Goal: Information Seeking & Learning: Check status

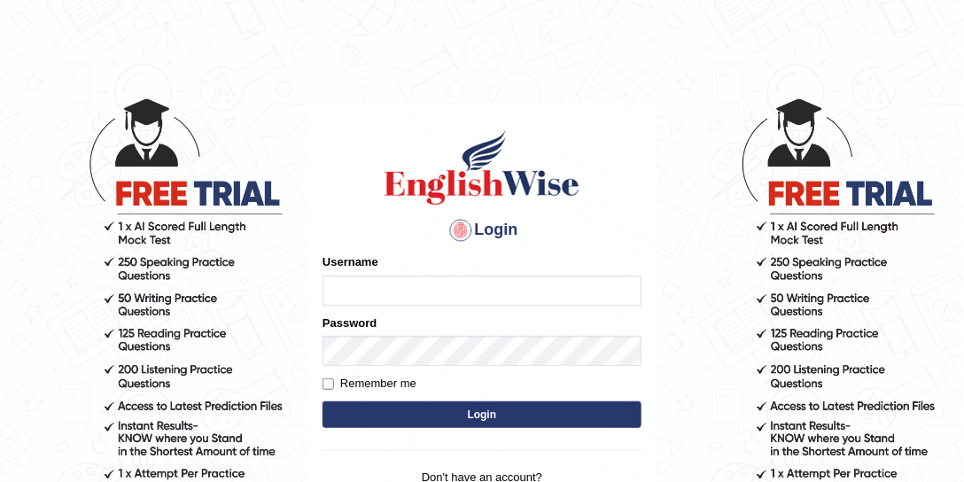
type input "sinan_parramatta"
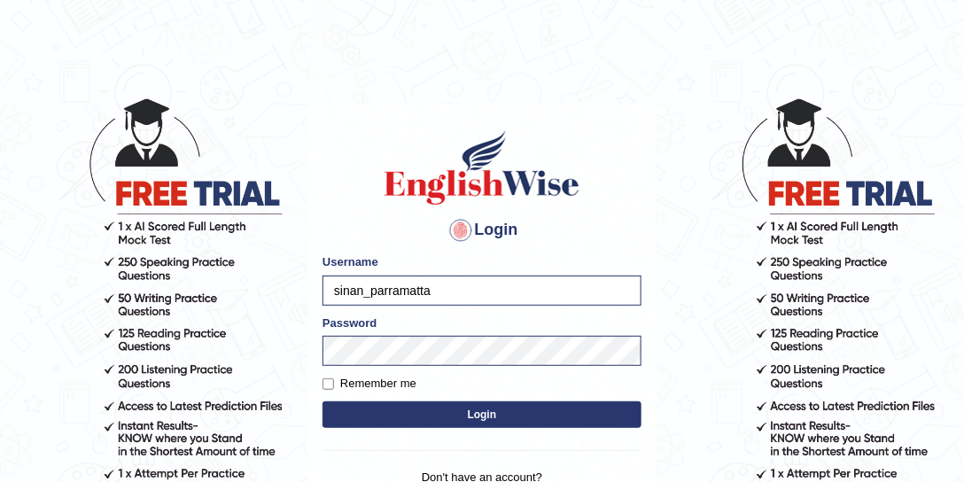
drag, startPoint x: 496, startPoint y: 285, endPoint x: 319, endPoint y: 290, distance: 176.5
click at [319, 293] on div "Login Please fix the following errors: Username sinan_parramatta Password Remem…" at bounding box center [482, 326] width 349 height 444
type input "scarlet30"
click at [479, 417] on button "Login" at bounding box center [482, 415] width 319 height 27
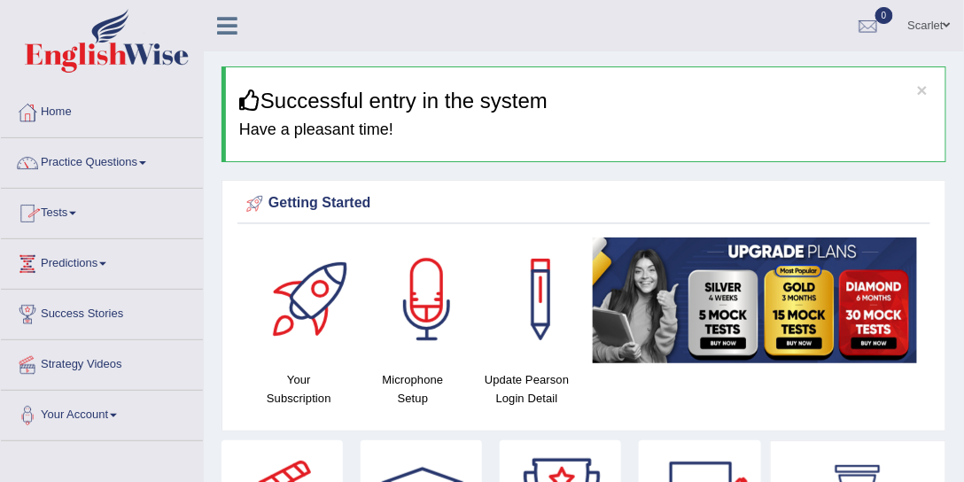
click at [95, 162] on link "Practice Questions" at bounding box center [102, 160] width 202 height 44
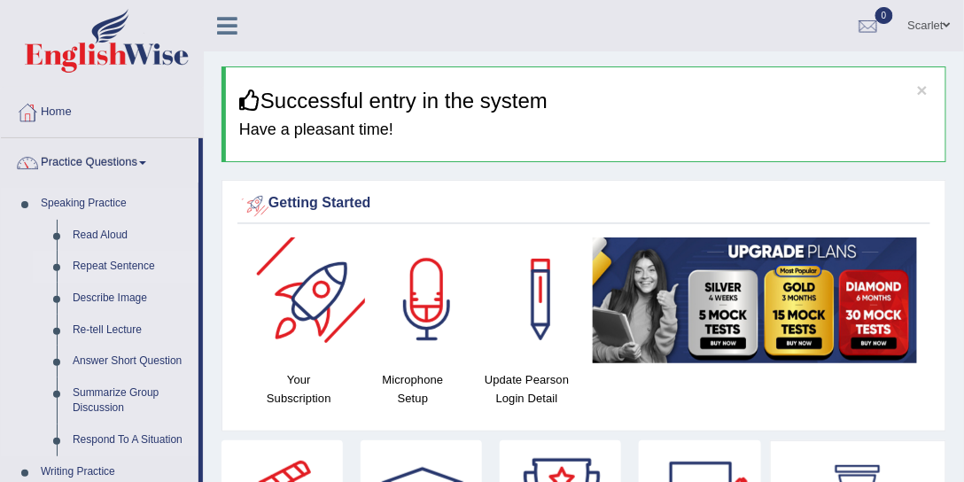
click at [115, 263] on link "Repeat Sentence" at bounding box center [132, 267] width 134 height 32
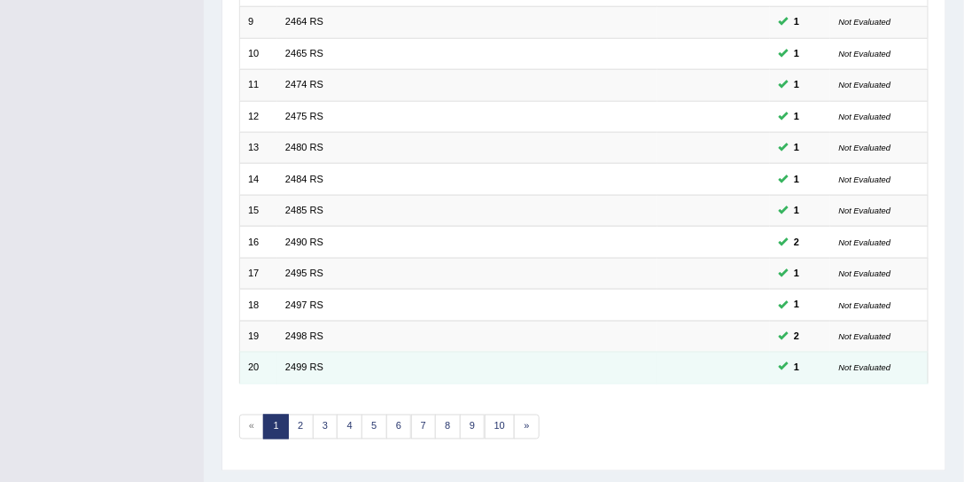
scroll to position [532, 0]
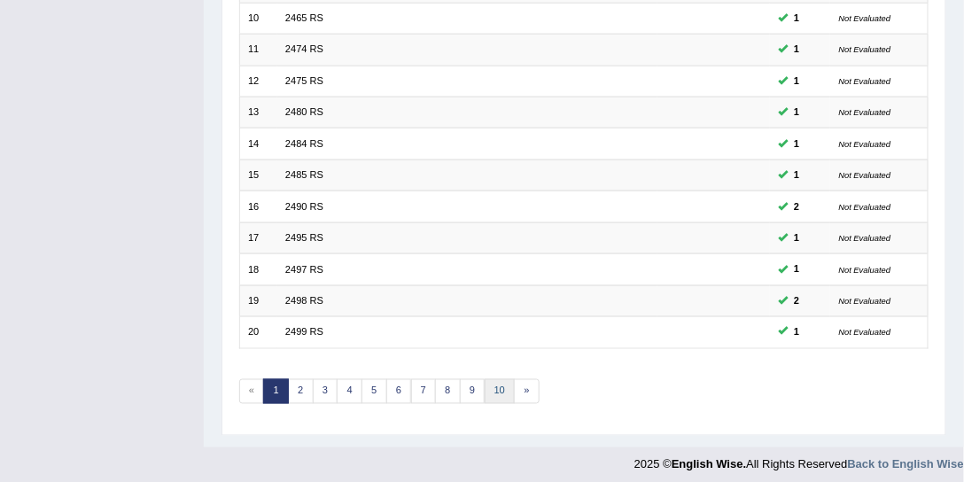
click at [486, 381] on link "10" at bounding box center [500, 391] width 31 height 25
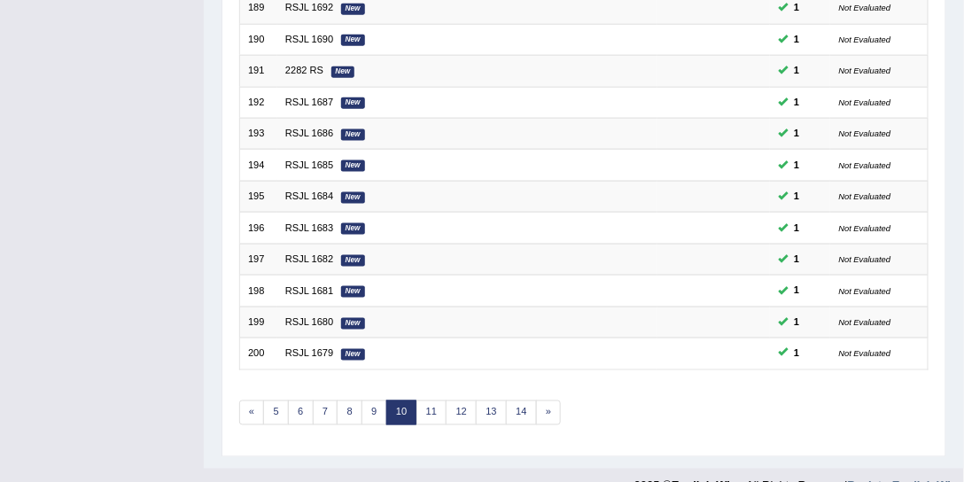
scroll to position [532, 0]
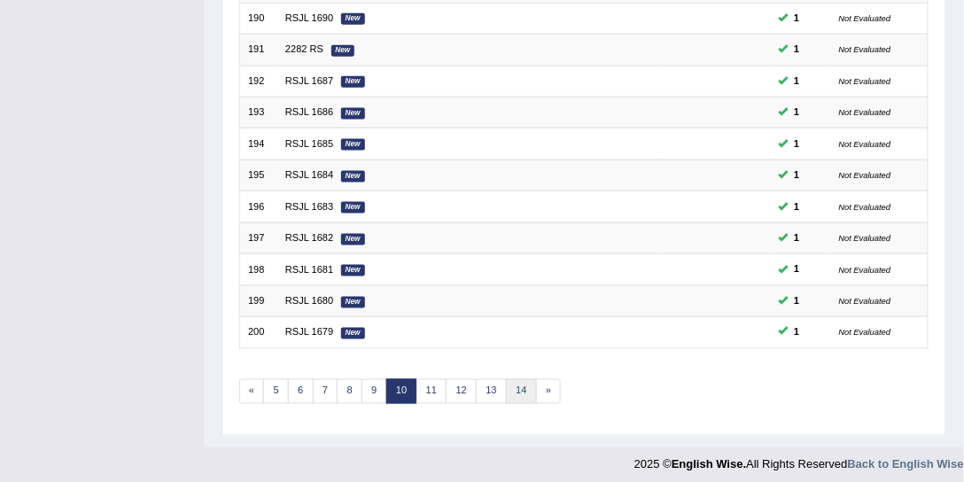
click at [510, 386] on link "14" at bounding box center [521, 391] width 31 height 25
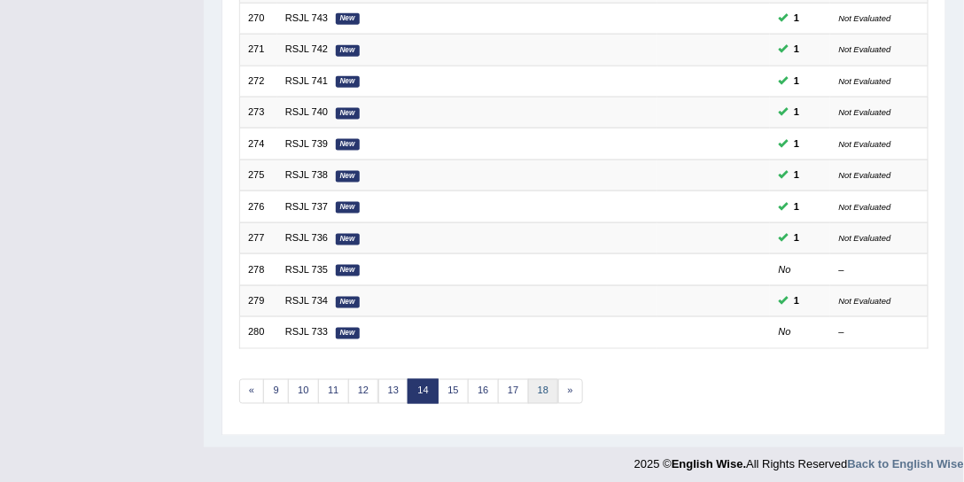
click at [528, 381] on link "18" at bounding box center [543, 391] width 31 height 25
click at [548, 386] on link "22" at bounding box center [549, 391] width 31 height 25
click at [542, 380] on link "26" at bounding box center [549, 391] width 31 height 25
click at [482, 388] on link "28" at bounding box center [488, 391] width 31 height 25
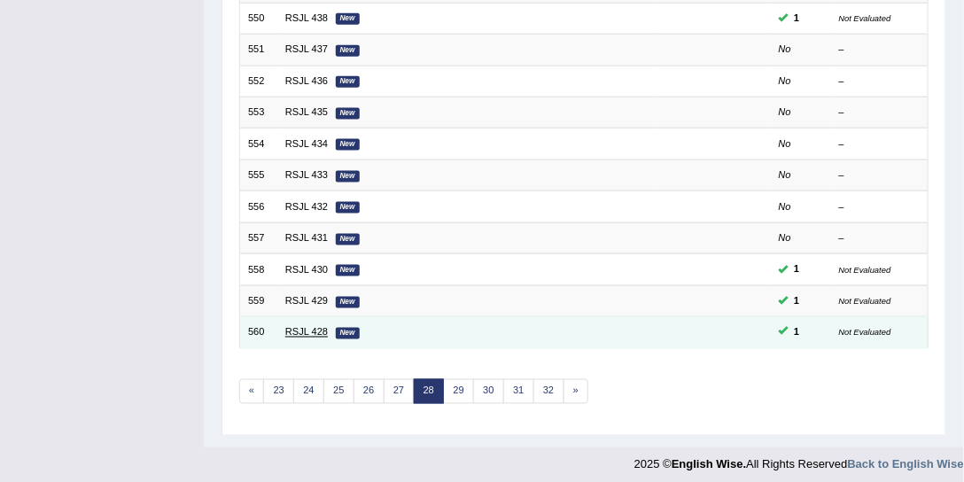
click at [305, 327] on link "RSJL 428" at bounding box center [306, 332] width 43 height 11
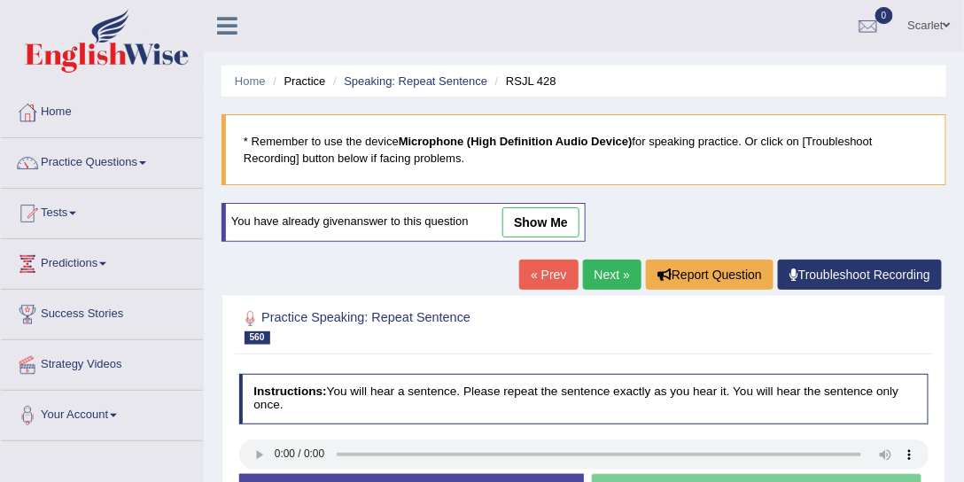
click at [601, 279] on link "Next »" at bounding box center [612, 275] width 59 height 30
click at [622, 279] on link "Next »" at bounding box center [612, 275] width 59 height 30
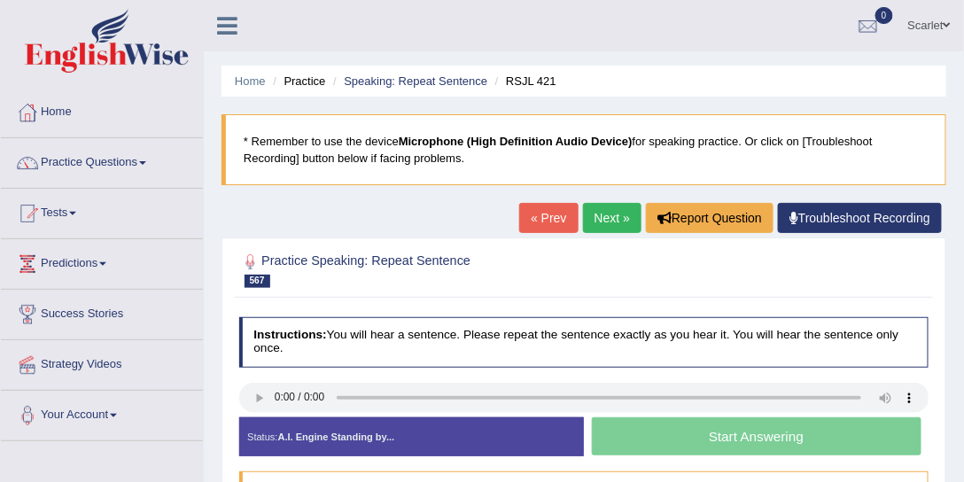
click at [605, 221] on link "Next »" at bounding box center [612, 218] width 59 height 30
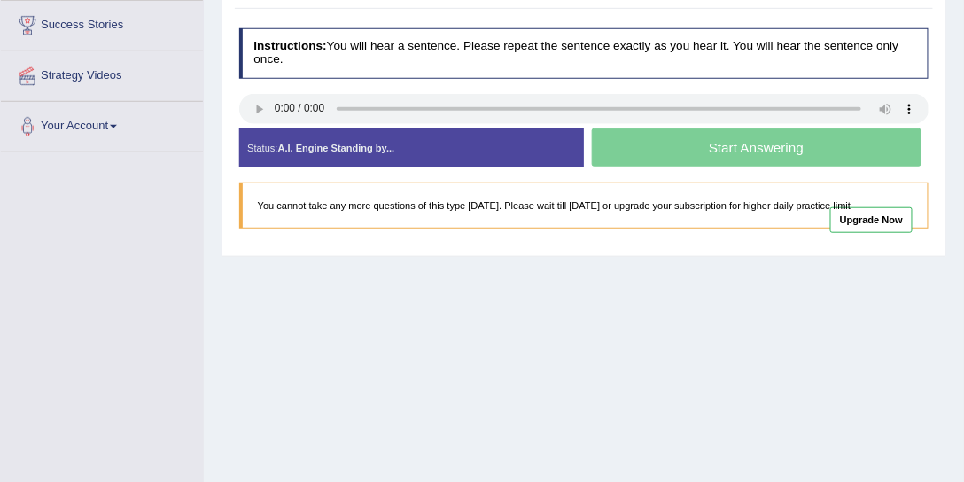
scroll to position [252, 0]
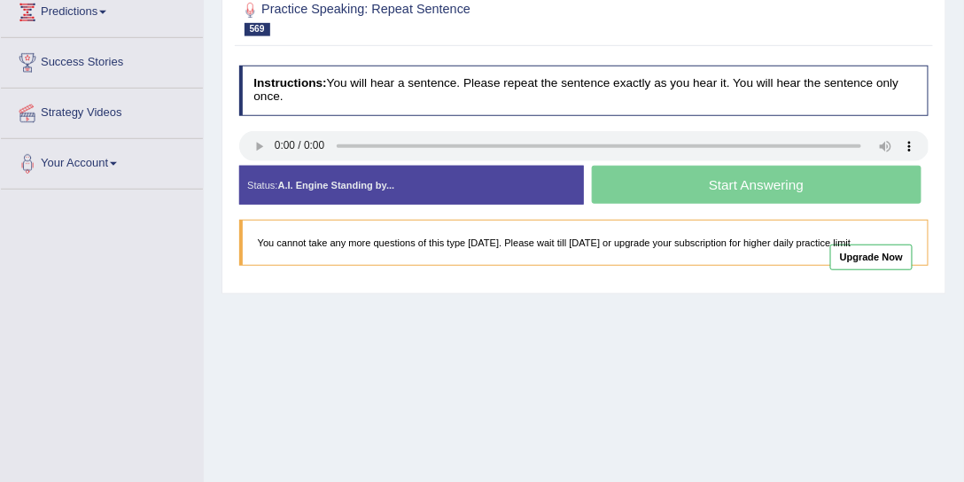
click at [741, 185] on div "Start Answering" at bounding box center [756, 187] width 345 height 43
click at [849, 184] on div "Start Answering" at bounding box center [756, 187] width 345 height 43
click at [842, 184] on div "Start Answering" at bounding box center [756, 187] width 345 height 43
click at [839, 184] on div "Start Answering" at bounding box center [756, 187] width 345 height 43
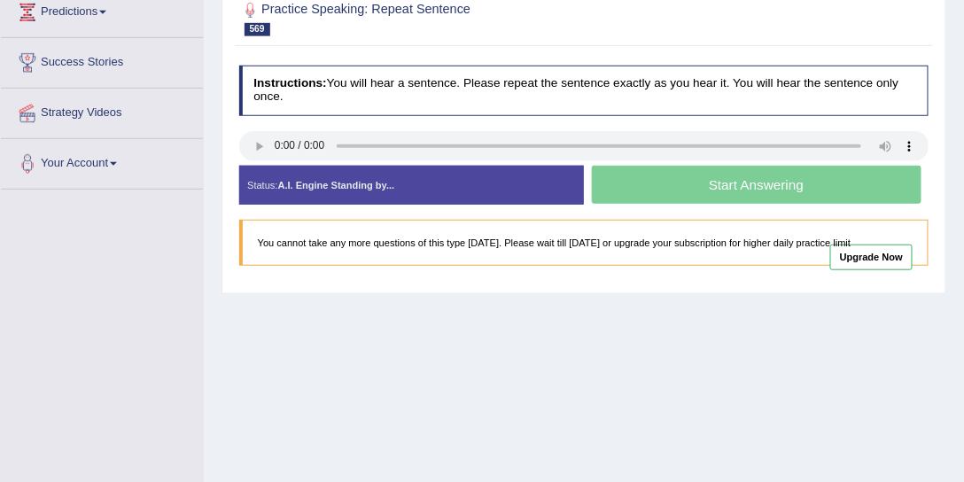
click at [782, 183] on div "Start Answering" at bounding box center [756, 187] width 345 height 43
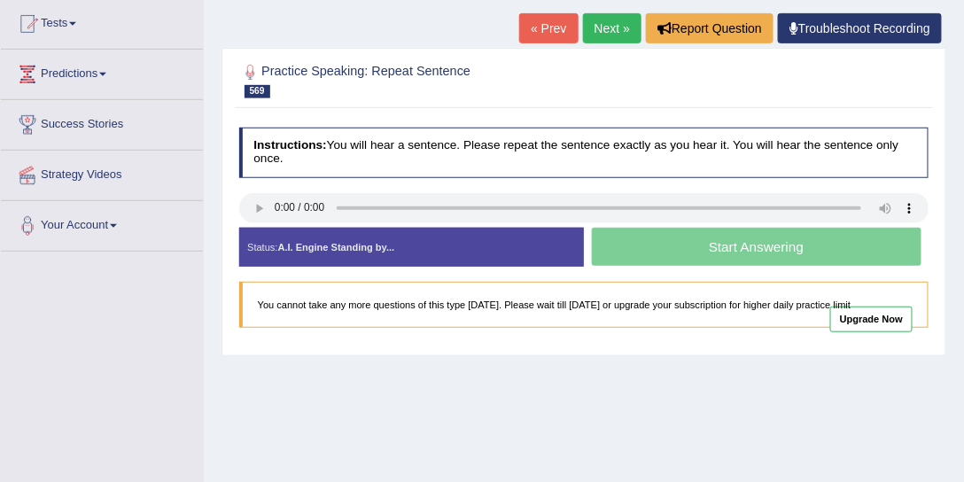
scroll to position [0, 0]
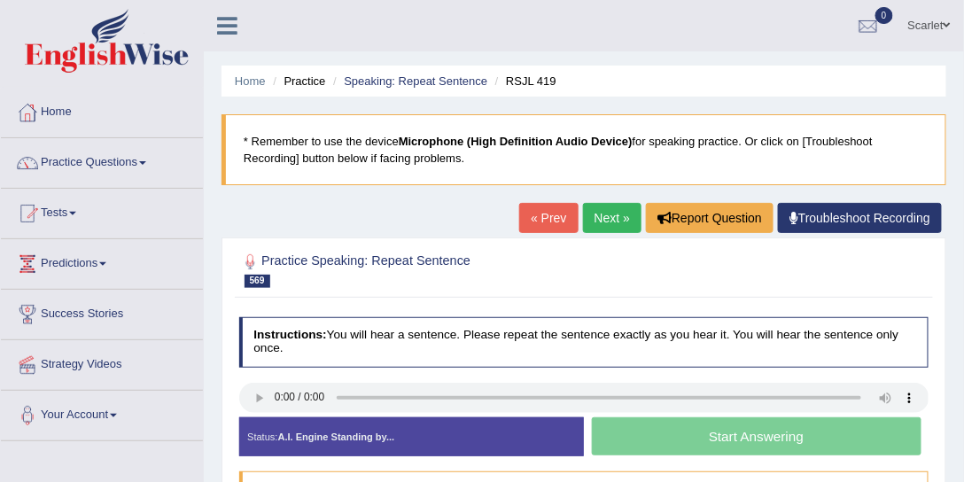
click at [538, 217] on link "« Prev" at bounding box center [548, 218] width 59 height 30
click at [539, 219] on link "« Prev" at bounding box center [548, 218] width 59 height 30
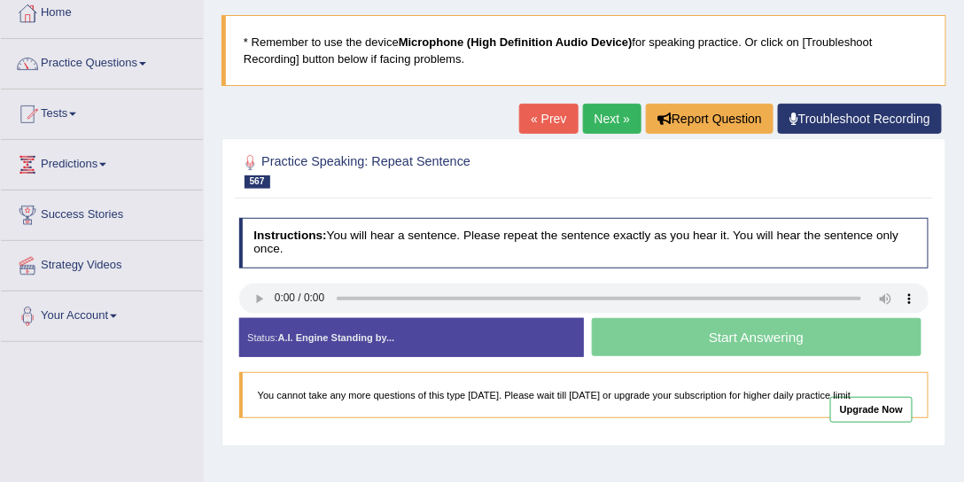
scroll to position [67, 0]
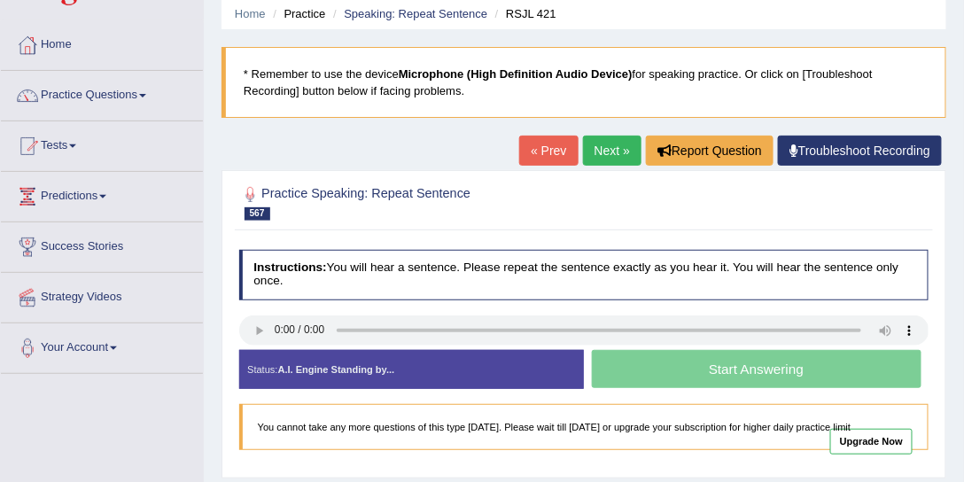
click at [554, 155] on link "« Prev" at bounding box center [548, 151] width 59 height 30
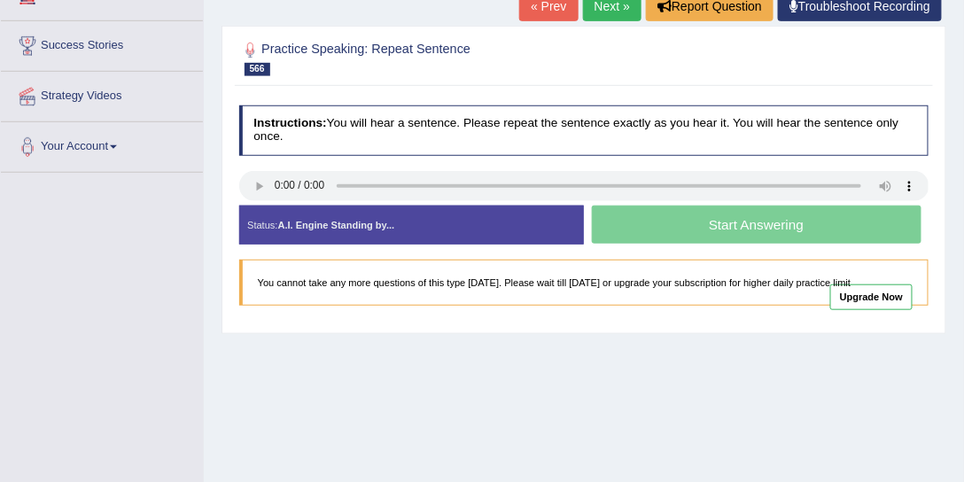
scroll to position [202, 0]
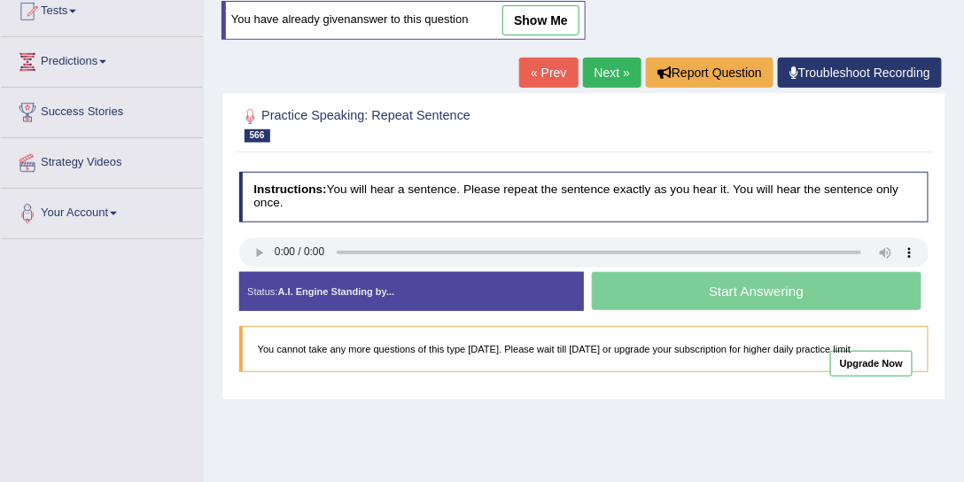
click at [604, 69] on link "Next »" at bounding box center [612, 73] width 59 height 30
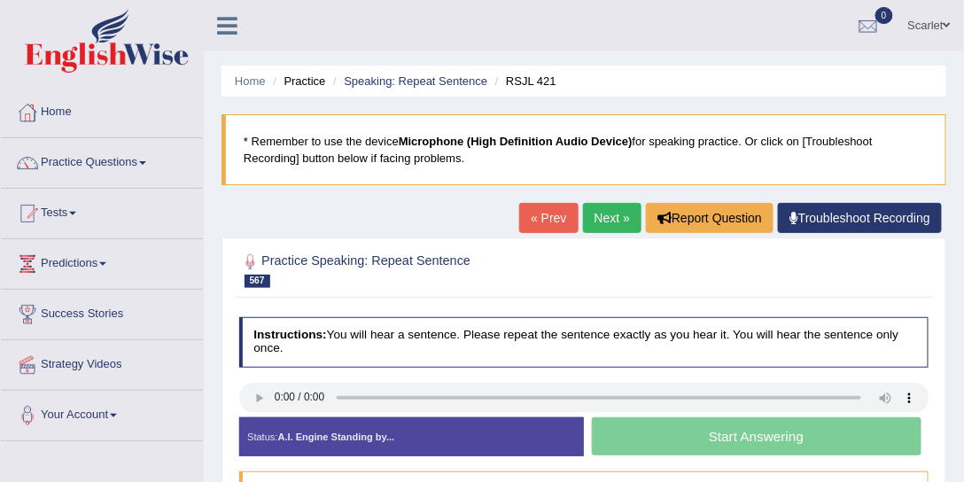
click at [937, 26] on link "Scarlet" at bounding box center [929, 23] width 69 height 46
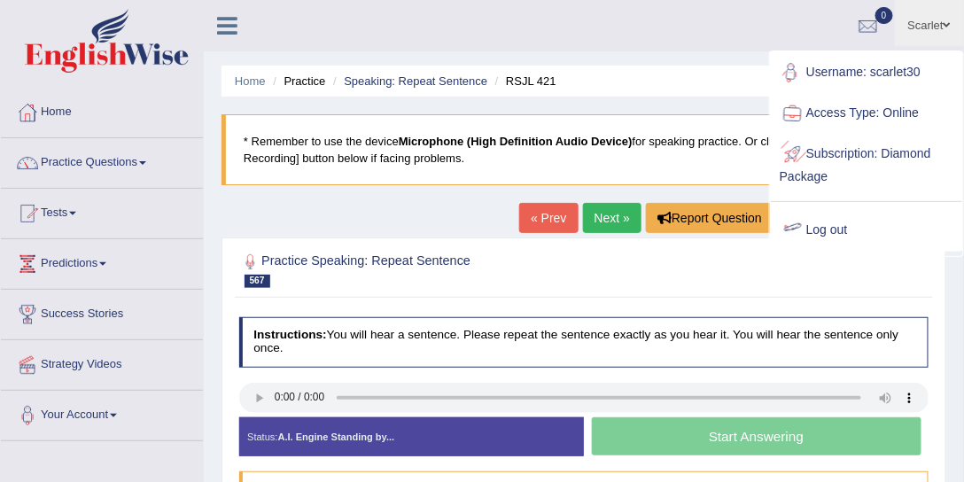
click at [839, 230] on link "Log out" at bounding box center [866, 230] width 191 height 41
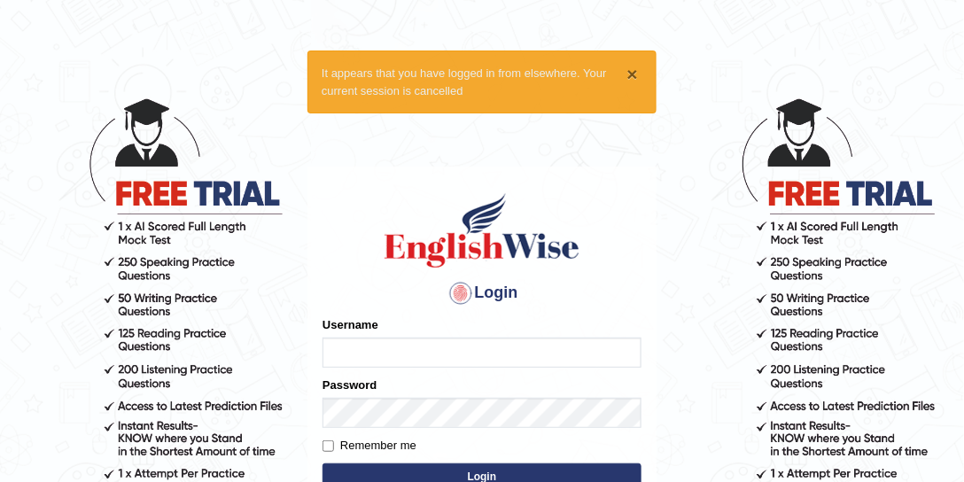
type input "sinan_parramatta"
click at [635, 73] on button "×" at bounding box center [633, 74] width 11 height 19
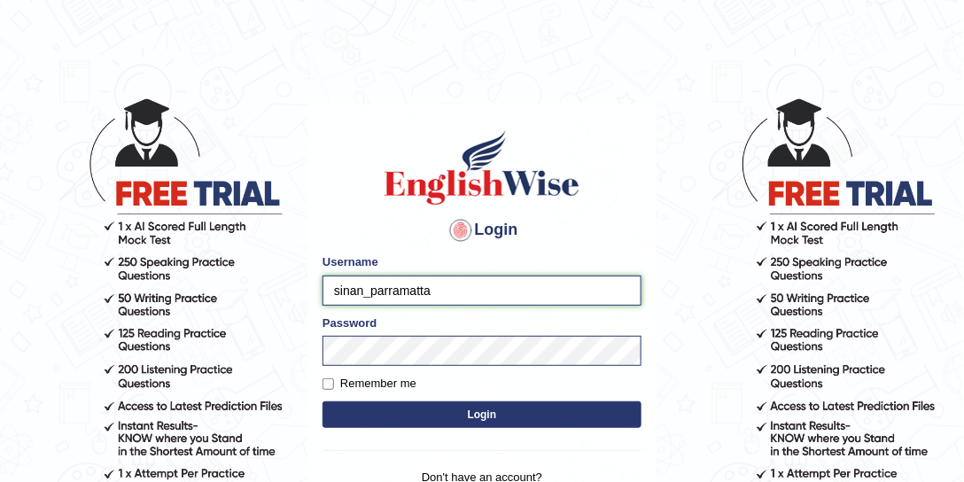
drag, startPoint x: 479, startPoint y: 286, endPoint x: 266, endPoint y: 289, distance: 212.8
click at [266, 289] on body "Login Please fix the following errors: Username sinan_parramatta Password Remem…" at bounding box center [482, 289] width 964 height 482
type input "mohansundaram_parramatta"
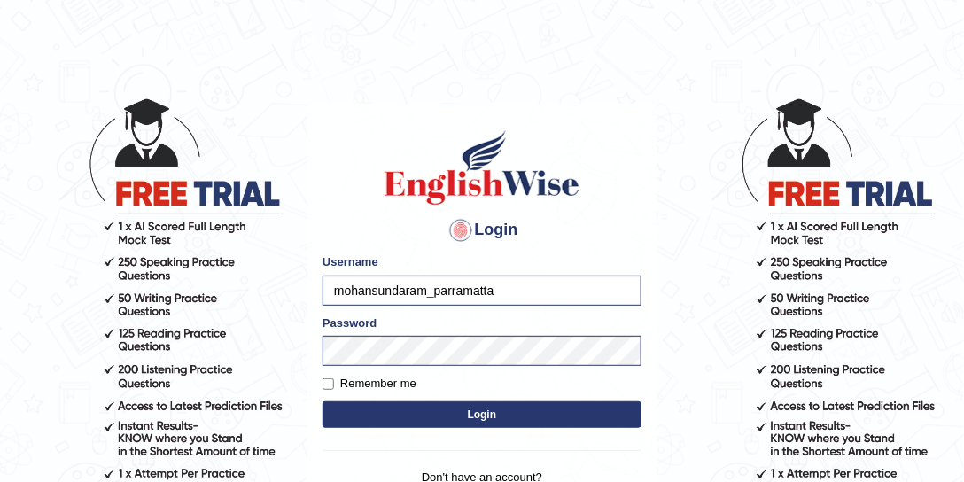
click at [482, 413] on button "Login" at bounding box center [482, 415] width 319 height 27
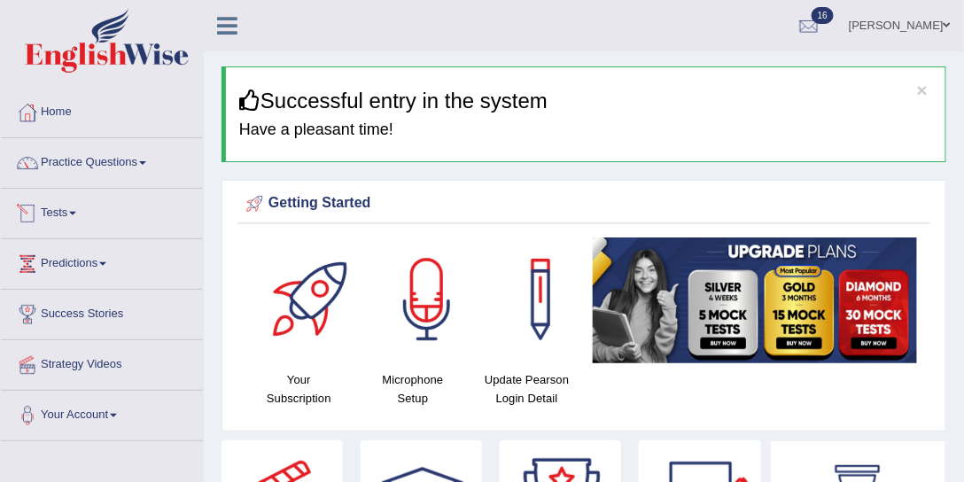
click at [68, 207] on link "Tests" at bounding box center [102, 211] width 202 height 44
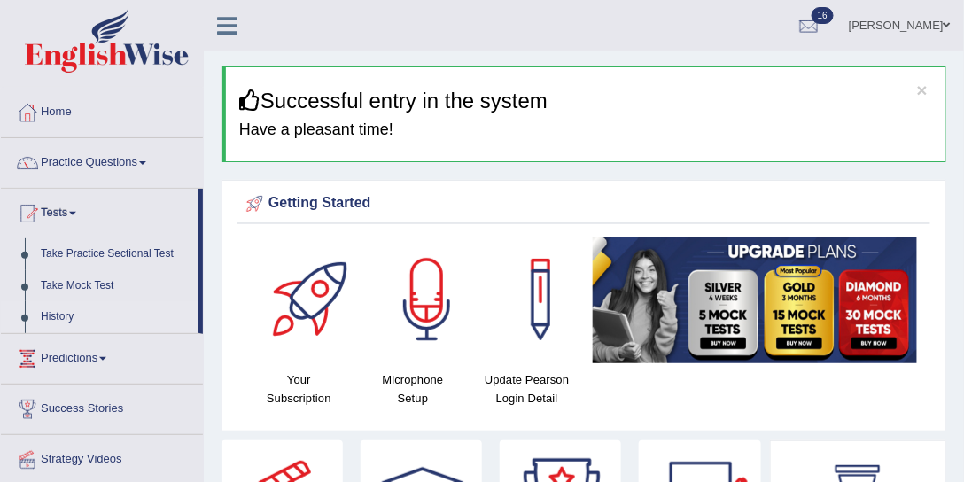
click at [51, 321] on link "History" at bounding box center [116, 317] width 166 height 32
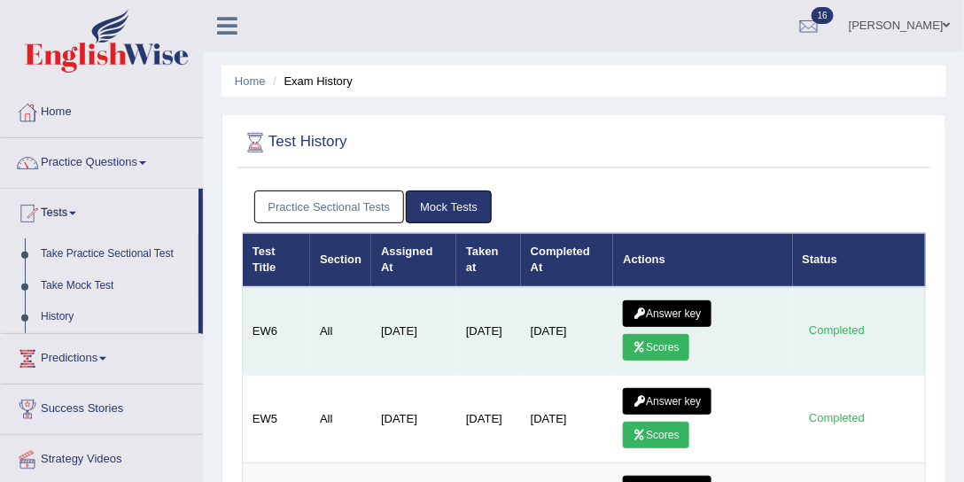
click at [646, 345] on icon at bounding box center [639, 347] width 13 height 11
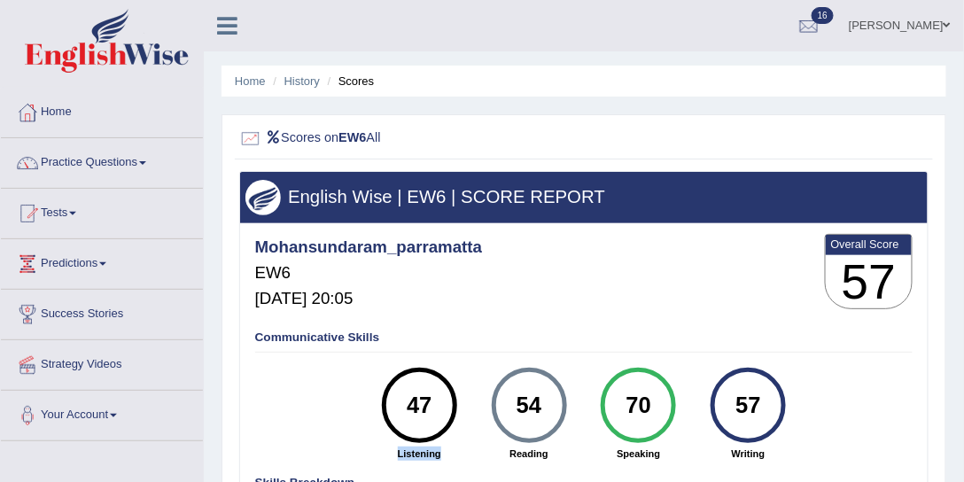
drag, startPoint x: 395, startPoint y: 452, endPoint x: 448, endPoint y: 455, distance: 52.4
click at [448, 455] on strong "Listening" at bounding box center [419, 454] width 95 height 14
click at [305, 77] on link "History" at bounding box center [302, 80] width 35 height 13
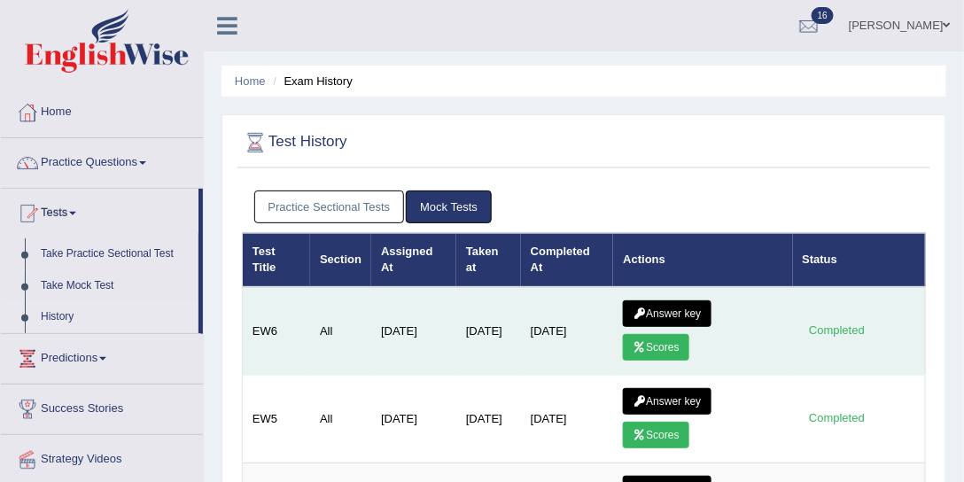
click at [668, 309] on link "Answer key" at bounding box center [667, 314] width 88 height 27
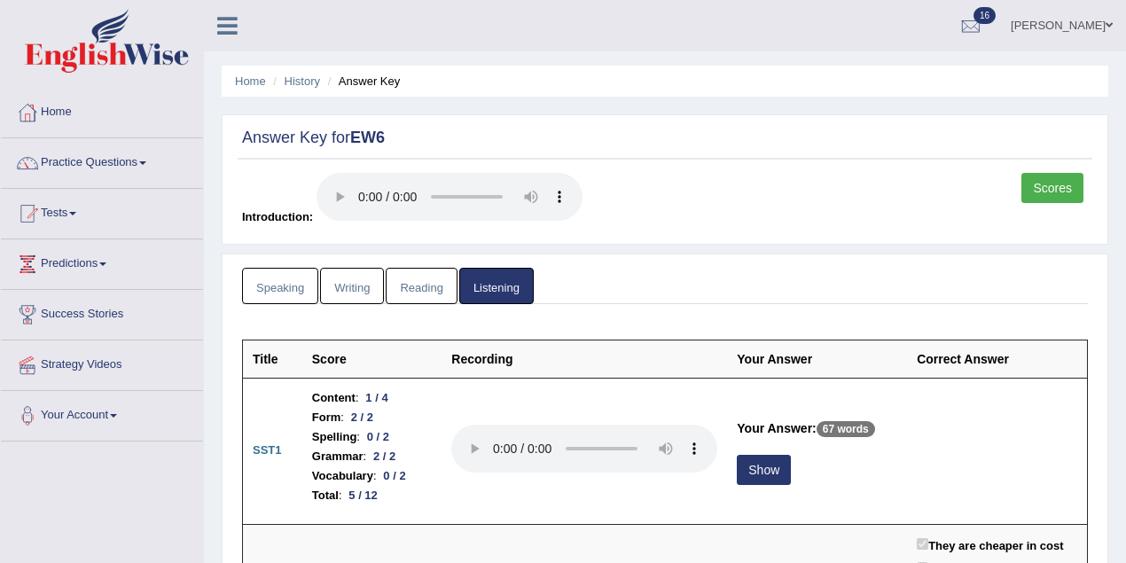
drag, startPoint x: 968, startPoint y: 0, endPoint x: 831, endPoint y: 222, distance: 261.5
click at [833, 223] on div "Scores Introduction:" at bounding box center [665, 204] width 855 height 62
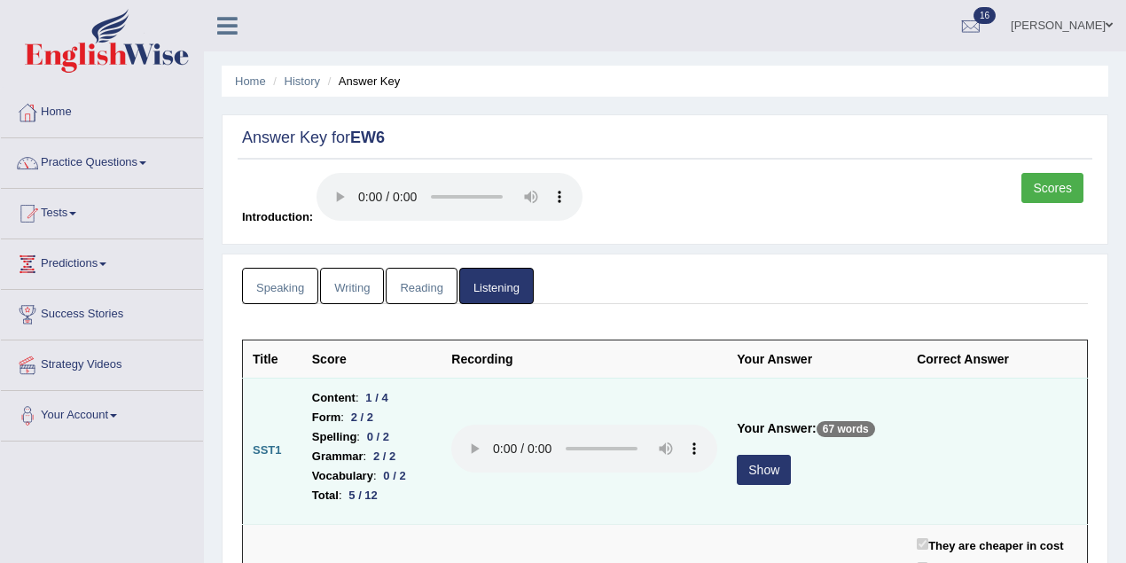
click at [758, 470] on button "Show" at bounding box center [764, 470] width 54 height 30
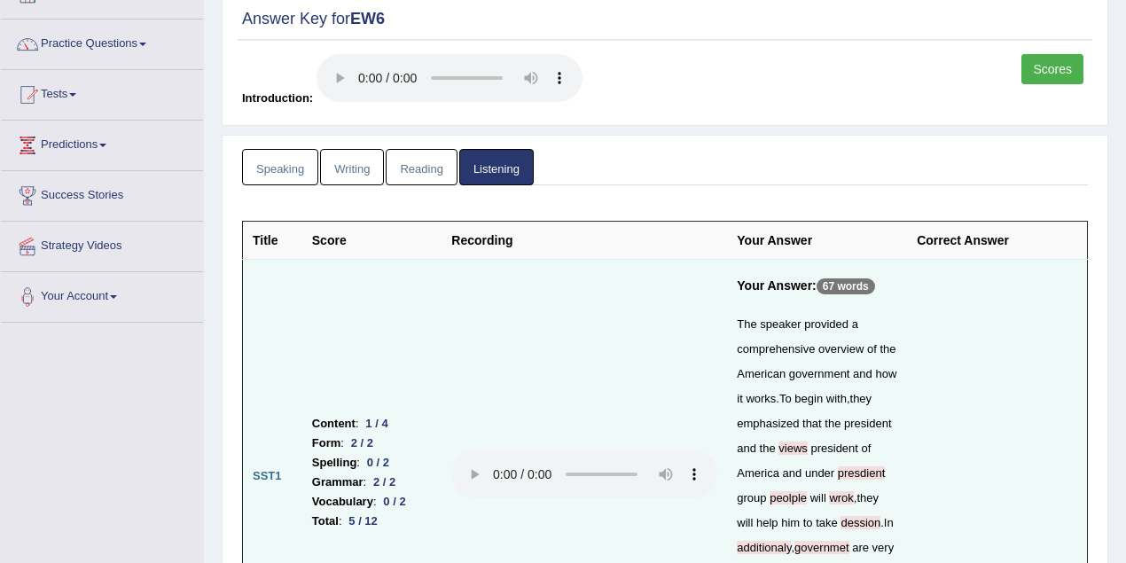
scroll to position [315, 0]
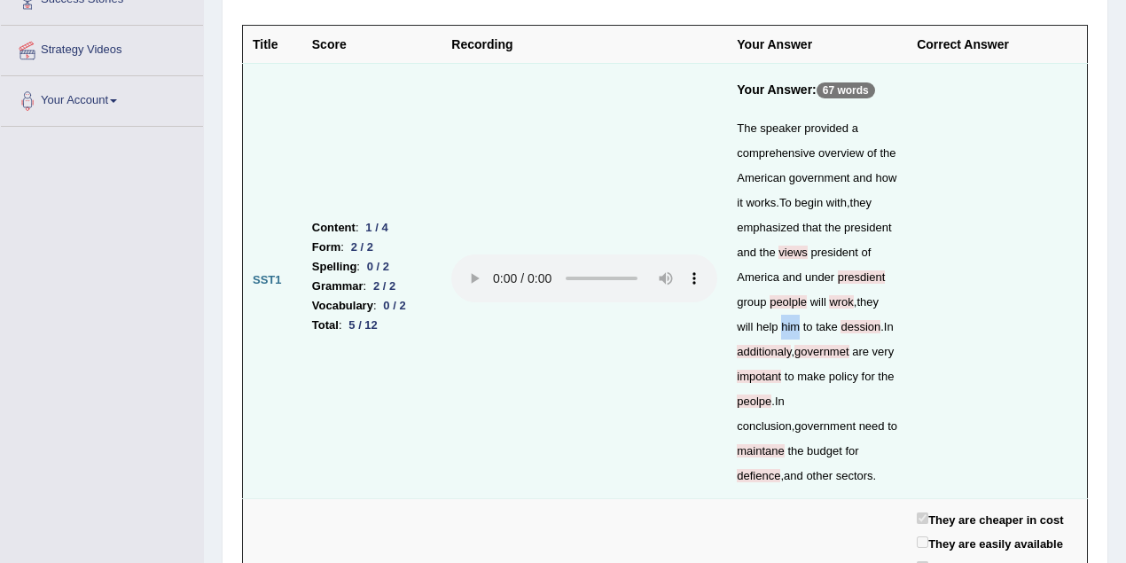
drag, startPoint x: 775, startPoint y: 326, endPoint x: 794, endPoint y: 331, distance: 20.0
click at [794, 331] on div "The speaker provided a comprehensive overview of the American government and ho…" at bounding box center [817, 302] width 160 height 372
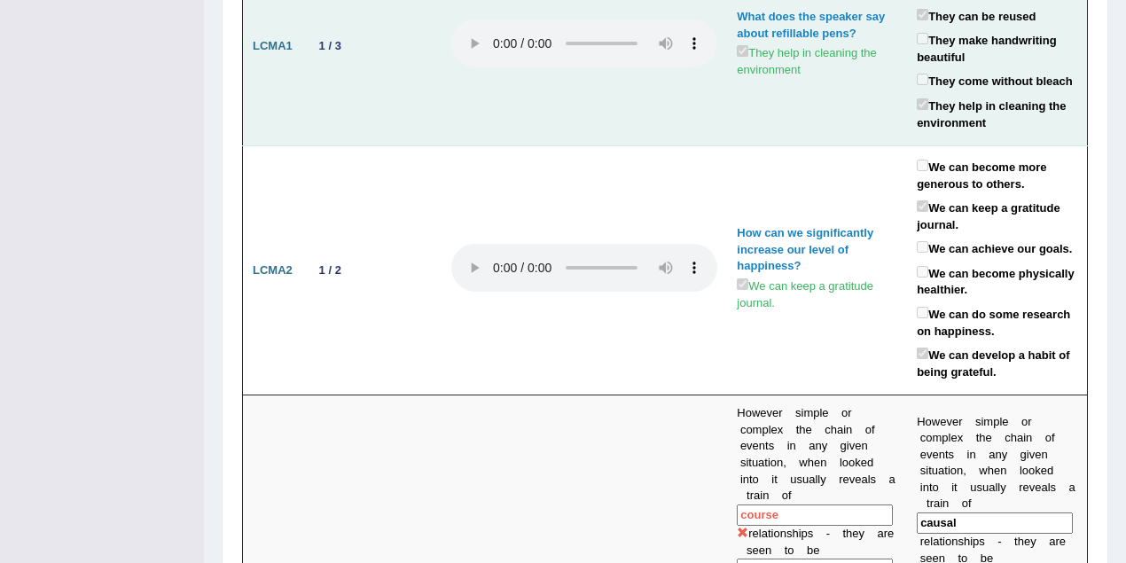
scroll to position [1024, 0]
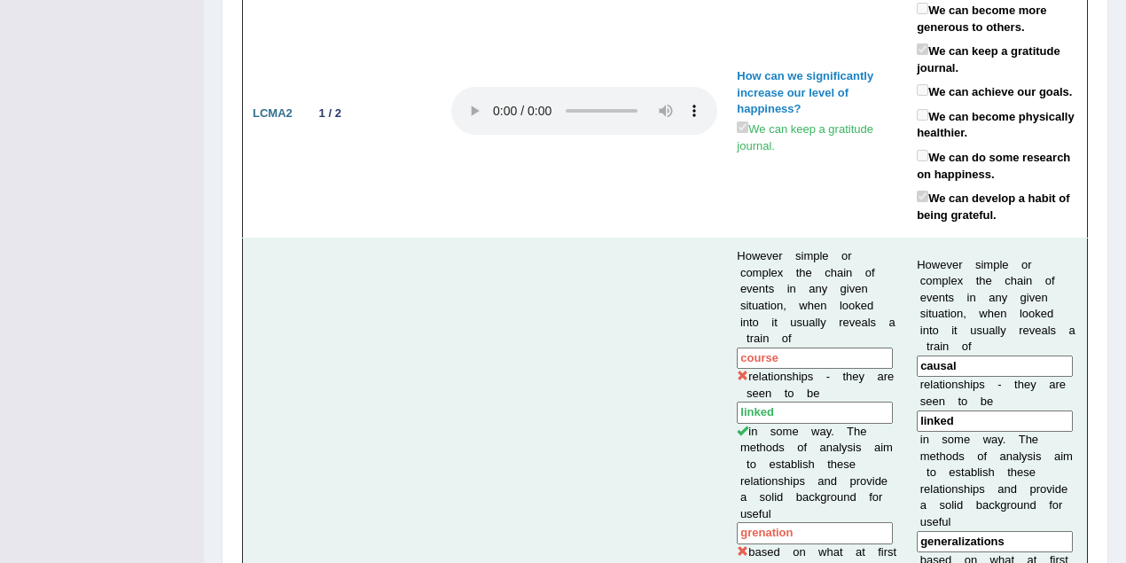
drag, startPoint x: 731, startPoint y: 353, endPoint x: 787, endPoint y: 353, distance: 55.8
click at [787, 353] on input "course" at bounding box center [815, 358] width 156 height 22
drag, startPoint x: 911, startPoint y: 363, endPoint x: 961, endPoint y: 362, distance: 49.7
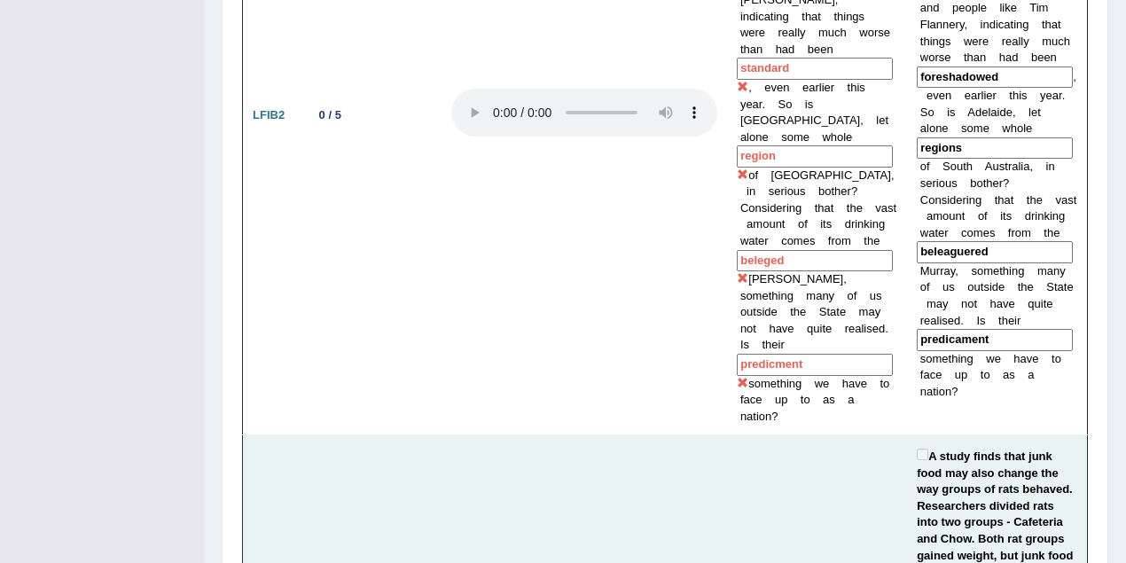
scroll to position [2285, 0]
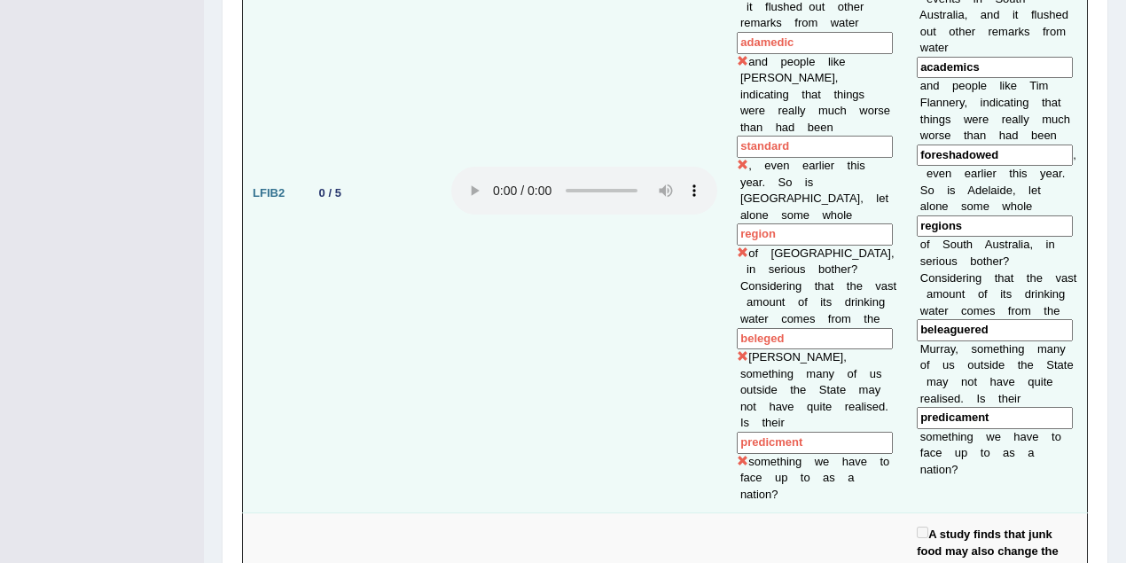
drag, startPoint x: 786, startPoint y: 90, endPoint x: 729, endPoint y: 95, distance: 57.9
click at [729, 95] on td "Now that story's been scorched, as only part of contingency planning. But it wa…" at bounding box center [817, 192] width 180 height 639
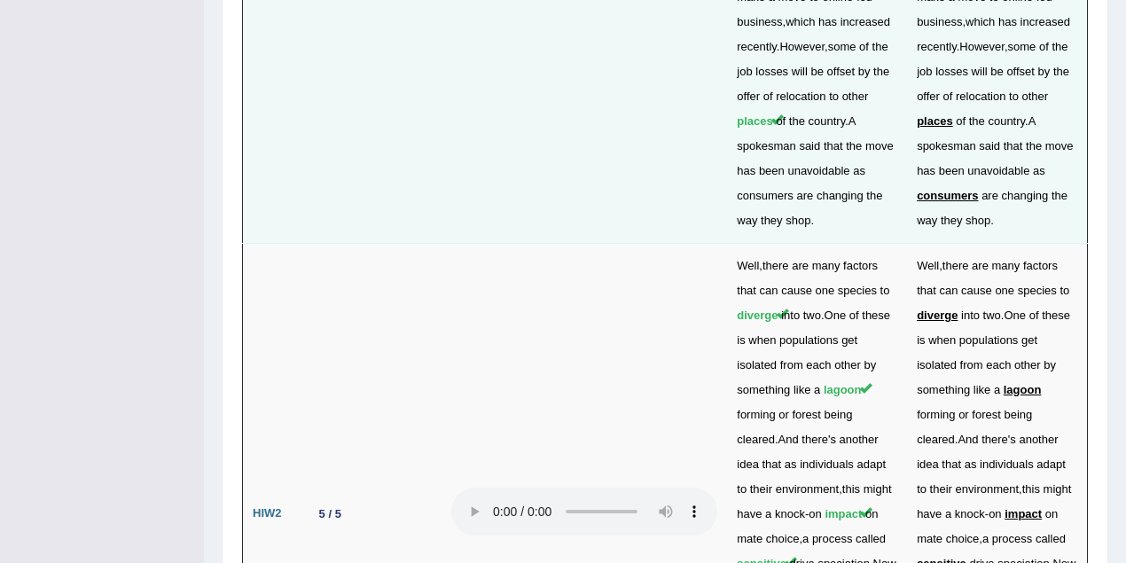
scroll to position [5668, 0]
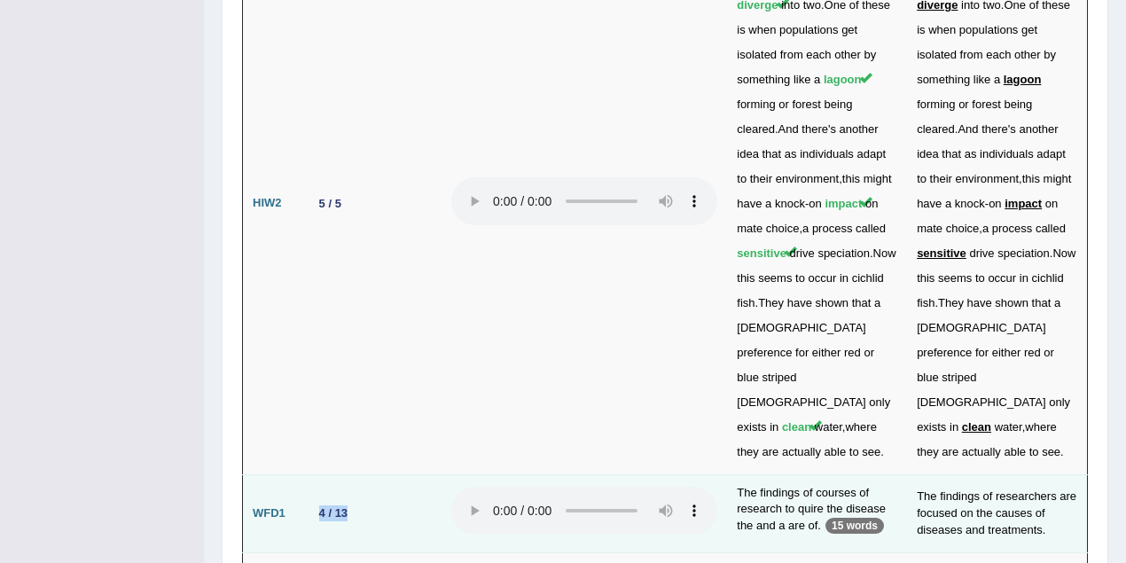
drag, startPoint x: 351, startPoint y: 253, endPoint x: 298, endPoint y: 259, distance: 53.5
click at [298, 474] on tr "WFD1 4 / 13 The findings of courses of research to quire the disease the and a …" at bounding box center [665, 513] width 845 height 78
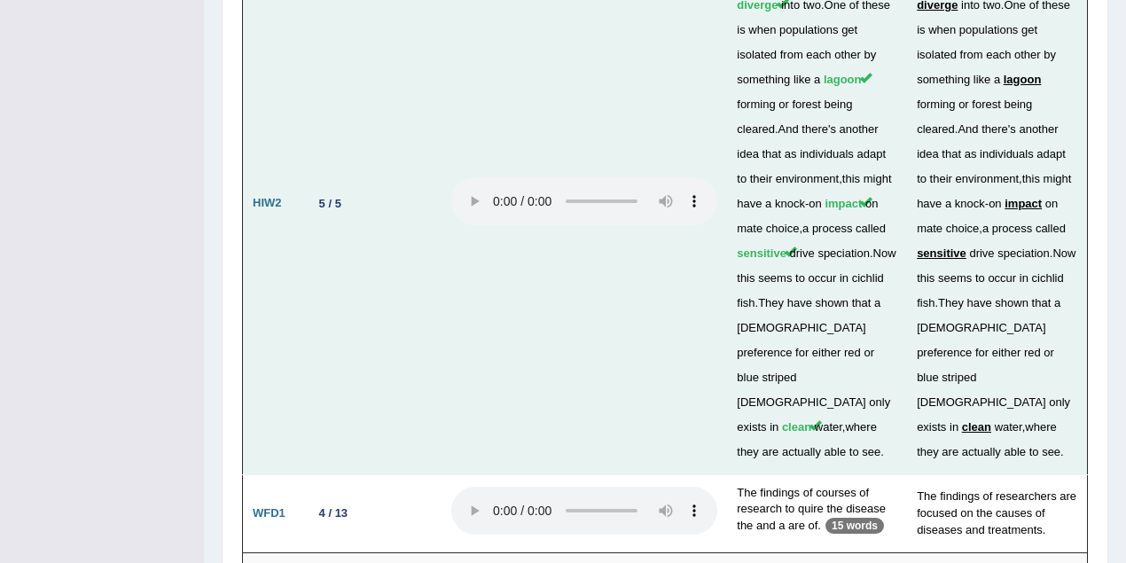
click at [493, 161] on td at bounding box center [583, 204] width 285 height 542
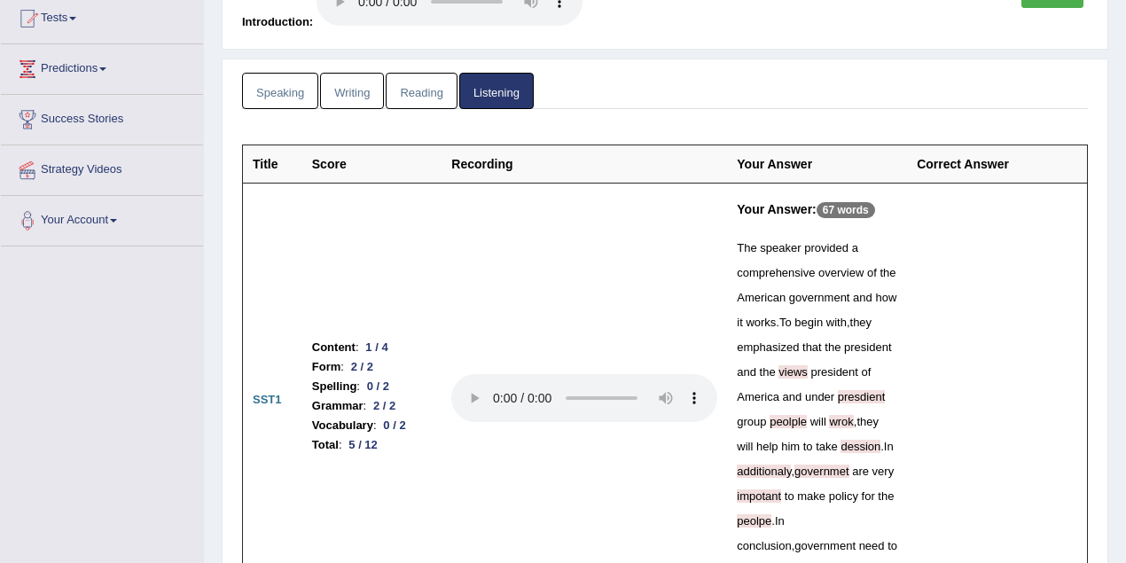
scroll to position [152, 0]
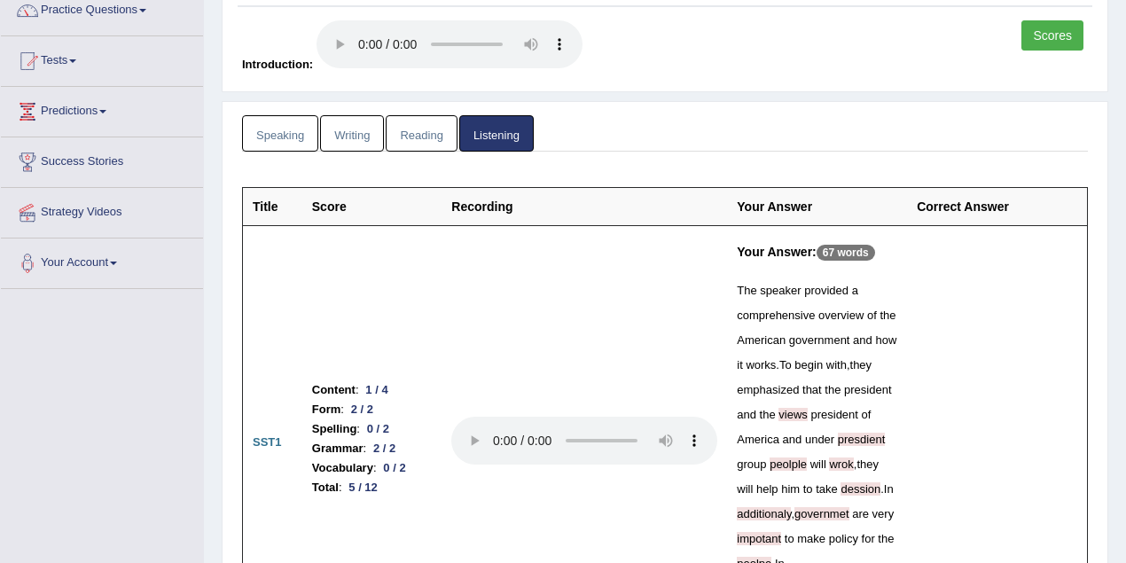
click at [431, 137] on link "Reading" at bounding box center [421, 133] width 71 height 36
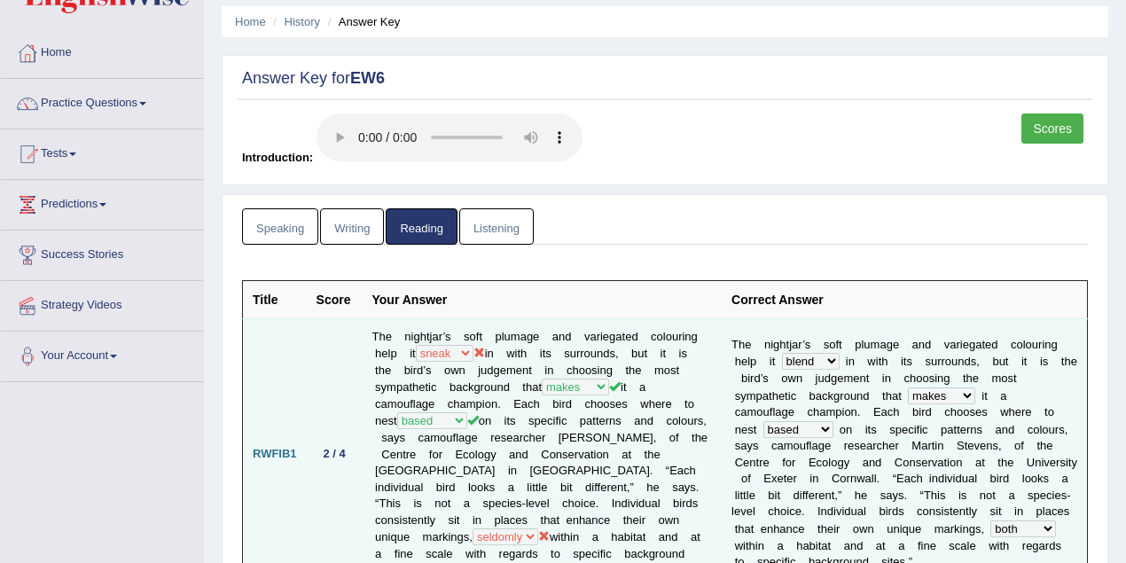
scroll to position [0, 0]
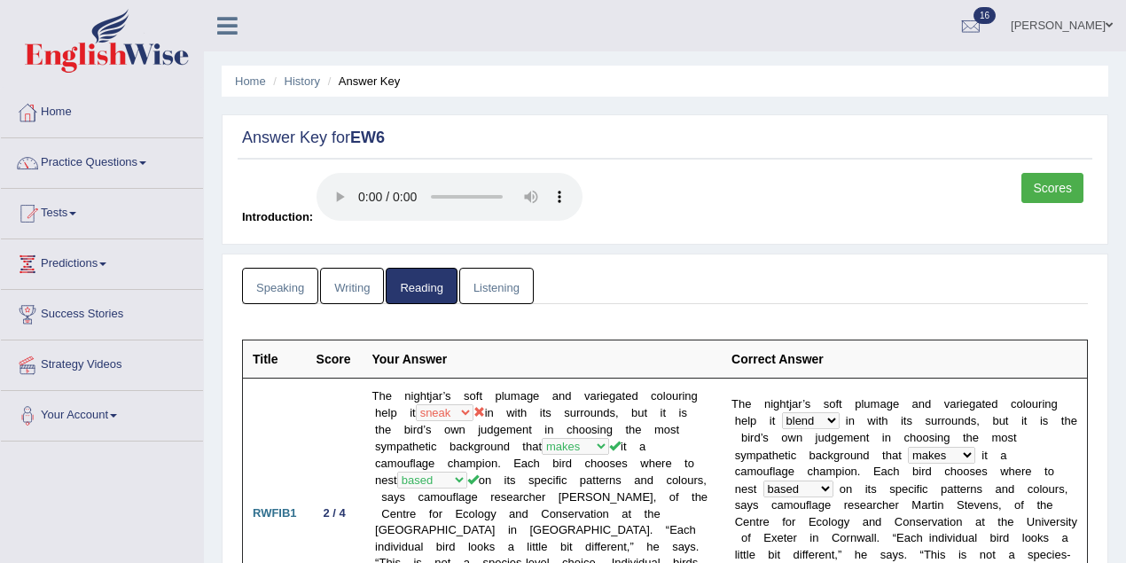
click at [365, 286] on link "Writing" at bounding box center [352, 286] width 64 height 36
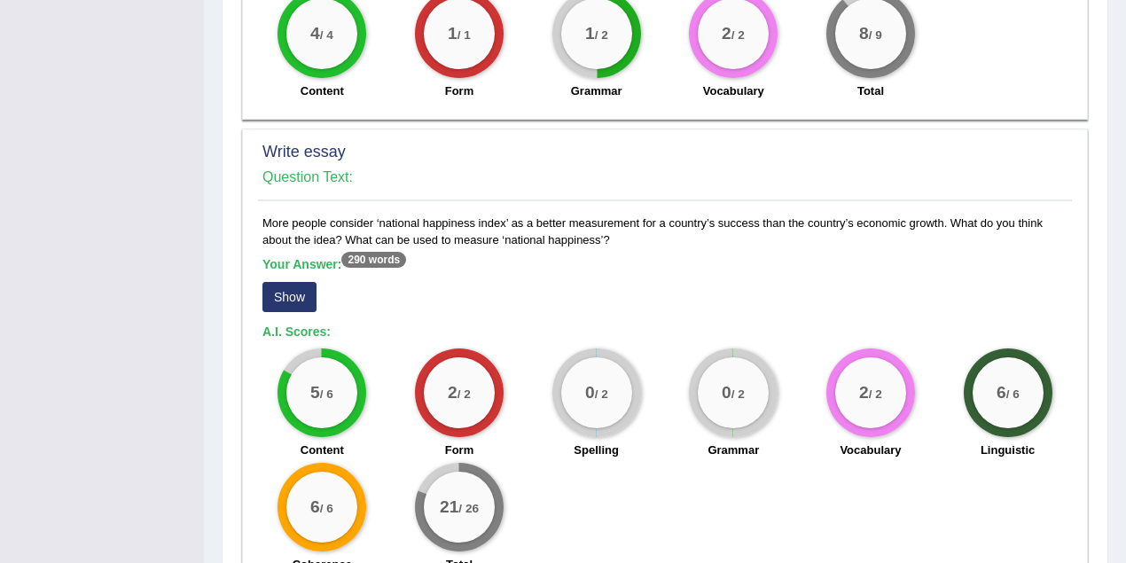
scroll to position [1339, 0]
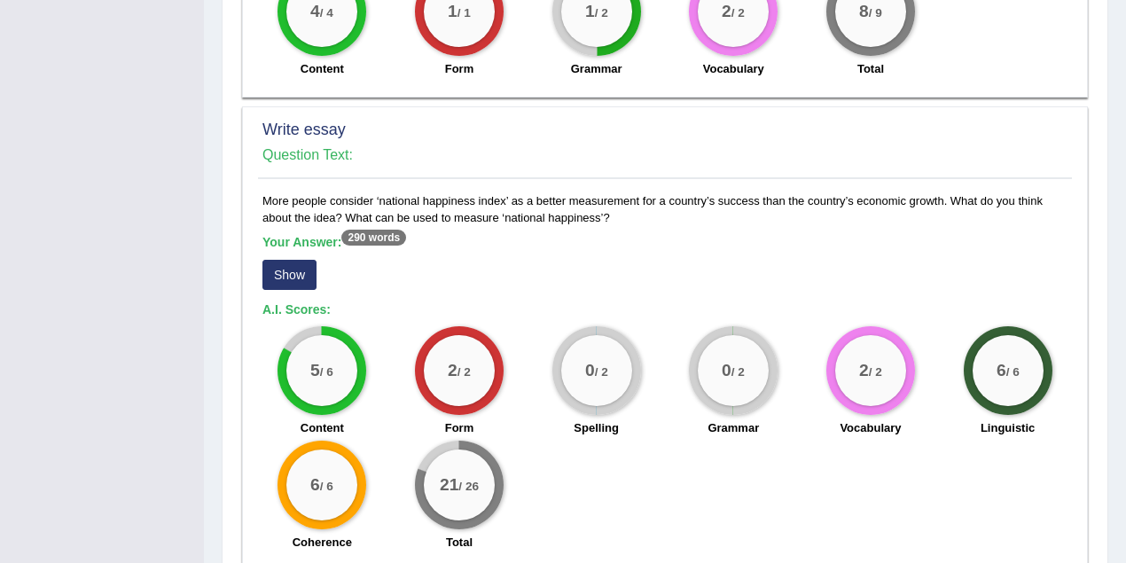
click at [288, 271] on button "Show" at bounding box center [289, 275] width 54 height 30
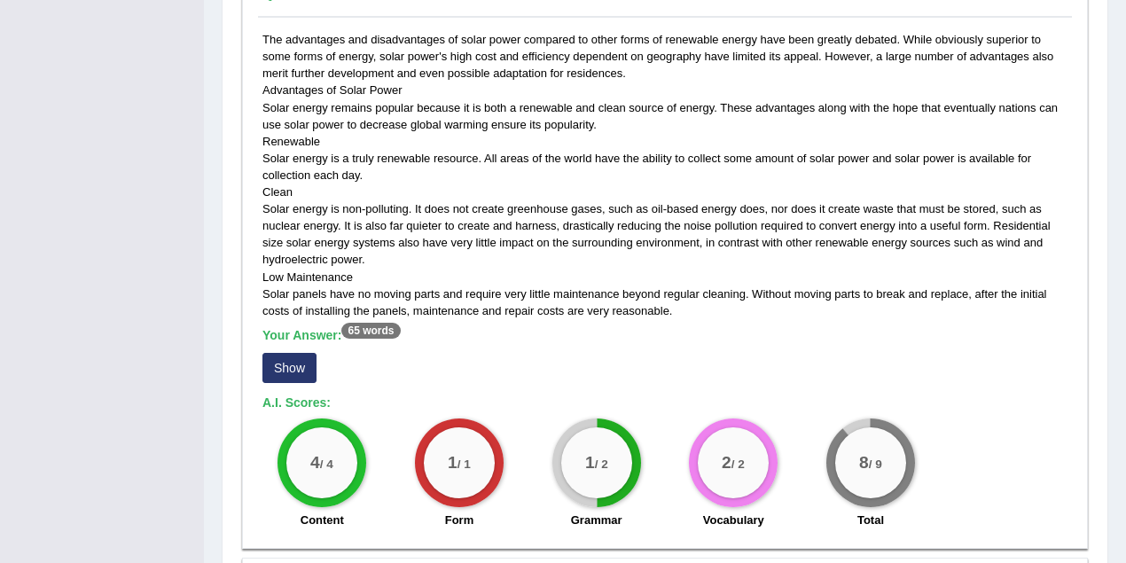
scroll to position [821, 0]
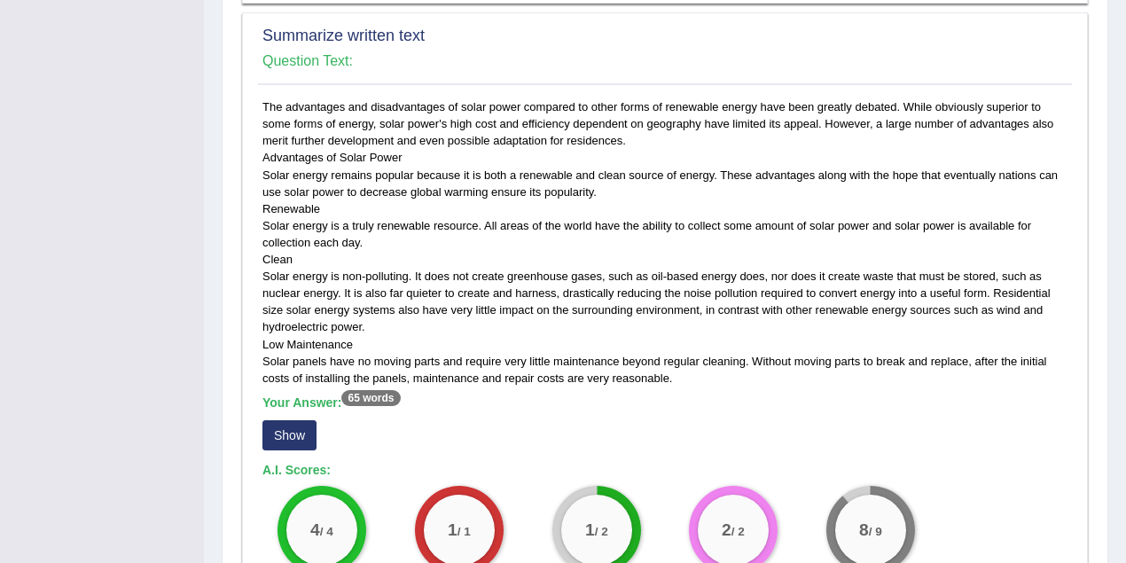
click at [293, 432] on button "Show" at bounding box center [289, 435] width 54 height 30
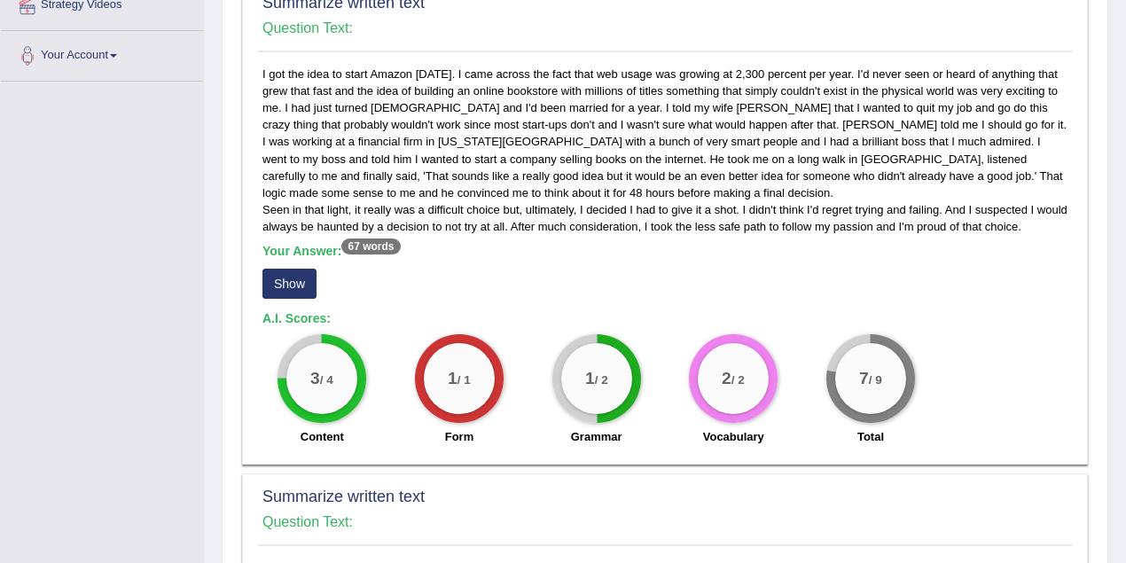
scroll to position [269, 0]
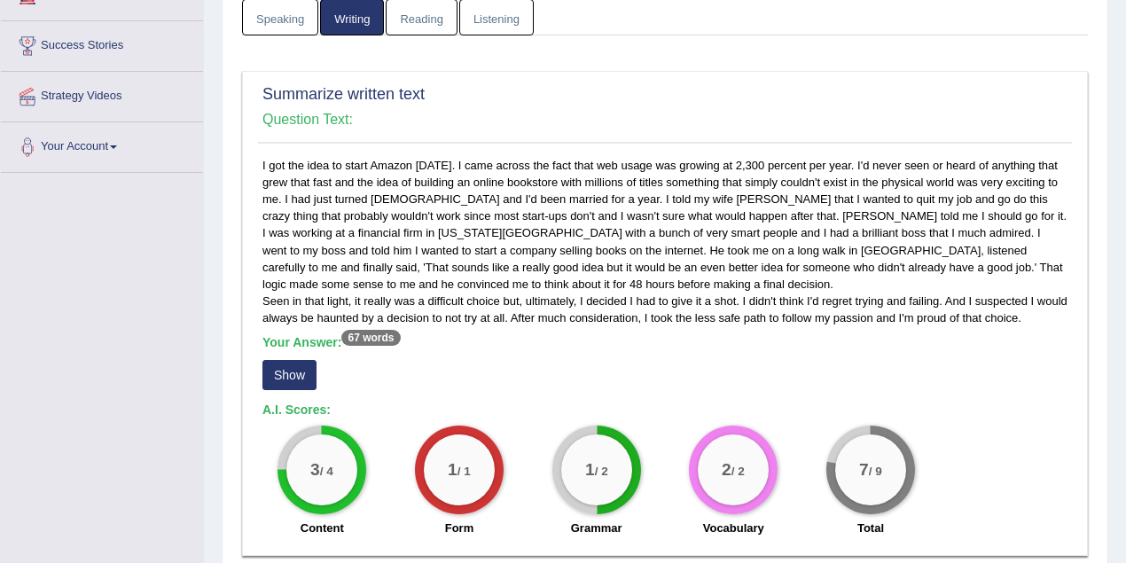
click at [289, 371] on button "Show" at bounding box center [289, 375] width 54 height 30
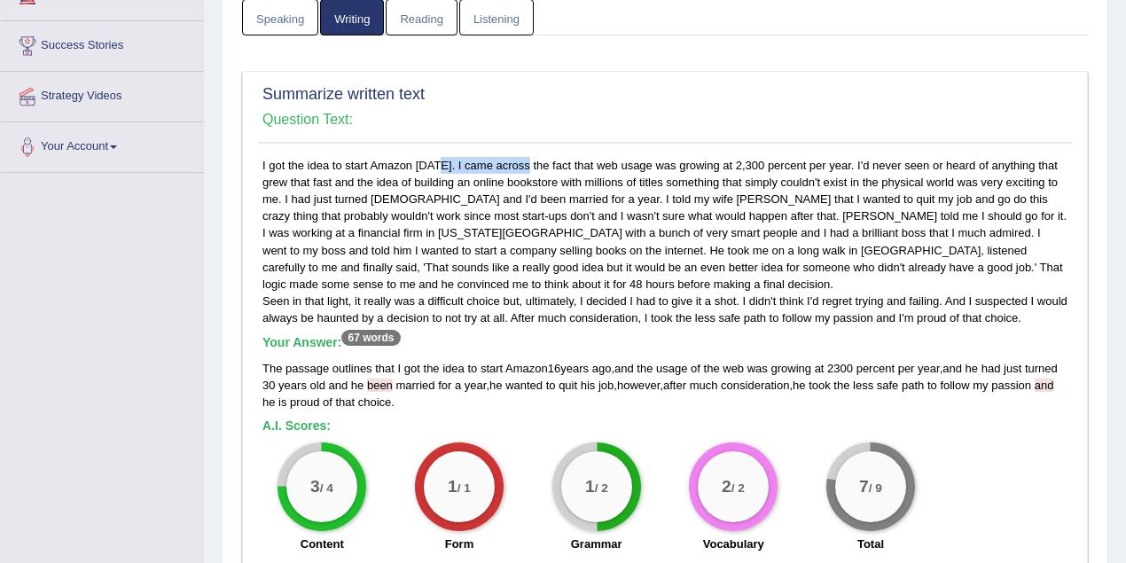
drag, startPoint x: 372, startPoint y: 159, endPoint x: 466, endPoint y: 167, distance: 94.3
click at [466, 167] on div "I got the idea to start Amazon 16 years ago. I came across the fact that web us…" at bounding box center [665, 359] width 814 height 405
click at [567, 424] on h5 "A.I. Scores:" at bounding box center [664, 425] width 805 height 13
click at [298, 22] on link "Speaking" at bounding box center [280, 17] width 76 height 36
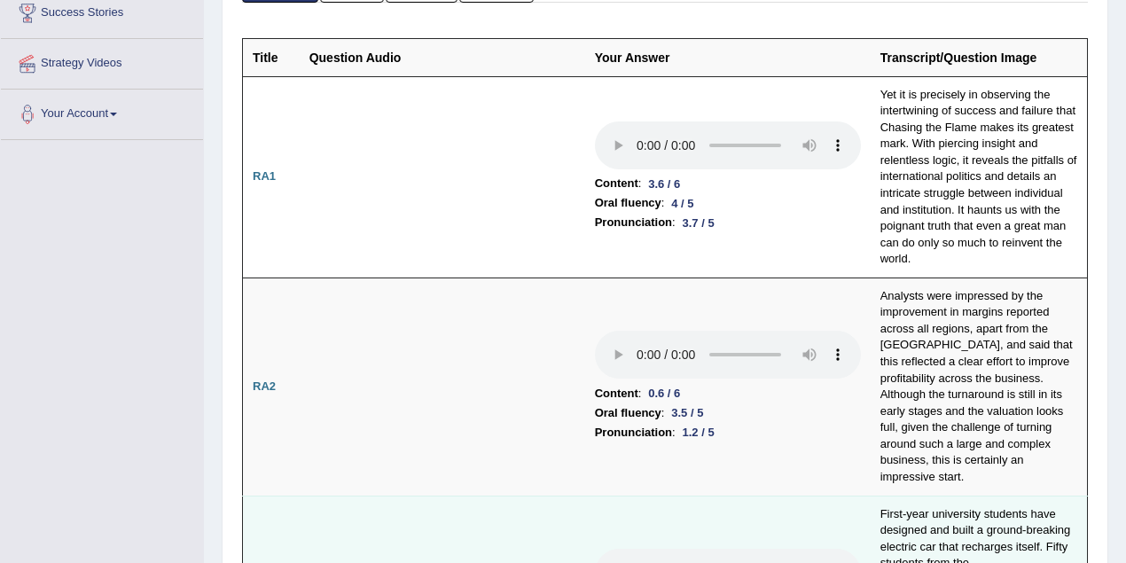
scroll to position [347, 0]
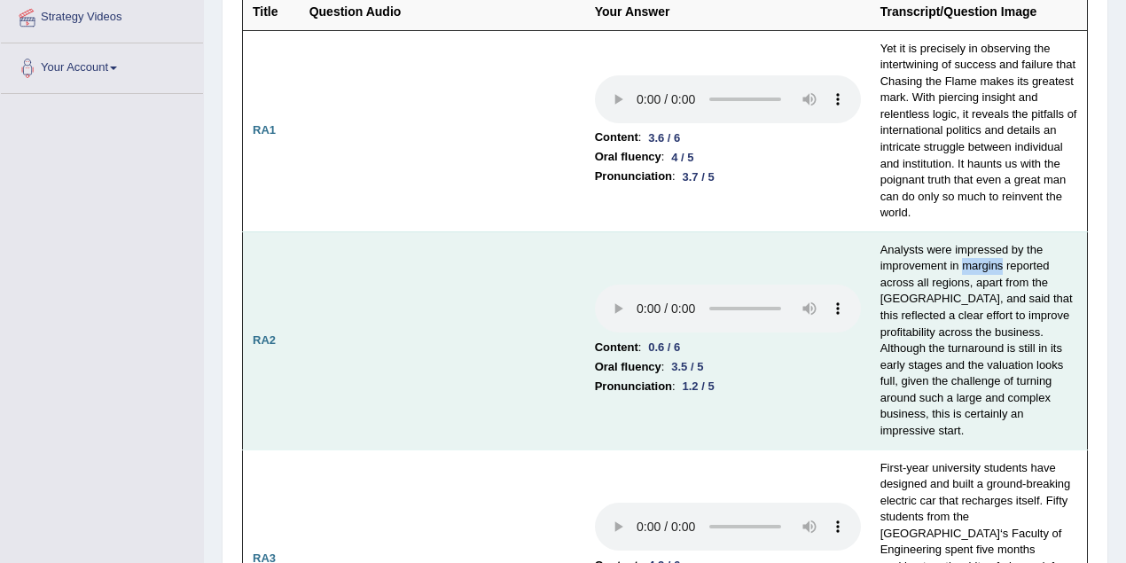
drag, startPoint x: 961, startPoint y: 264, endPoint x: 1003, endPoint y: 263, distance: 41.7
click at [964, 263] on td "Analysts were impressed by the improvement in margins reported across all regio…" at bounding box center [978, 340] width 217 height 218
click at [859, 262] on td "Content : 0.6 / 6 Oral fluency : 3.5 / 5 Pronunciation : 1.2 / 5" at bounding box center [727, 340] width 285 height 218
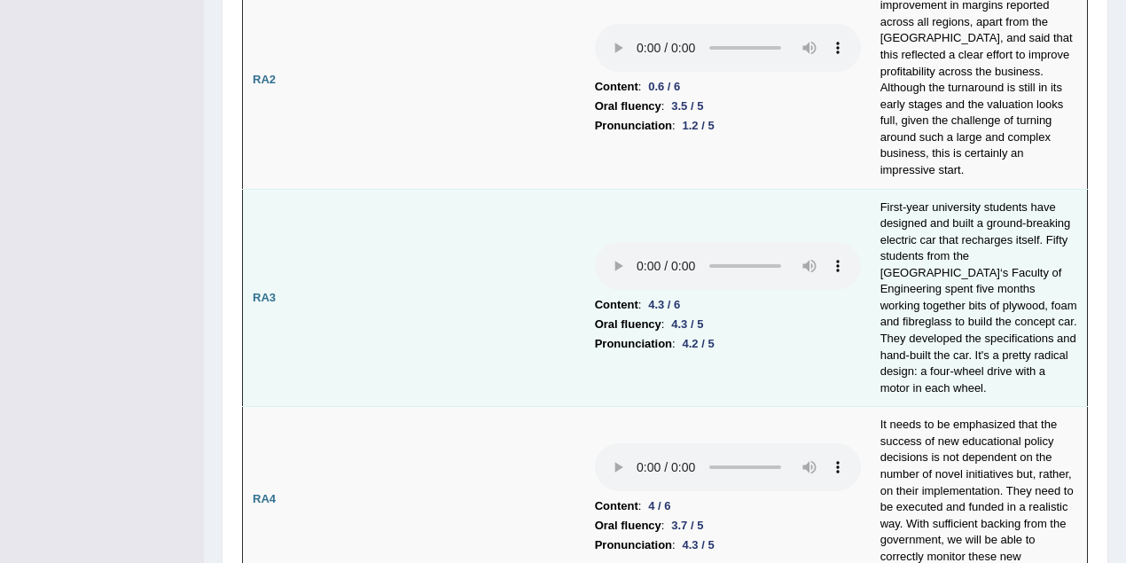
scroll to position [663, 0]
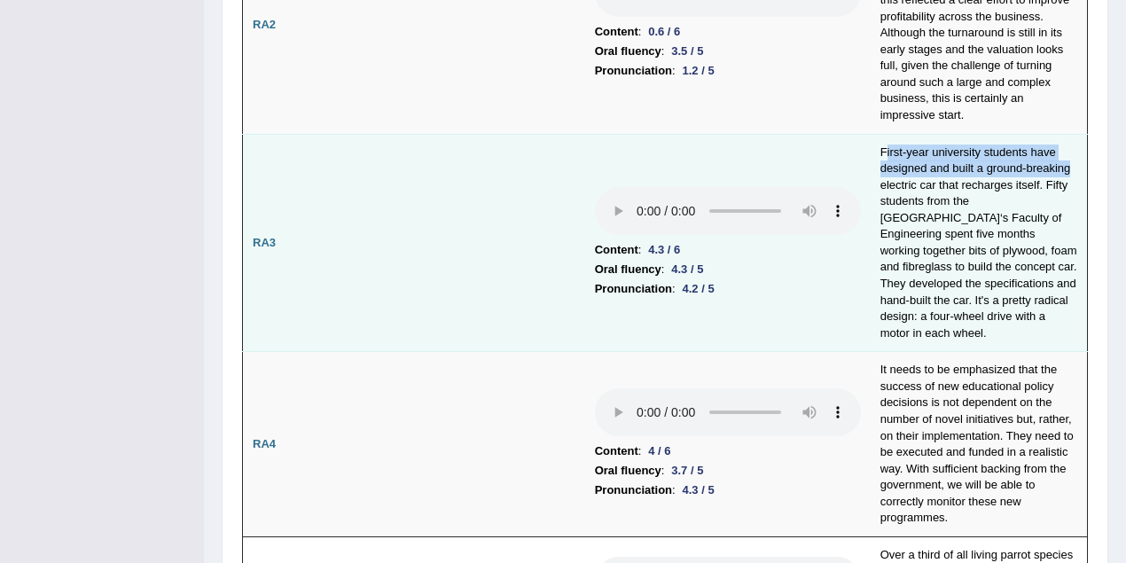
drag, startPoint x: 883, startPoint y: 150, endPoint x: 1073, endPoint y: 162, distance: 190.1
click at [964, 162] on td "First-year university students have designed and built a ground-breaking electr…" at bounding box center [978, 243] width 217 height 218
click at [851, 176] on td "Content : 4.3 / 6 Oral fluency : 4.3 / 5 Pronunciation : 4.2 / 5" at bounding box center [727, 243] width 285 height 218
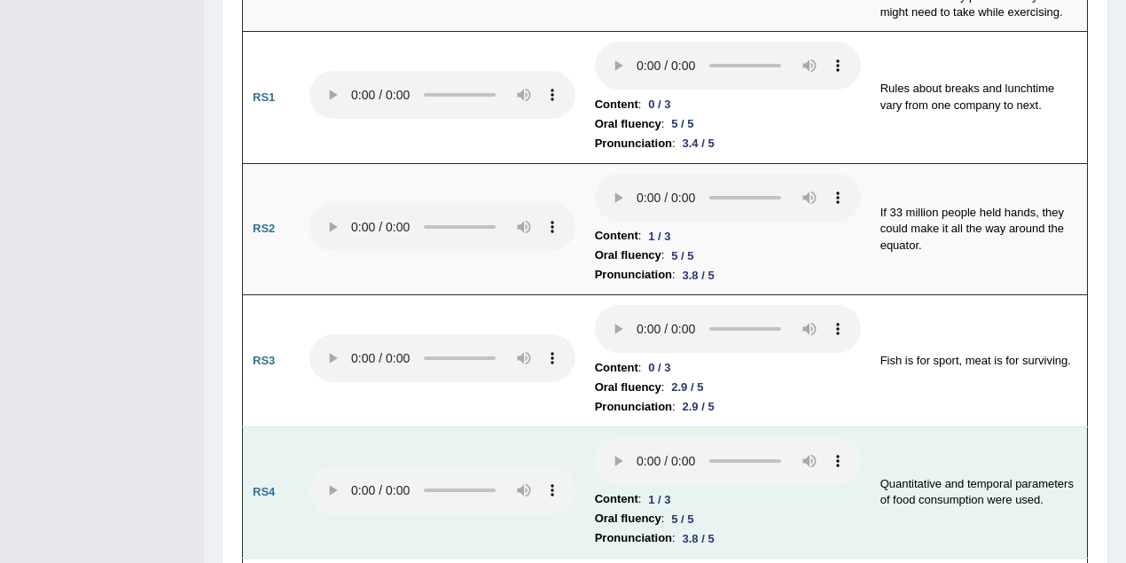
scroll to position [1608, 0]
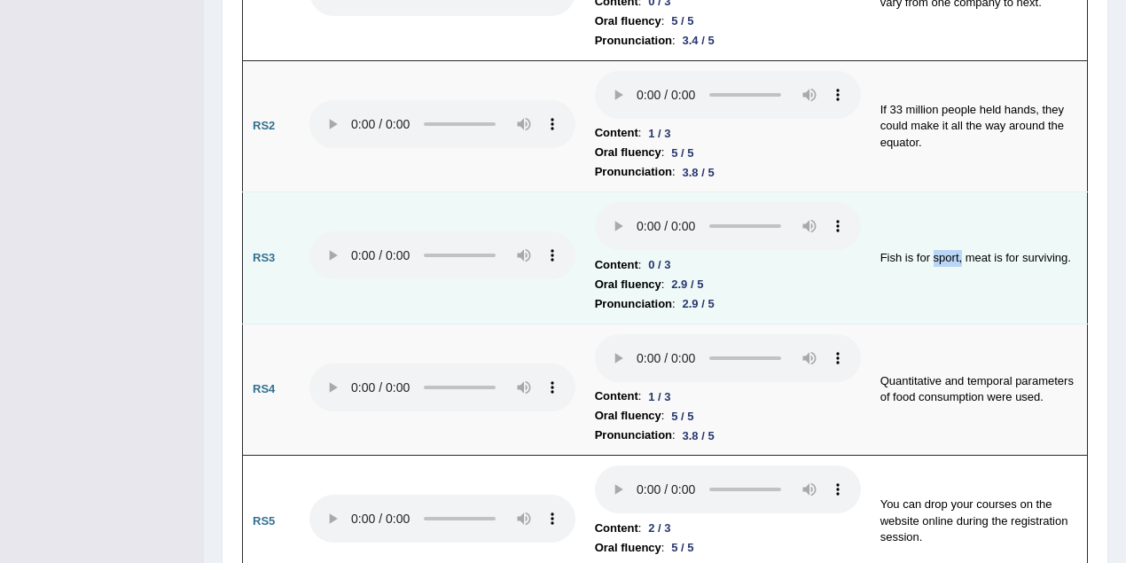
drag, startPoint x: 931, startPoint y: 234, endPoint x: 962, endPoint y: 236, distance: 31.1
click at [962, 236] on td "Fish is for sport, meat is for surviving." at bounding box center [978, 258] width 217 height 132
drag, startPoint x: 1019, startPoint y: 233, endPoint x: 964, endPoint y: 241, distance: 54.7
click at [964, 241] on td "Fish is for sport, meat is for surviving." at bounding box center [978, 258] width 217 height 132
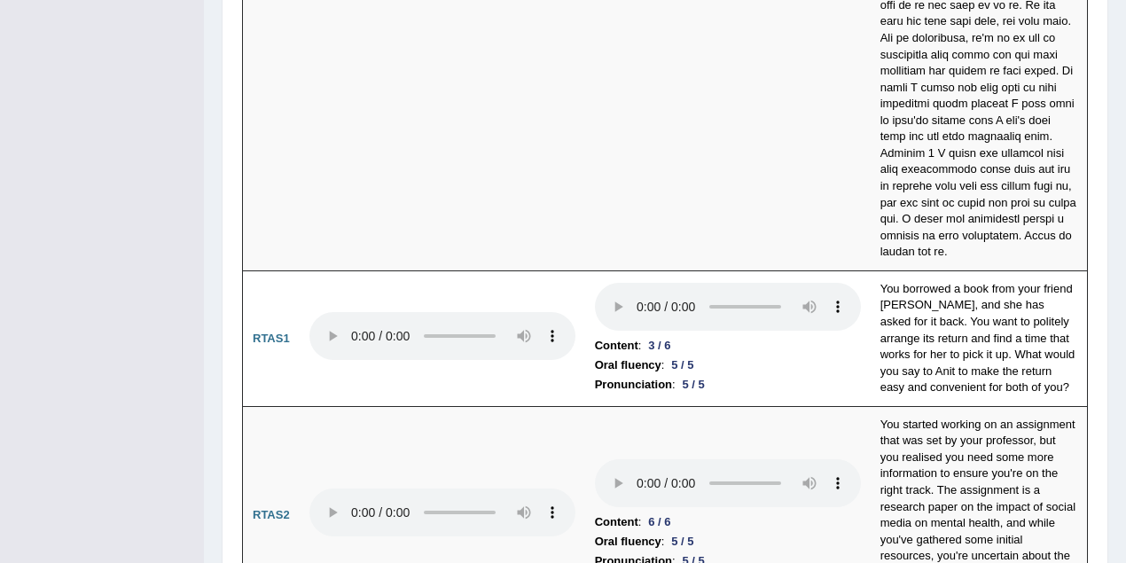
scroll to position [6619, 0]
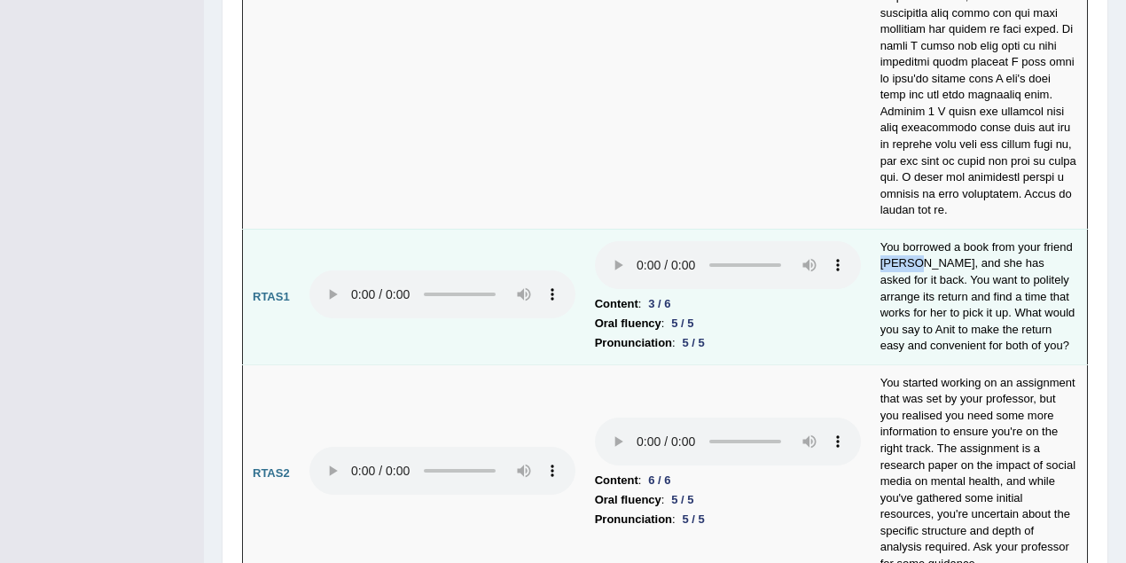
drag, startPoint x: 880, startPoint y: 153, endPoint x: 904, endPoint y: 152, distance: 24.0
click at [904, 229] on td "You borrowed a book from your friend Anit, and she has asked for it back. You w…" at bounding box center [978, 297] width 217 height 136
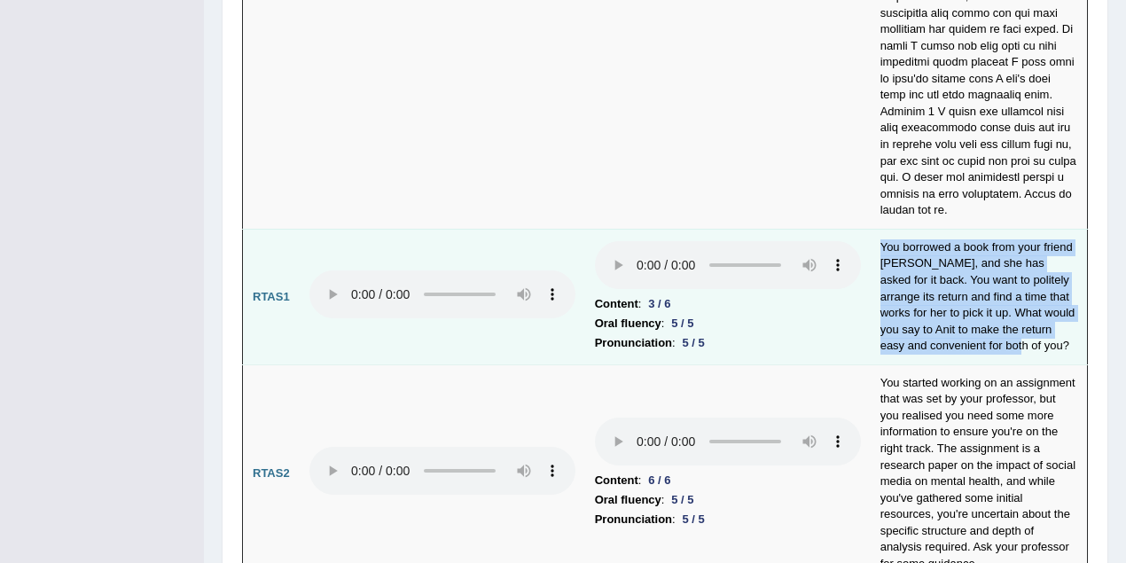
drag, startPoint x: 881, startPoint y: 139, endPoint x: 1023, endPoint y: 243, distance: 175.7
click at [964, 245] on td "You borrowed a book from your friend Anit, and she has asked for it back. You w…" at bounding box center [978, 297] width 217 height 136
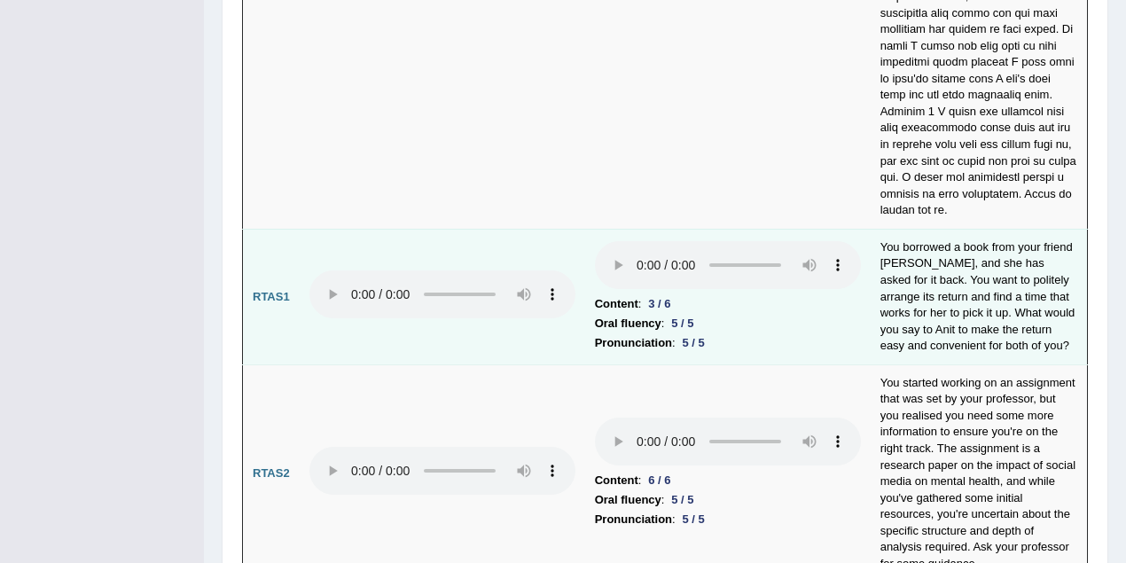
click at [751, 246] on td "Content : 3 / 6 Oral fluency : 5 / 5 Pronunciation : 5 / 5" at bounding box center [727, 297] width 285 height 136
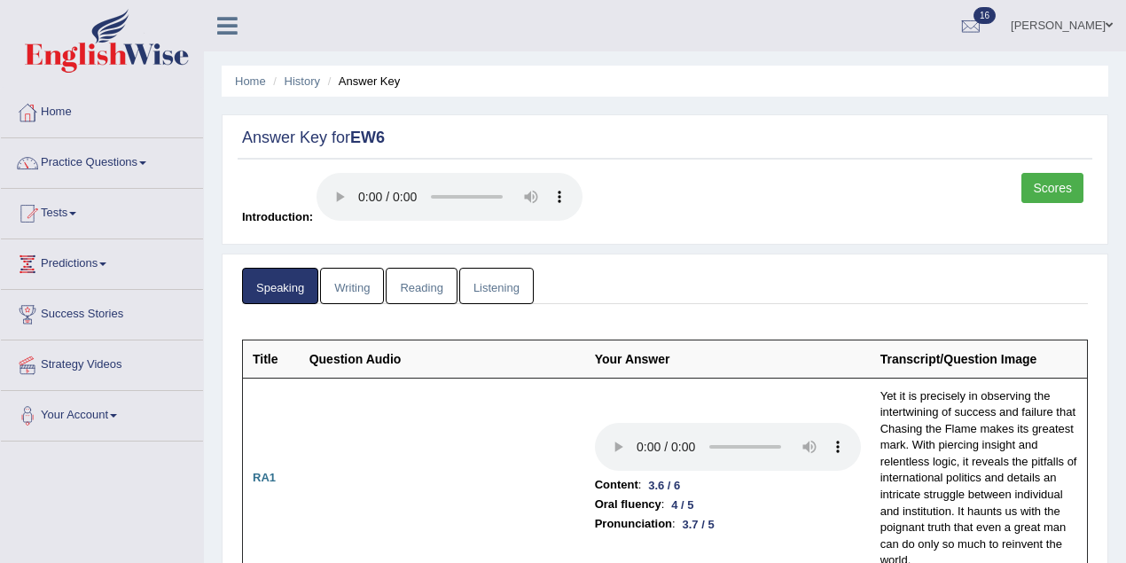
scroll to position [0, 0]
click at [964, 20] on link "Mohan sundaram" at bounding box center [1061, 23] width 129 height 46
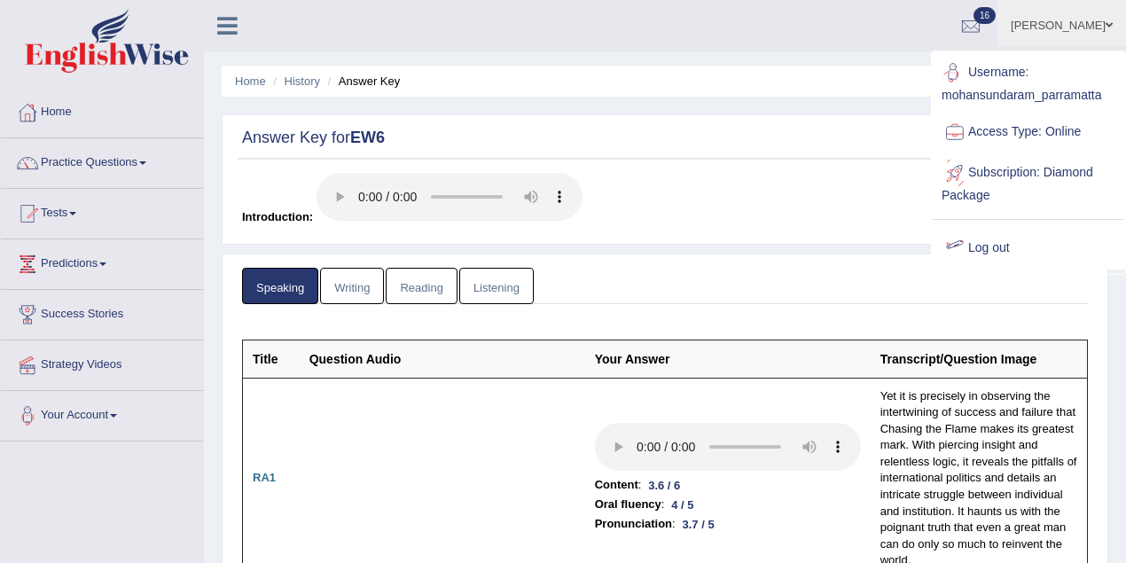
click at [964, 246] on link "Log out" at bounding box center [1028, 248] width 191 height 41
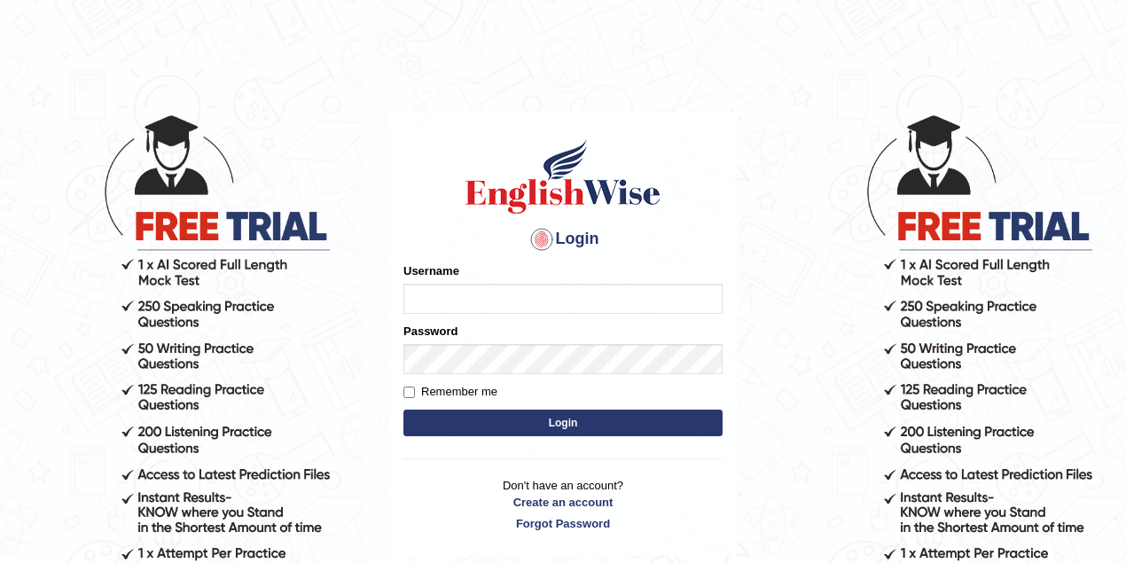
type input "mohansundaram_parramatta"
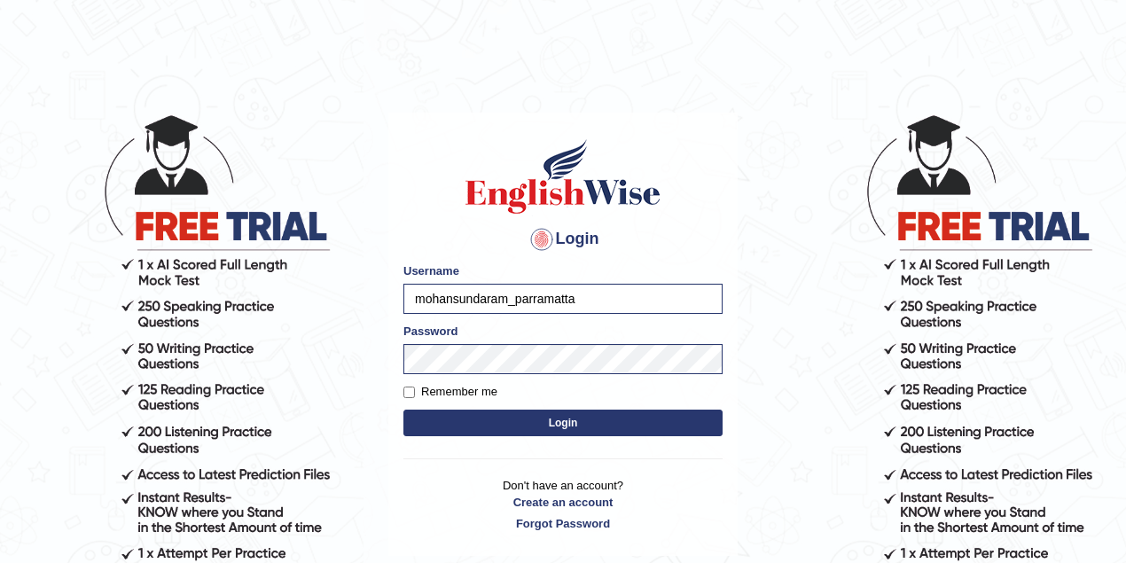
drag, startPoint x: 578, startPoint y: 304, endPoint x: 366, endPoint y: 305, distance: 211.9
click at [366, 305] on body "Login Please fix the following errors: Username mohansundaram_parramatta Passwo…" at bounding box center [563, 338] width 1126 height 563
click at [454, 165] on h1 at bounding box center [562, 177] width 319 height 80
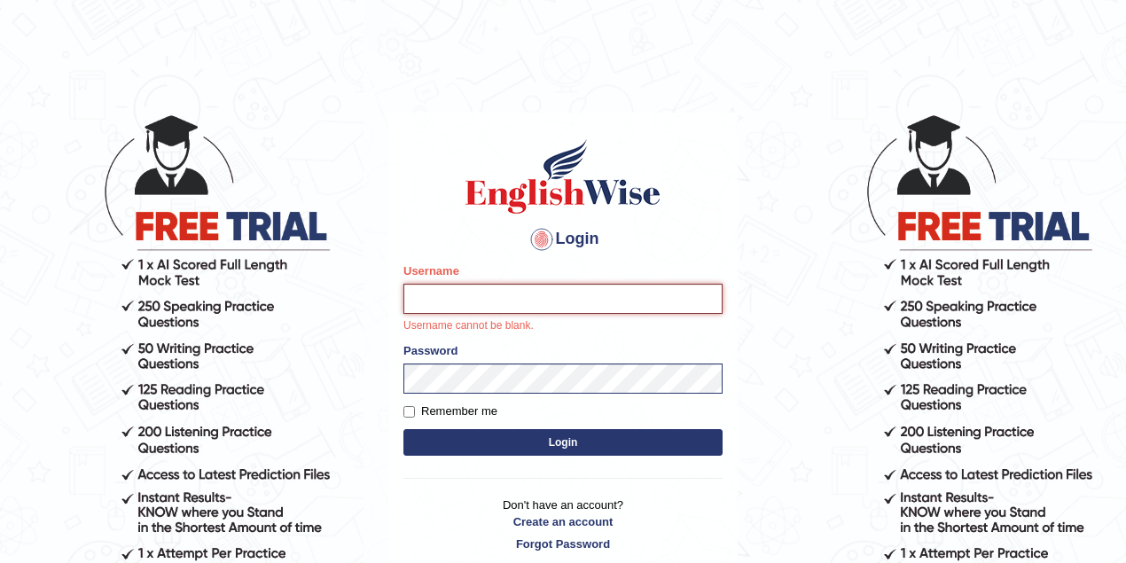
click at [464, 291] on input "Username" at bounding box center [562, 299] width 319 height 30
type input "khoderchamma_parramatta"
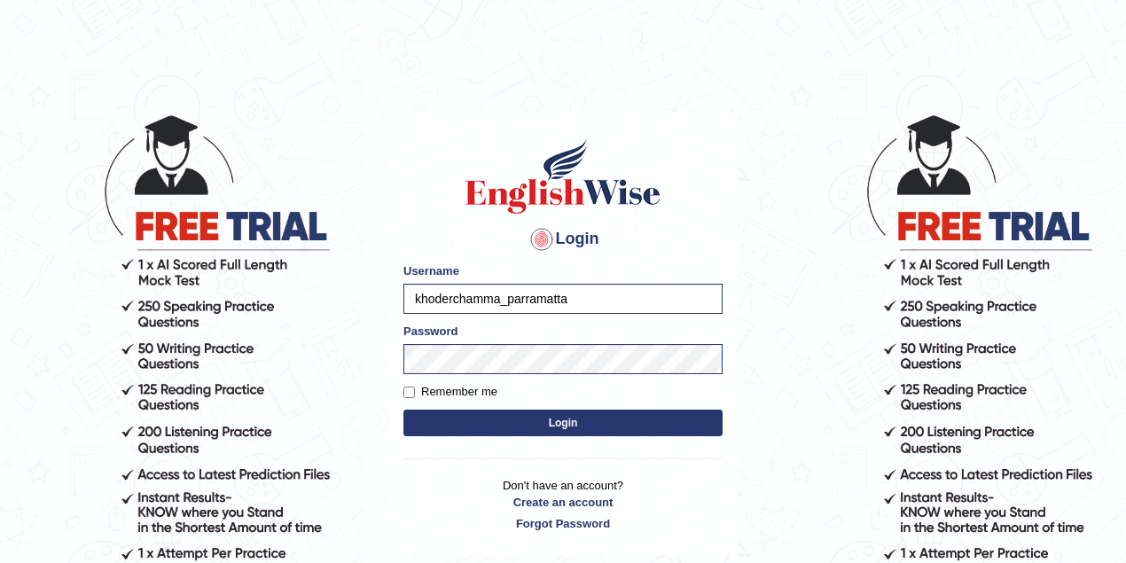
click at [571, 419] on button "Login" at bounding box center [562, 423] width 319 height 27
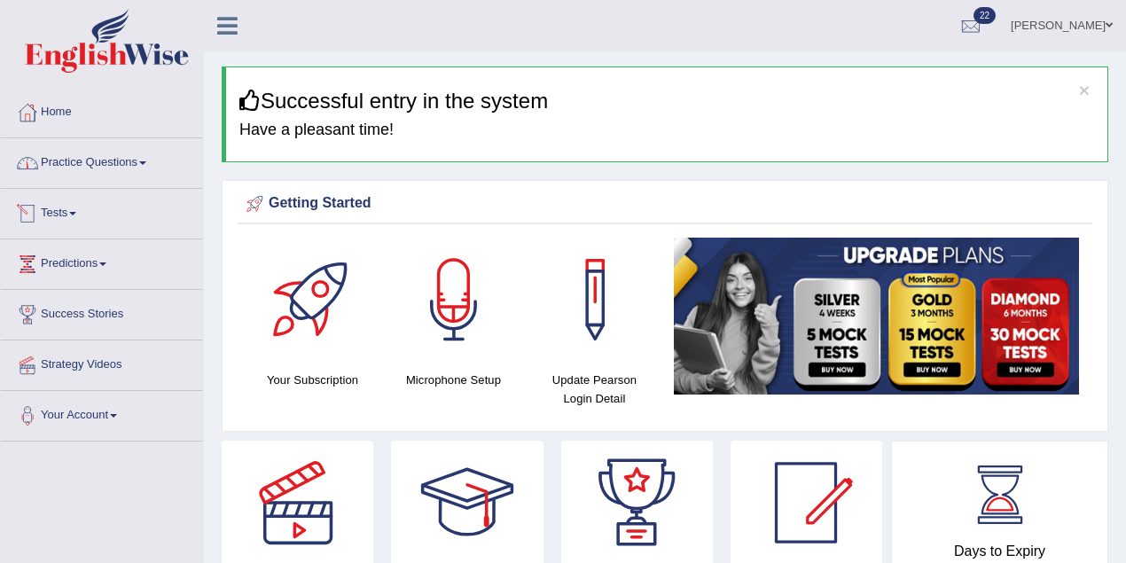
click at [71, 212] on link "Tests" at bounding box center [102, 211] width 202 height 44
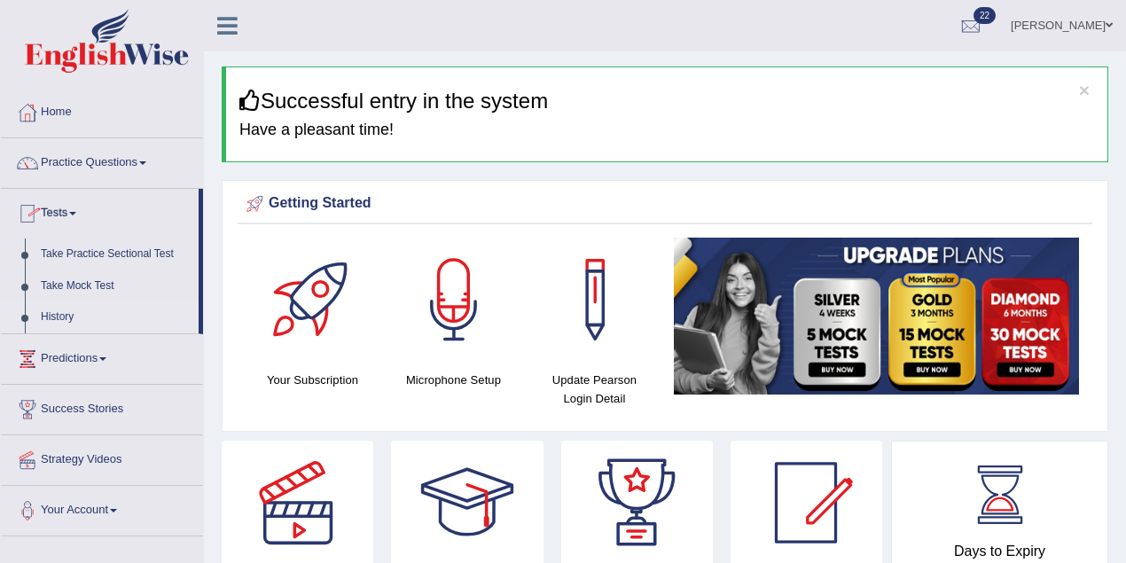
click at [61, 318] on link "History" at bounding box center [116, 317] width 166 height 32
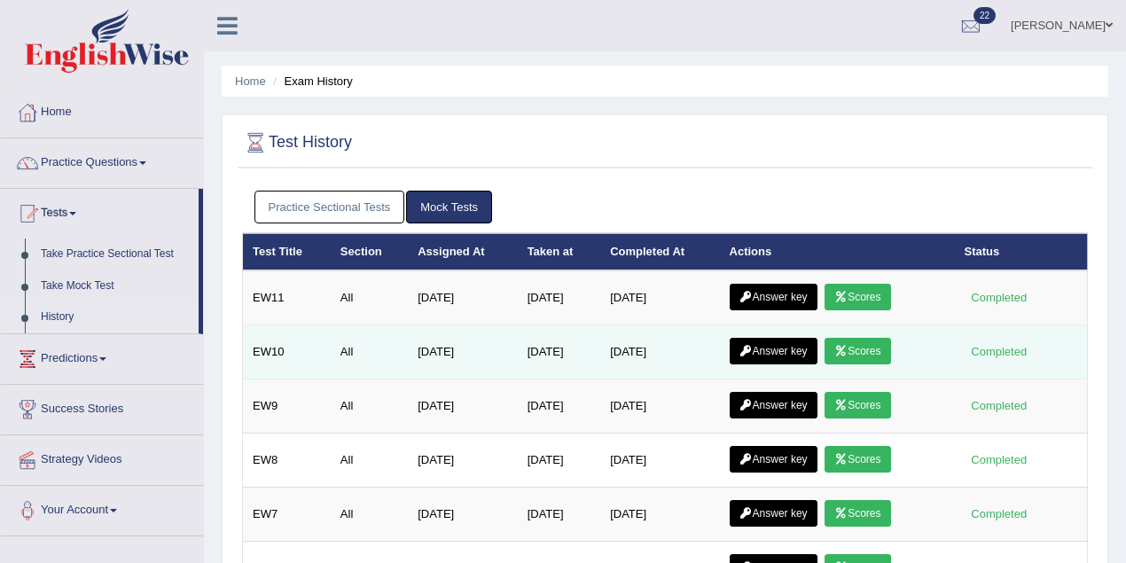
click at [863, 344] on link "Scores" at bounding box center [857, 351] width 66 height 27
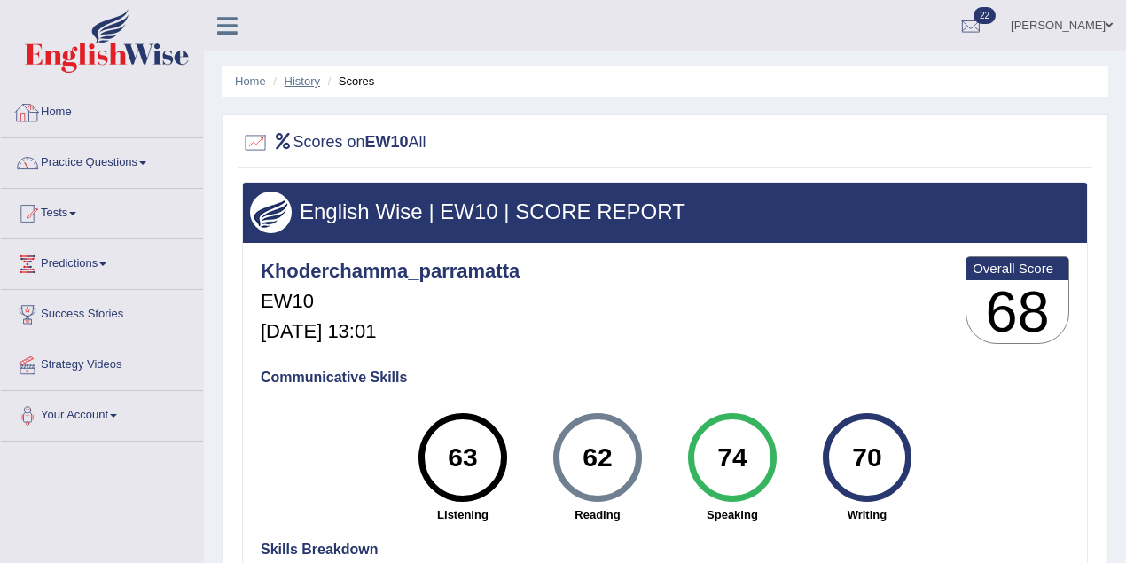
click at [298, 78] on link "History" at bounding box center [302, 80] width 35 height 13
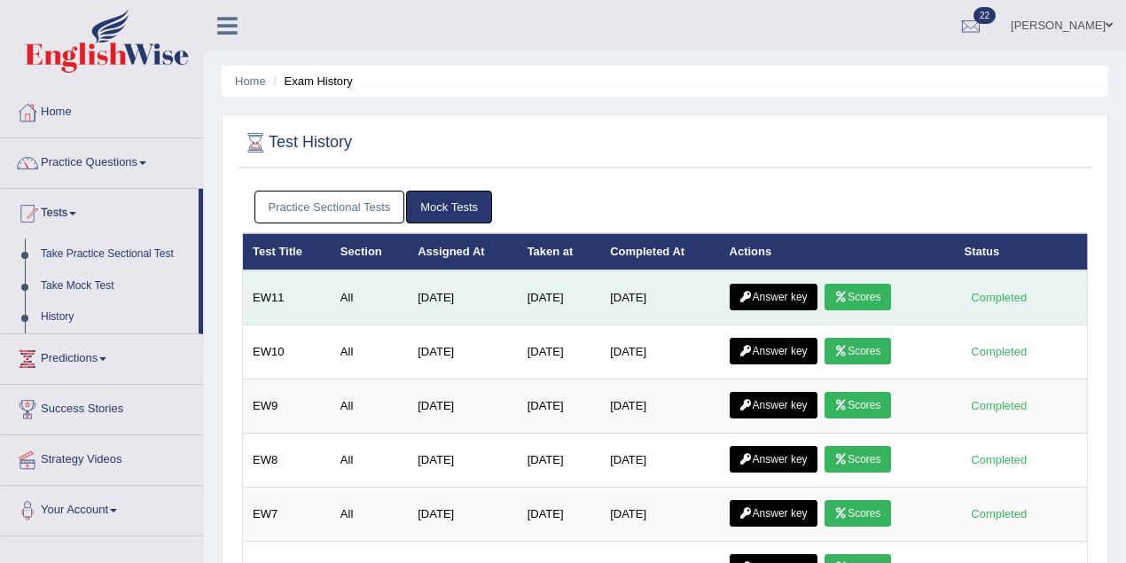
click at [872, 291] on link "Scores" at bounding box center [857, 297] width 66 height 27
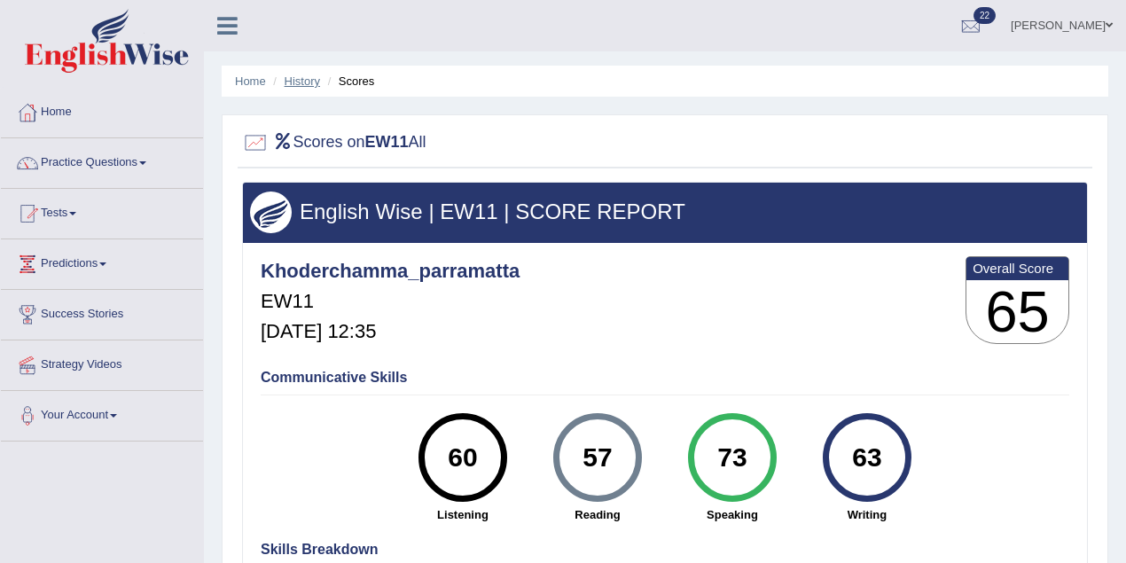
click at [304, 81] on link "History" at bounding box center [302, 80] width 35 height 13
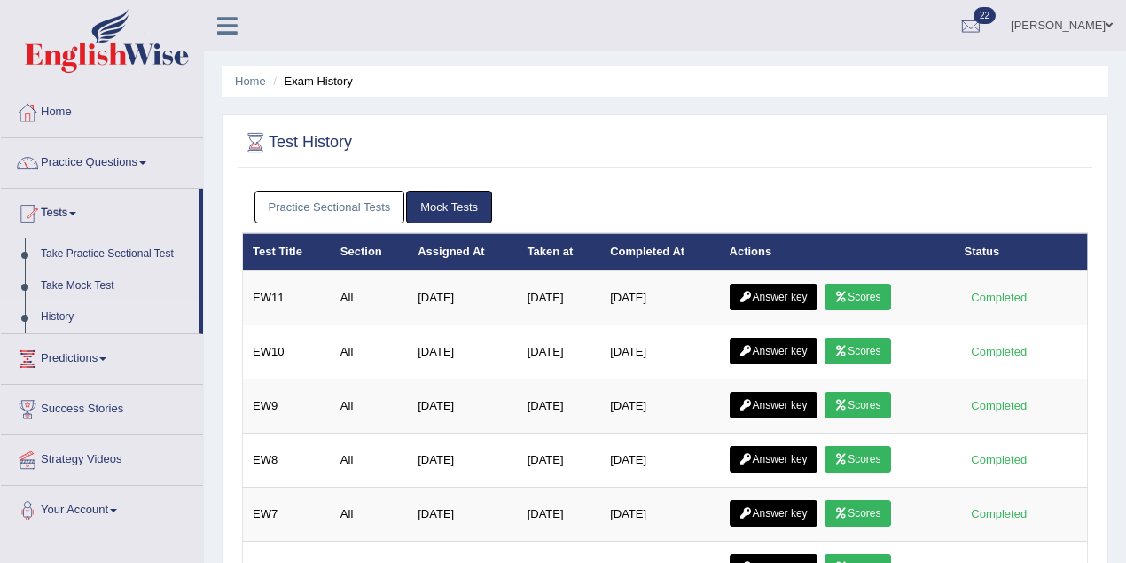
click at [790, 347] on link "Answer key" at bounding box center [774, 351] width 88 height 27
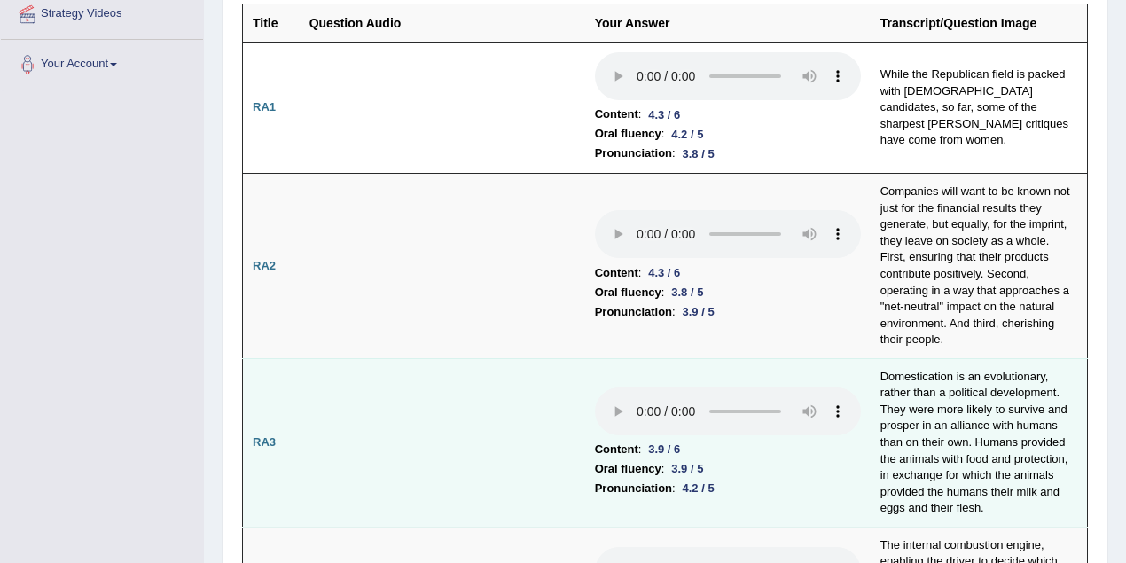
scroll to position [394, 0]
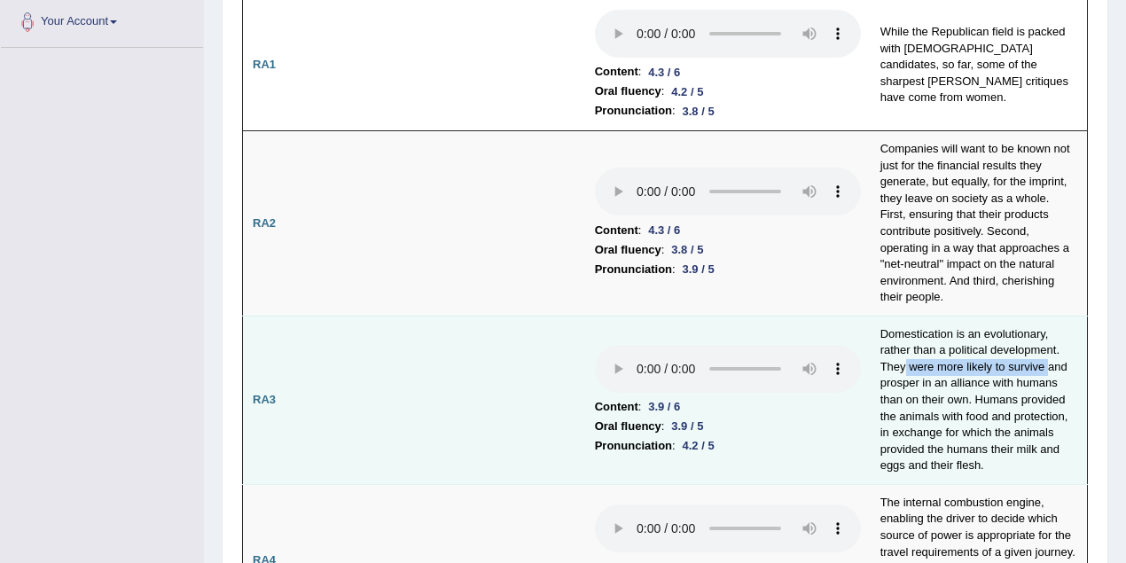
drag, startPoint x: 1048, startPoint y: 346, endPoint x: 904, endPoint y: 354, distance: 143.8
click at [904, 354] on td "Domestication is an evolutionary, rather than a political development. They wer…" at bounding box center [978, 400] width 217 height 168
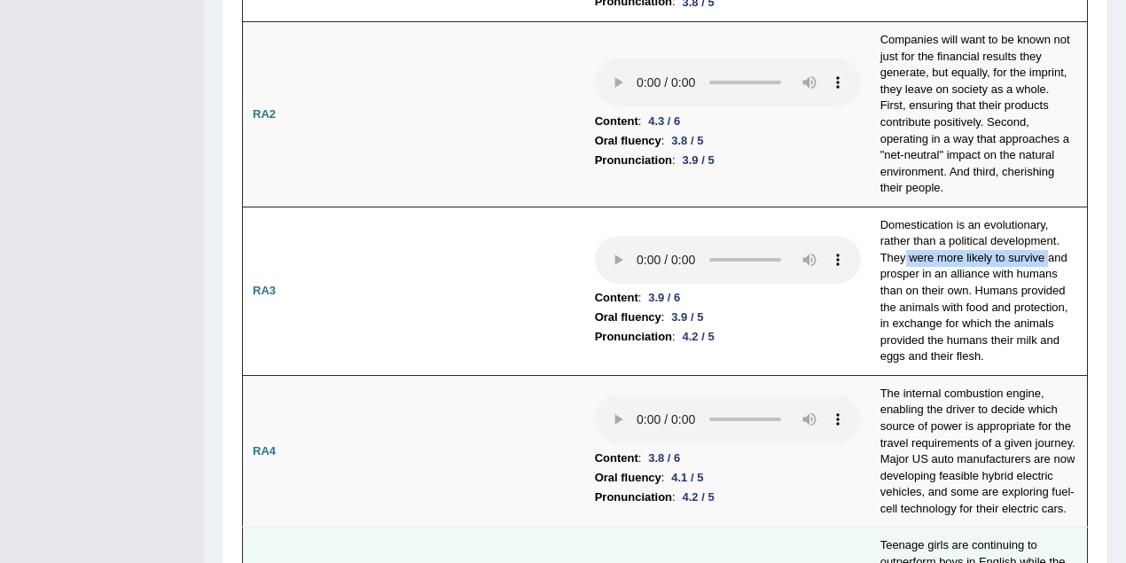
scroll to position [709, 0]
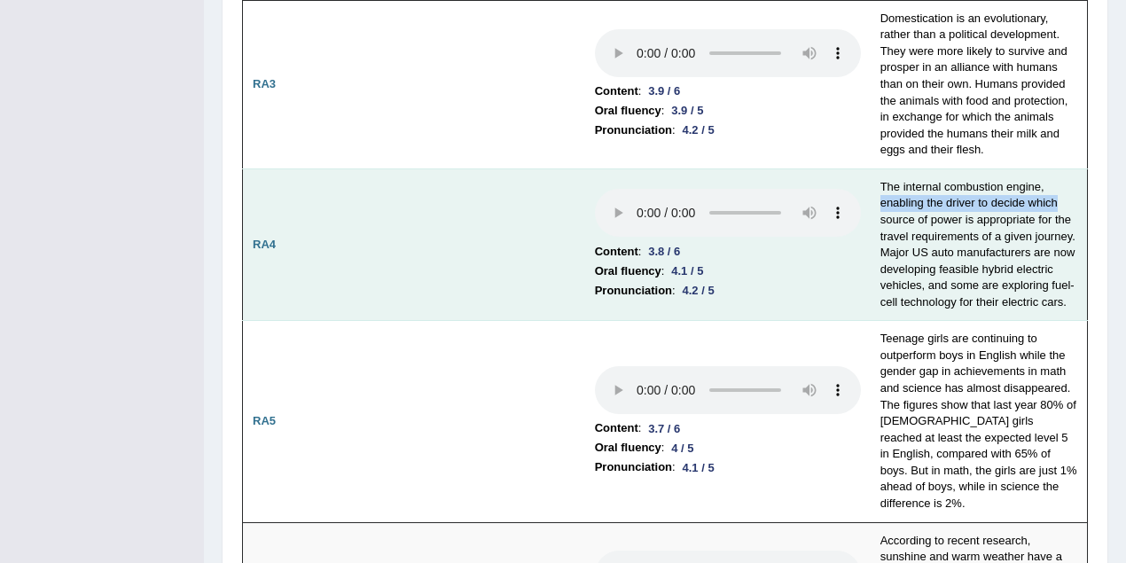
drag, startPoint x: 879, startPoint y: 184, endPoint x: 1069, endPoint y: 176, distance: 189.9
click at [1069, 176] on td "The internal combustion engine, enabling the driver to decide which source of p…" at bounding box center [978, 244] width 217 height 152
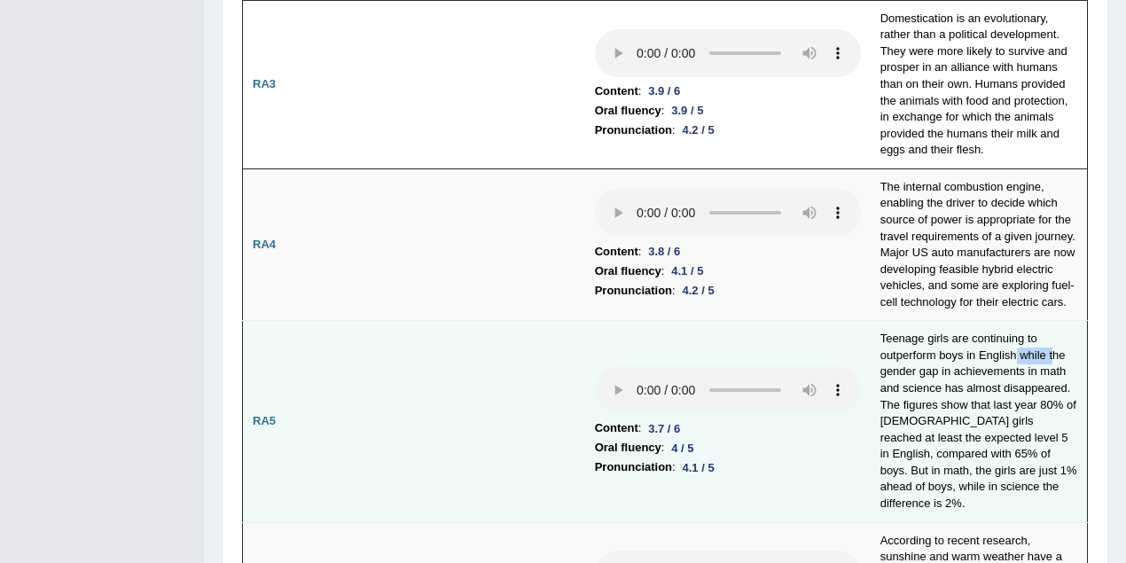
drag, startPoint x: 1016, startPoint y: 337, endPoint x: 1046, endPoint y: 338, distance: 30.2
click at [1052, 334] on td "Teenage girls are continuing to outperform boys in English while the gender gap…" at bounding box center [978, 421] width 217 height 201
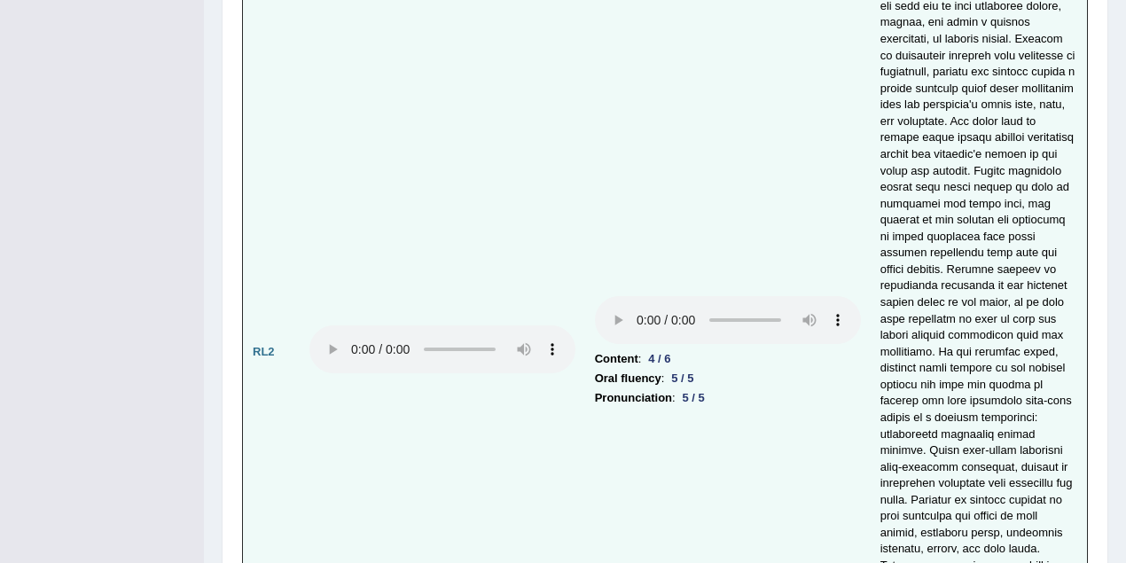
scroll to position [4176, 0]
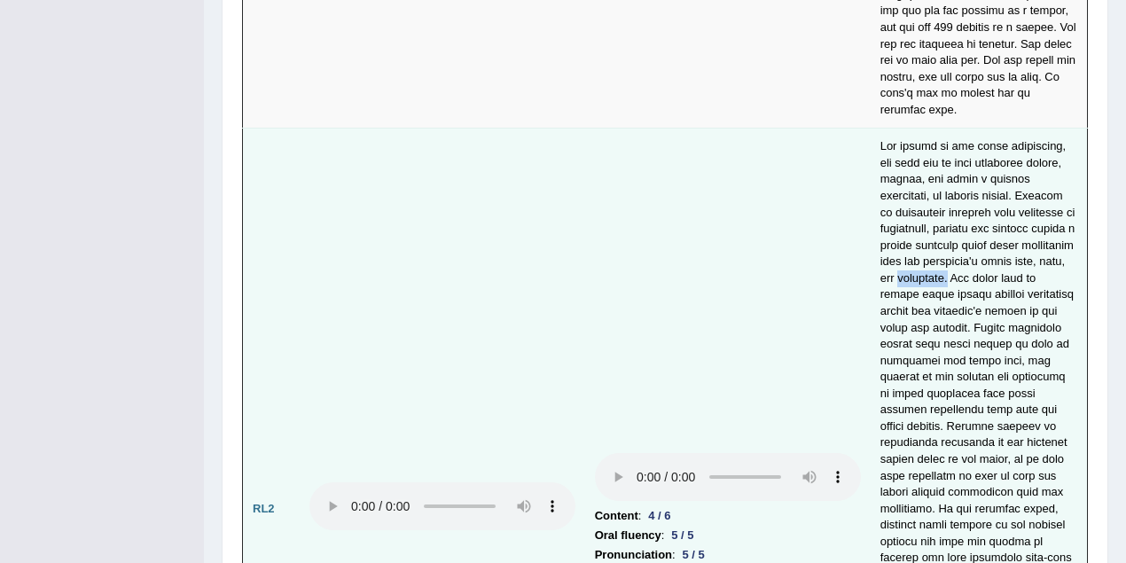
drag, startPoint x: 879, startPoint y: 207, endPoint x: 925, endPoint y: 205, distance: 46.2
click at [925, 205] on td at bounding box center [978, 509] width 217 height 761
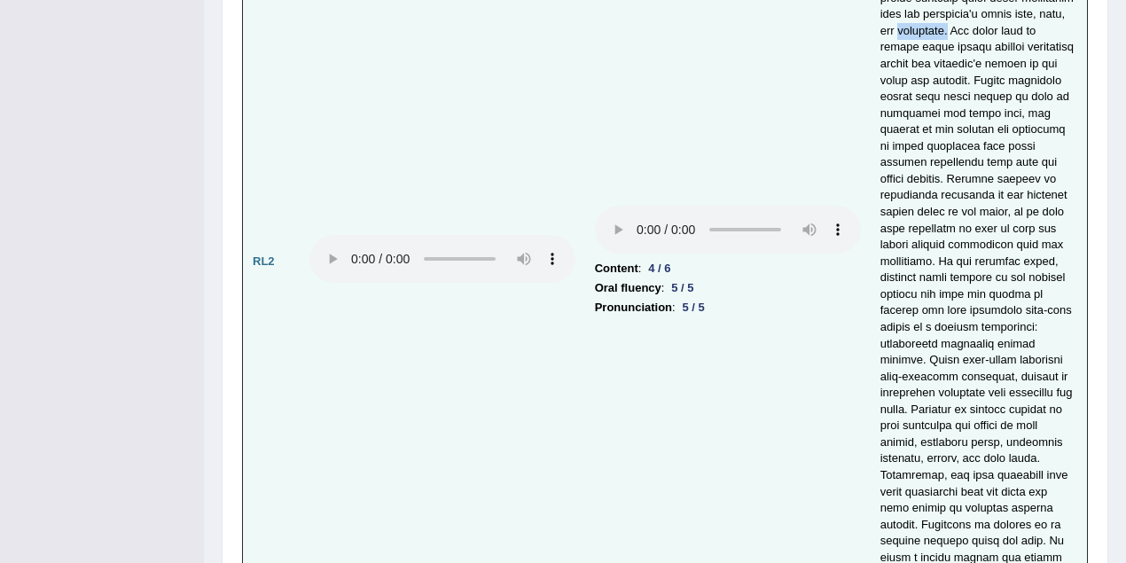
scroll to position [4491, 0]
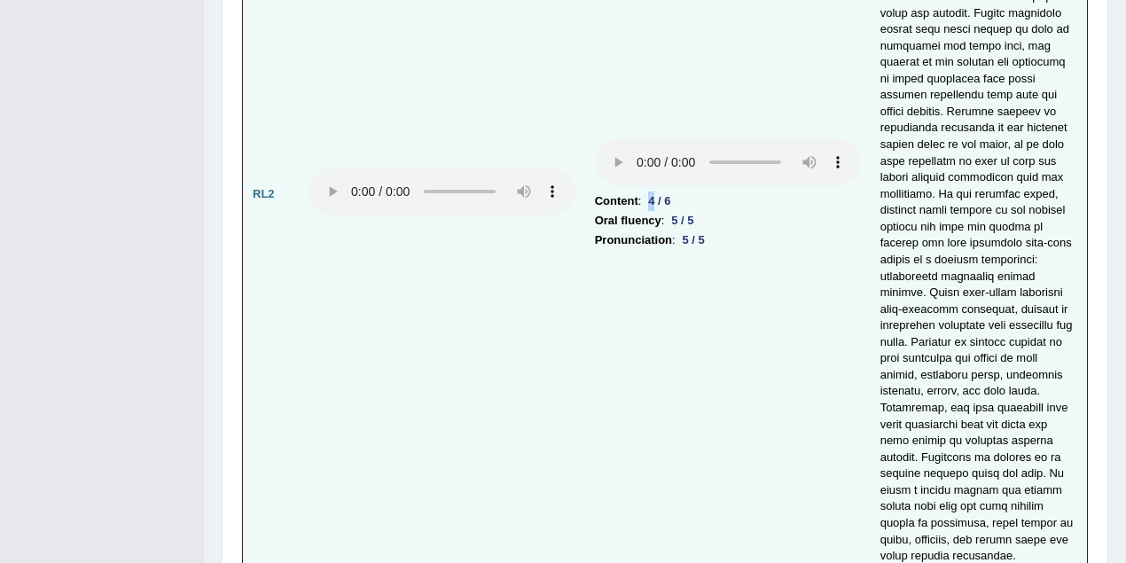
drag, startPoint x: 649, startPoint y: 108, endPoint x: 658, endPoint y: 106, distance: 9.0
click at [658, 191] on div "4 / 6" at bounding box center [659, 200] width 36 height 19
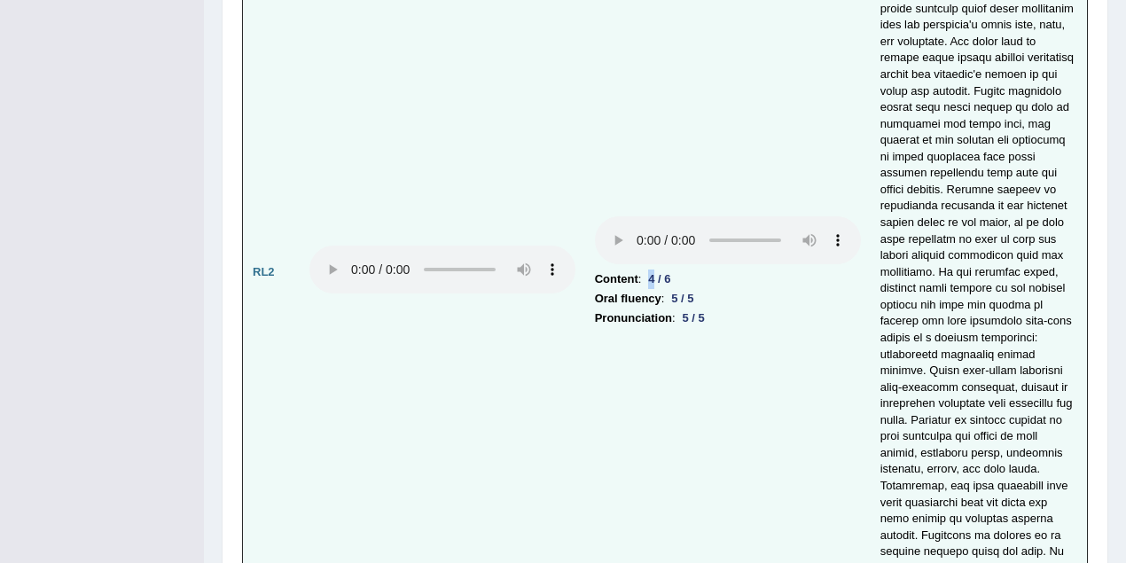
scroll to position [4018, 0]
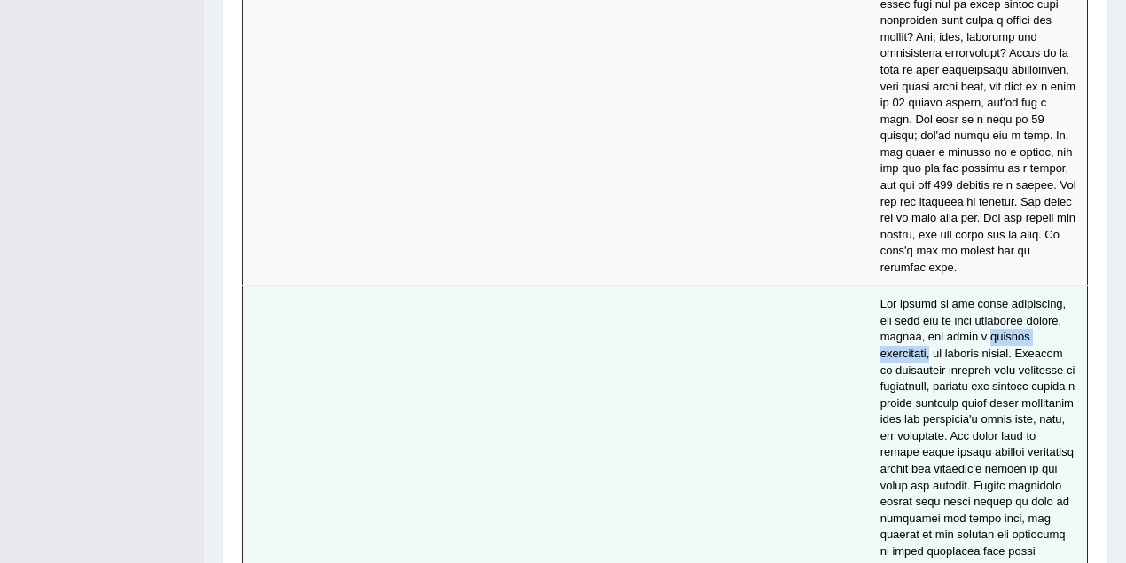
drag, startPoint x: 975, startPoint y: 262, endPoint x: 1081, endPoint y: 262, distance: 105.5
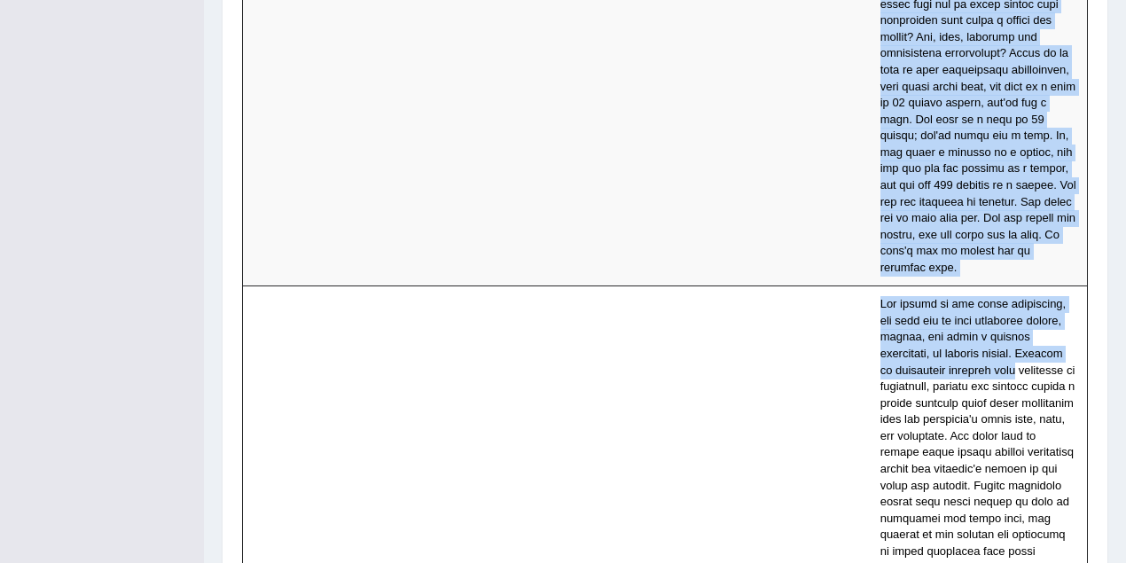
drag, startPoint x: 944, startPoint y: 296, endPoint x: 1092, endPoint y: 300, distance: 148.1
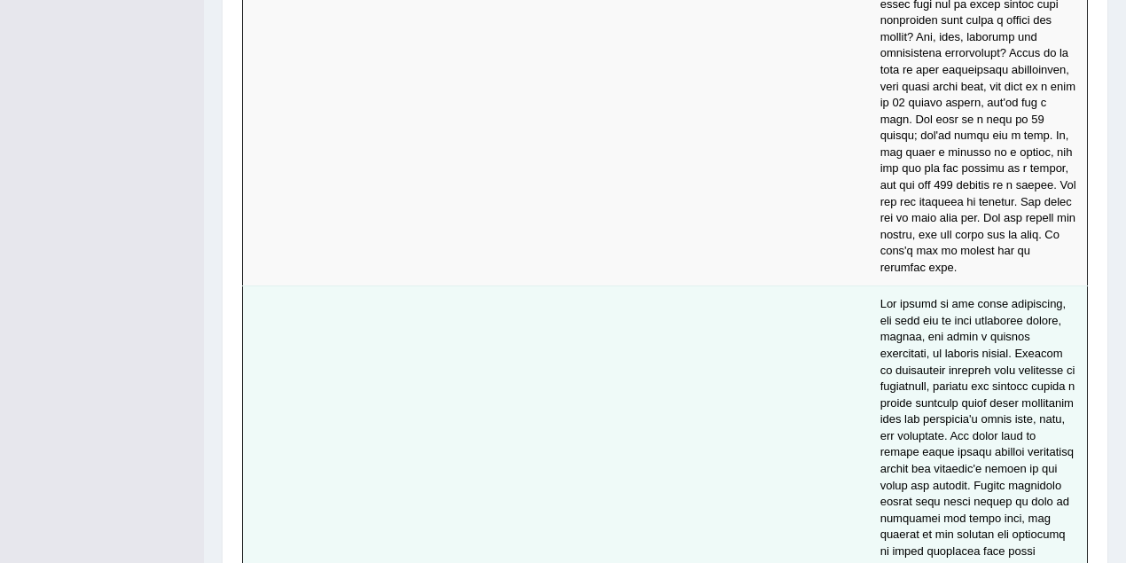
drag, startPoint x: 874, startPoint y: 344, endPoint x: 1021, endPoint y: 345, distance: 147.2
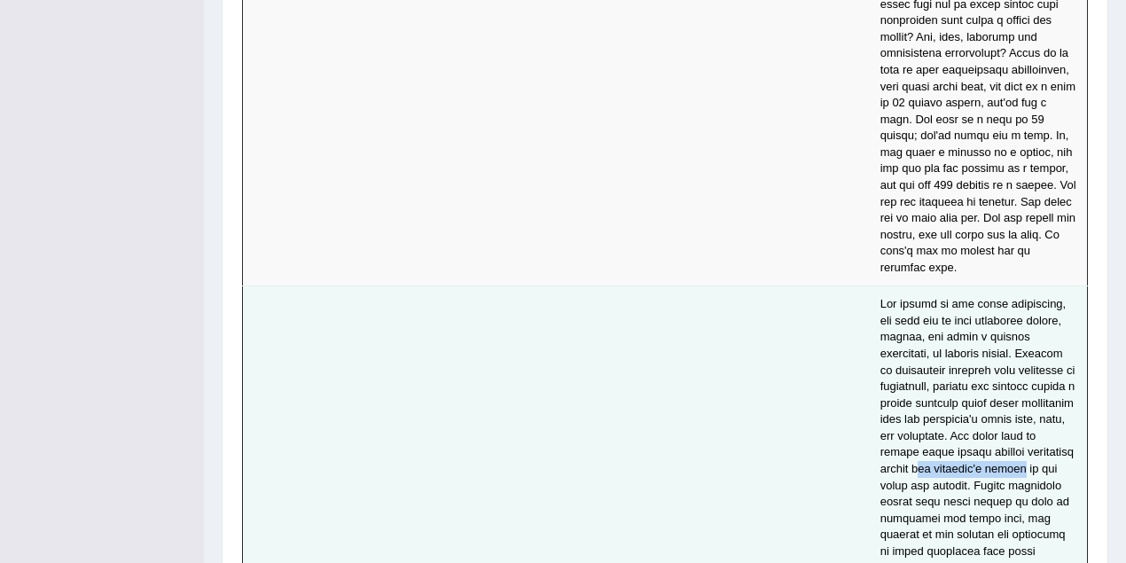
drag, startPoint x: 924, startPoint y: 390, endPoint x: 1011, endPoint y: 394, distance: 86.9
drag, startPoint x: 907, startPoint y: 492, endPoint x: 1011, endPoint y: 498, distance: 104.8
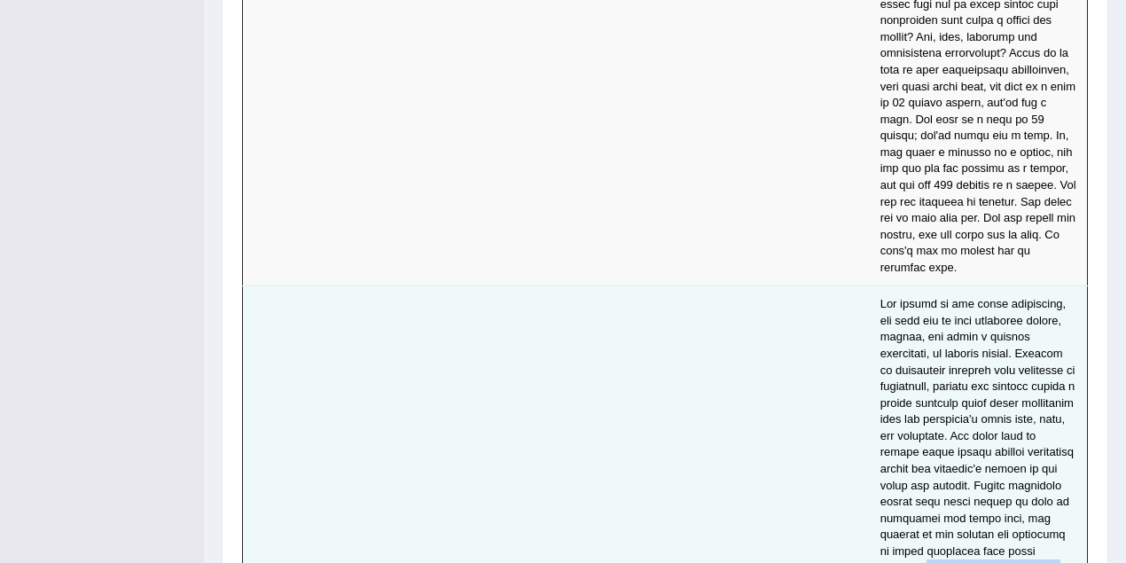
drag, startPoint x: 1018, startPoint y: 476, endPoint x: 1023, endPoint y: 494, distance: 18.5
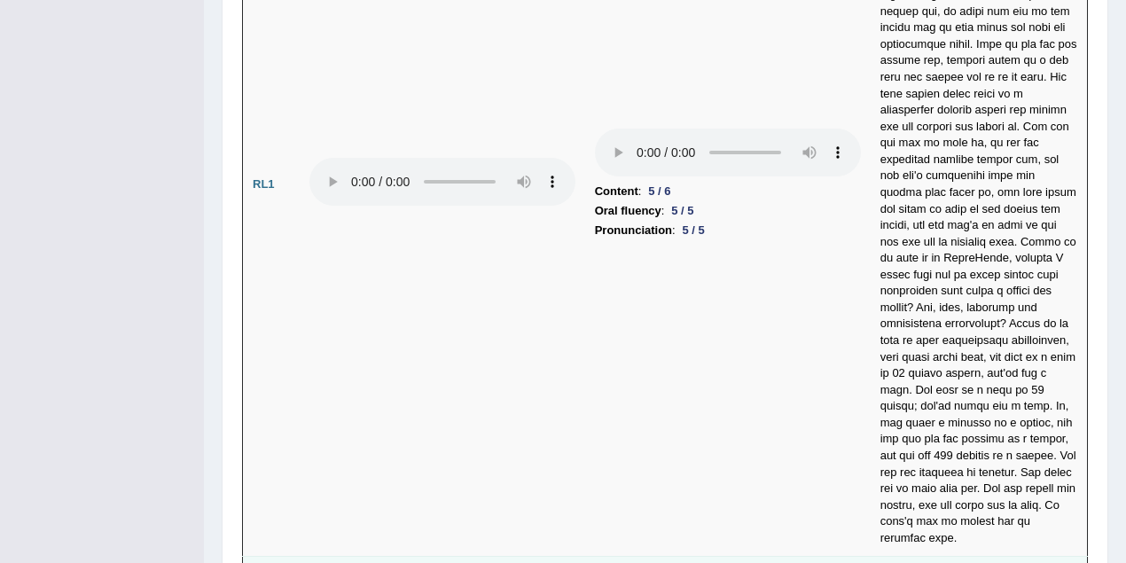
scroll to position [3704, 0]
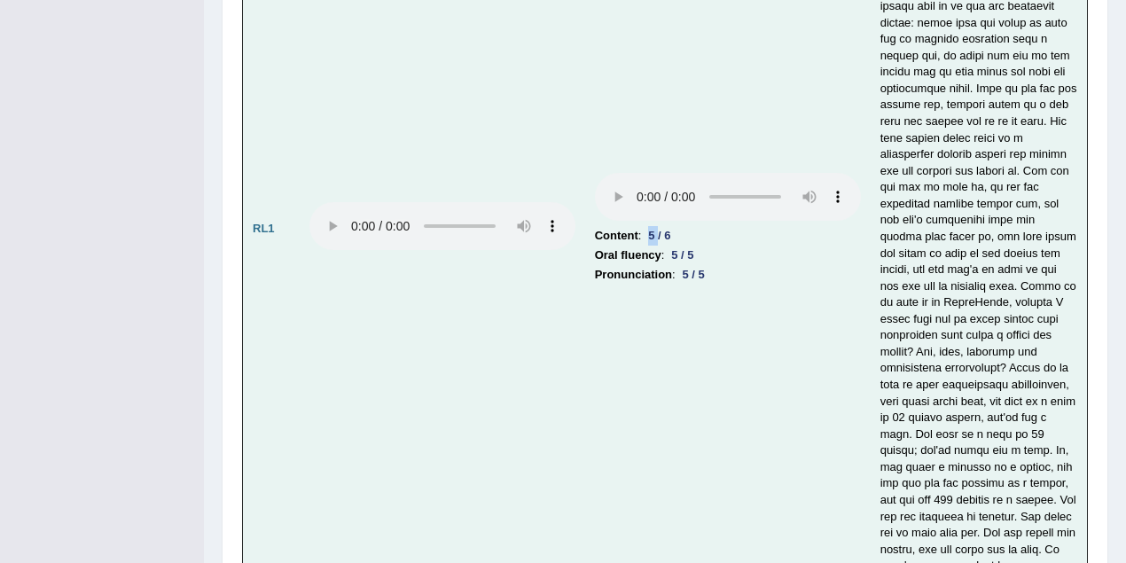
click at [659, 226] on div "5 / 6" at bounding box center [659, 235] width 36 height 19
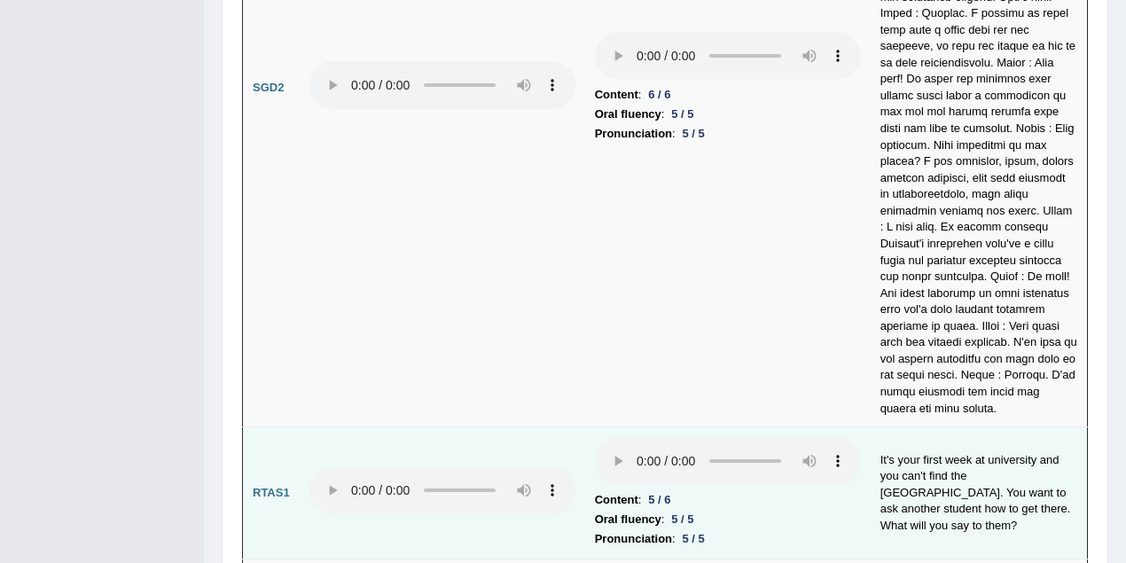
scroll to position [6994, 0]
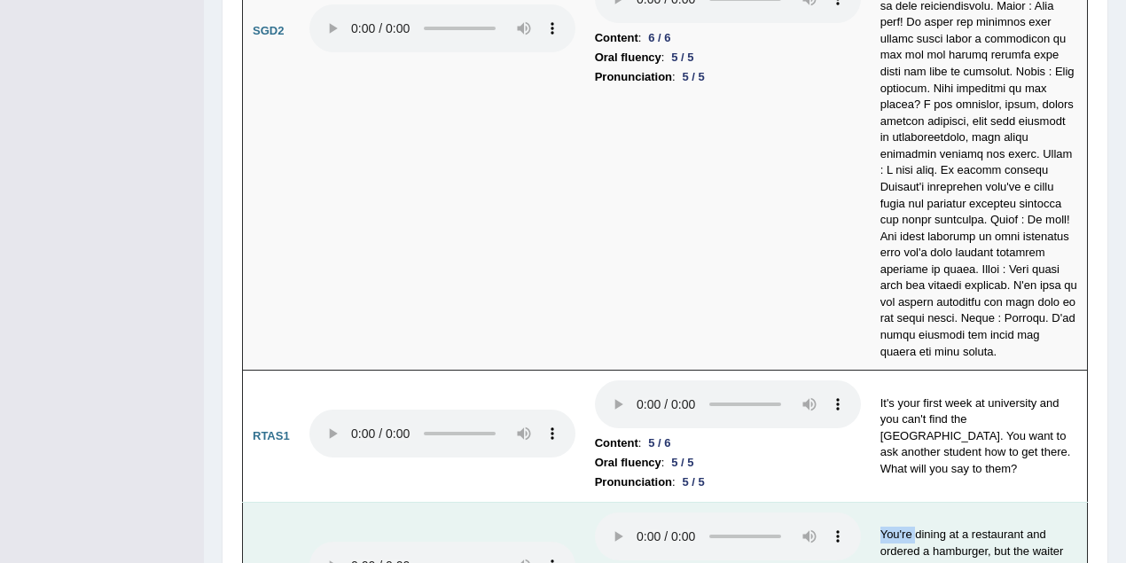
drag, startPoint x: 878, startPoint y: 371, endPoint x: 913, endPoint y: 373, distance: 35.5
click at [913, 502] on td "You're dining at a restaurant and ordered a hamburger, but the waiter brings yo…" at bounding box center [978, 568] width 217 height 132
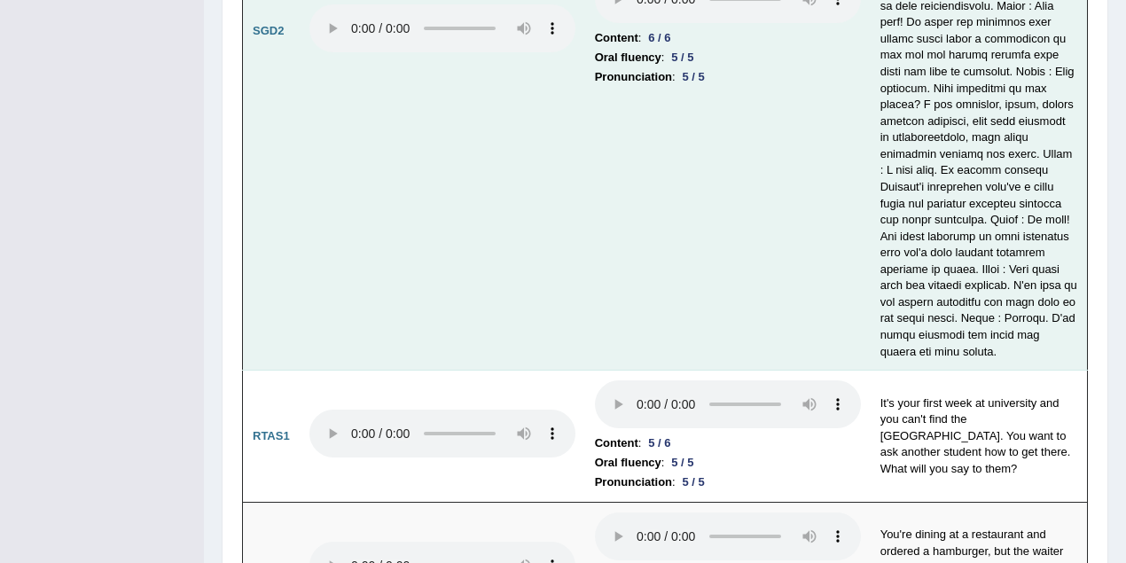
drag, startPoint x: 778, startPoint y: 455, endPoint x: 599, endPoint y: 149, distance: 354.4
click at [599, 149] on td "Content : 6 / 6 Oral fluency : 5 / 5 Pronunciation : 5 / 5" at bounding box center [727, 31] width 285 height 679
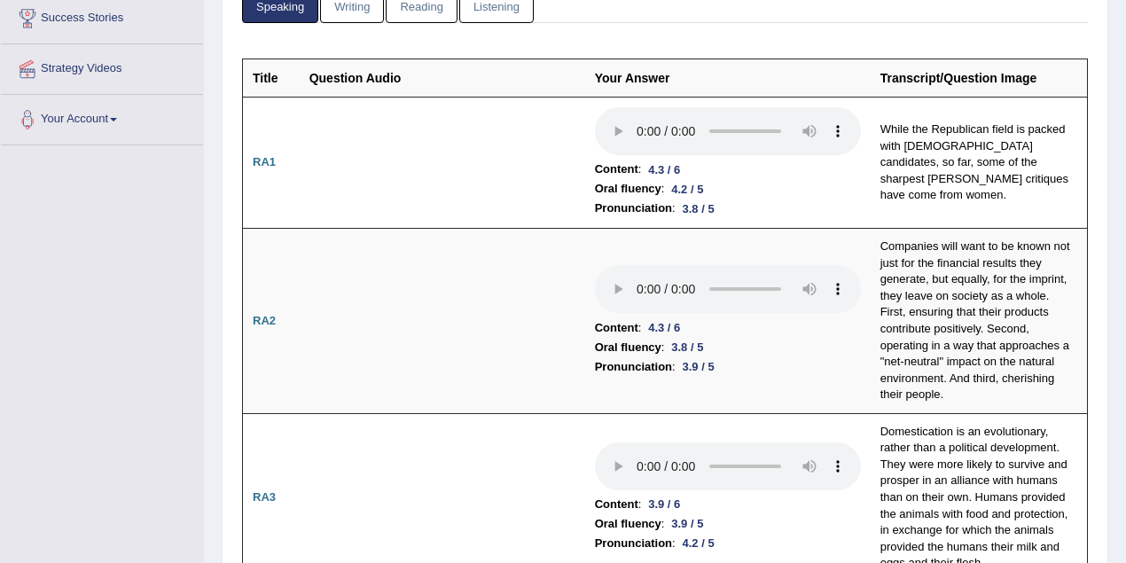
scroll to position [0, 0]
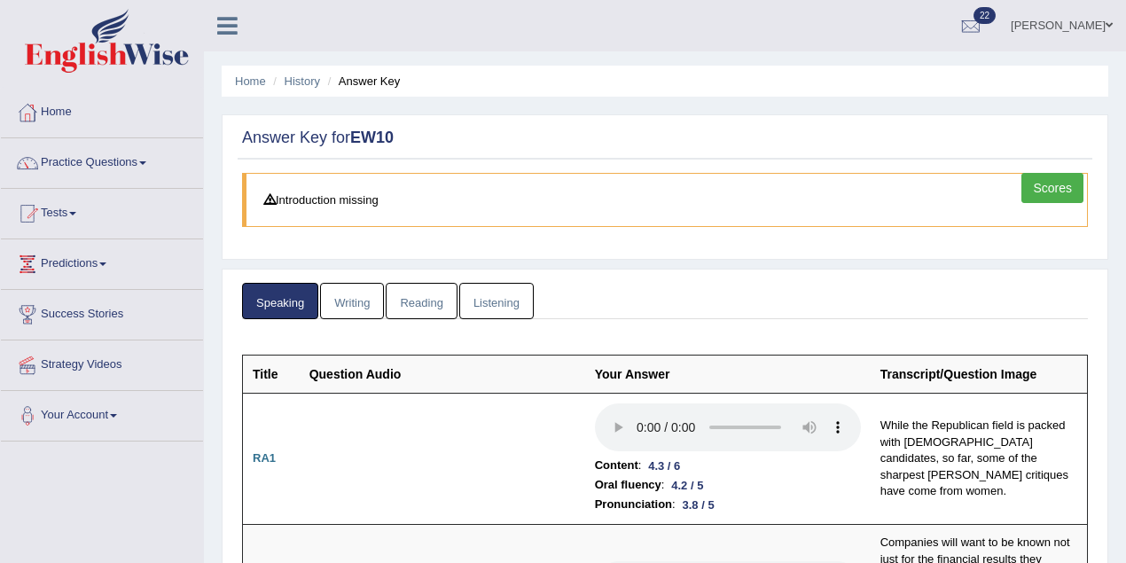
click at [355, 308] on link "Writing" at bounding box center [352, 301] width 64 height 36
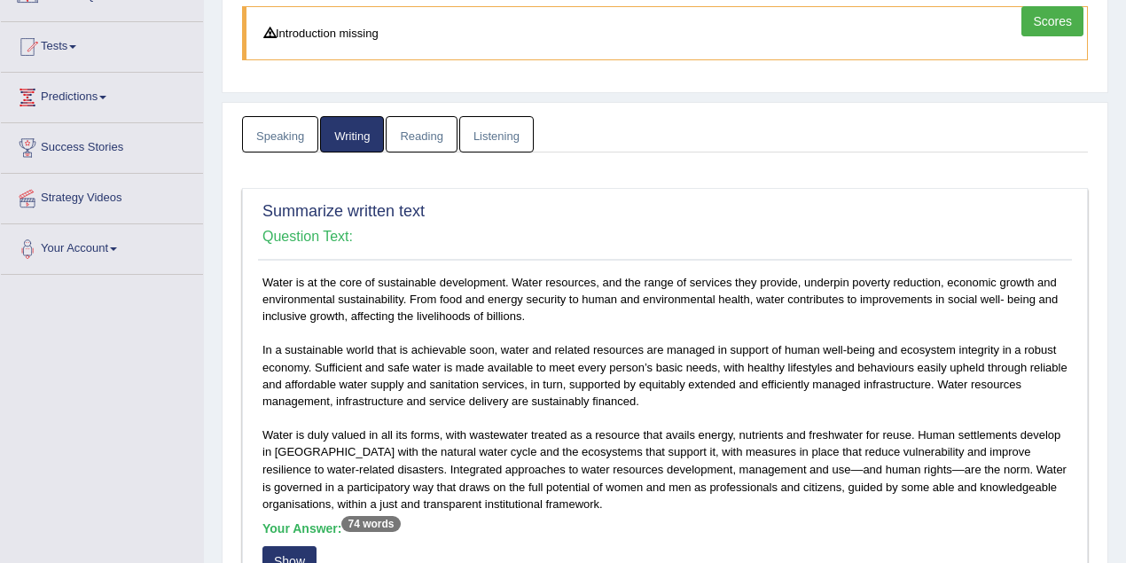
scroll to position [394, 0]
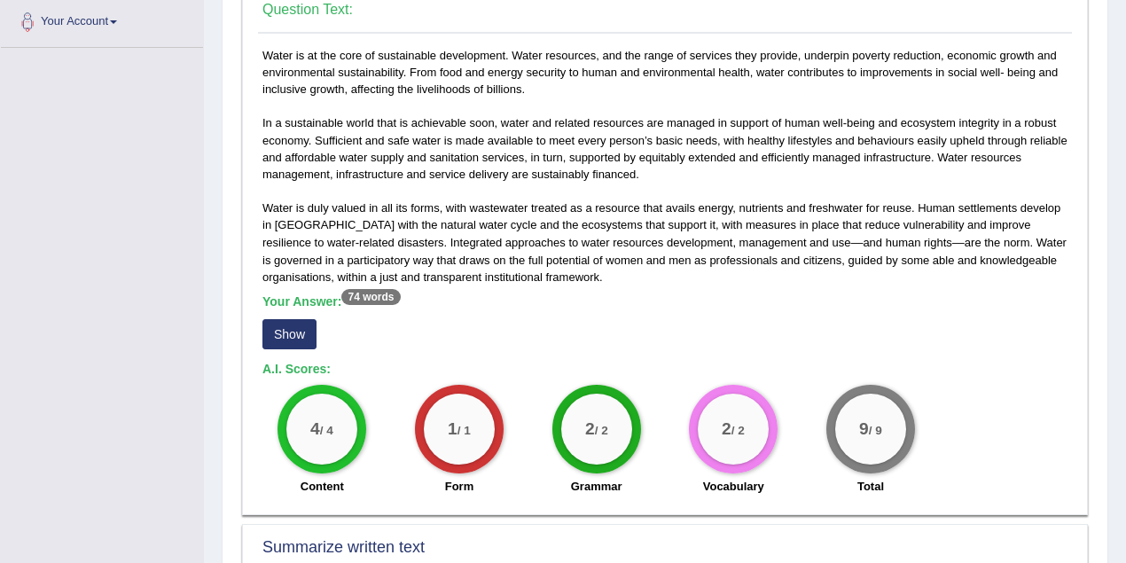
click at [290, 332] on button "Show" at bounding box center [289, 334] width 54 height 30
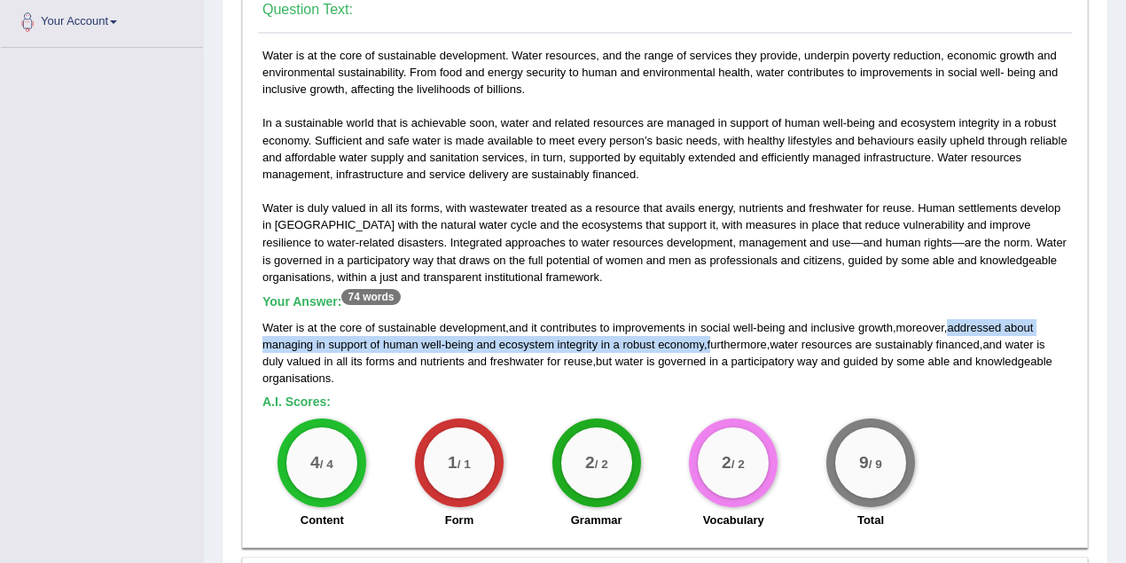
drag, startPoint x: 955, startPoint y: 323, endPoint x: 711, endPoint y: 342, distance: 244.5
click at [711, 344] on div "Water is at the core of sustainable development , and it contributes to improve…" at bounding box center [664, 352] width 805 height 67
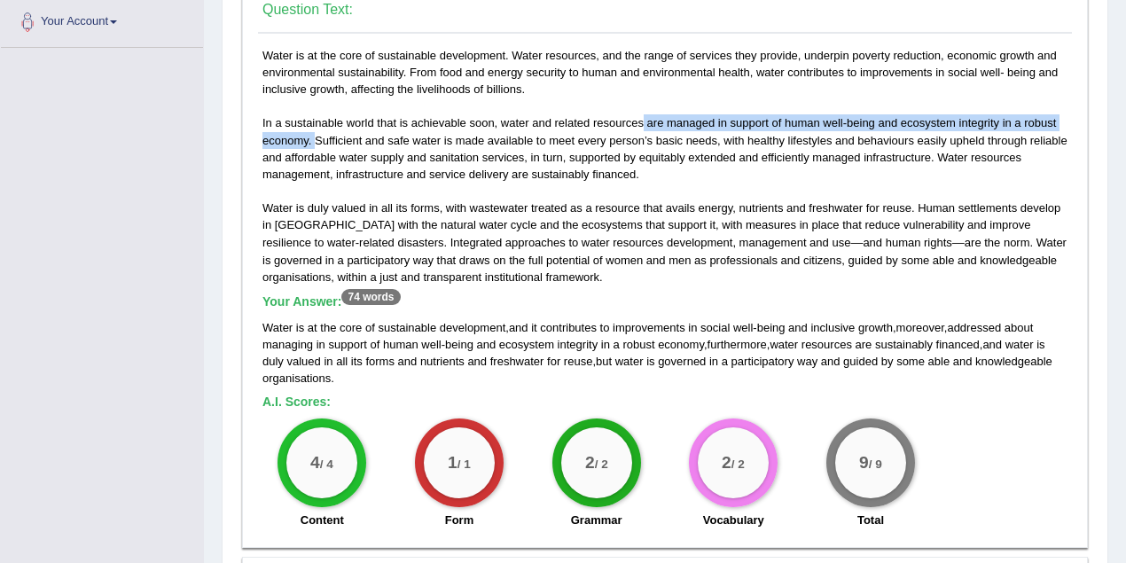
drag, startPoint x: 643, startPoint y: 121, endPoint x: 313, endPoint y: 143, distance: 330.5
click at [313, 143] on div "Water is at the core of sustainable development. Water resources, and the range…" at bounding box center [665, 292] width 814 height 491
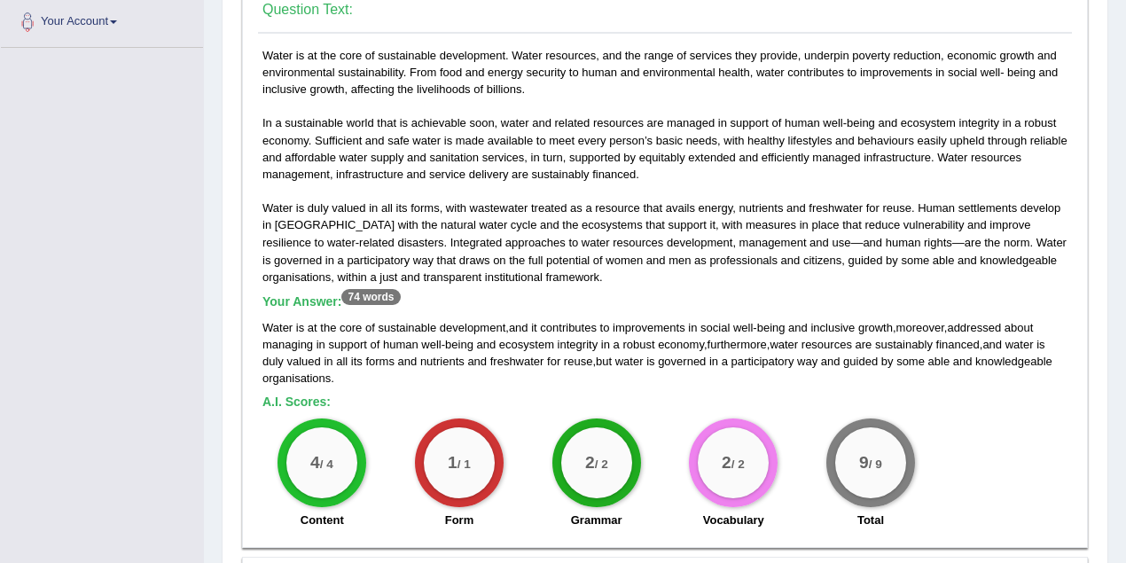
click at [702, 184] on div "Water is at the core of sustainable development. Water resources, and the range…" at bounding box center [665, 292] width 814 height 491
drag, startPoint x: 775, startPoint y: 342, endPoint x: 989, endPoint y: 346, distance: 214.5
click at [989, 346] on div "Water is at the core of sustainable development , and it contributes to improve…" at bounding box center [664, 352] width 805 height 67
drag, startPoint x: 511, startPoint y: 171, endPoint x: 675, endPoint y: 169, distance: 163.1
click at [675, 169] on div "Water is at the core of sustainable development. Water resources, and the range…" at bounding box center [665, 292] width 814 height 491
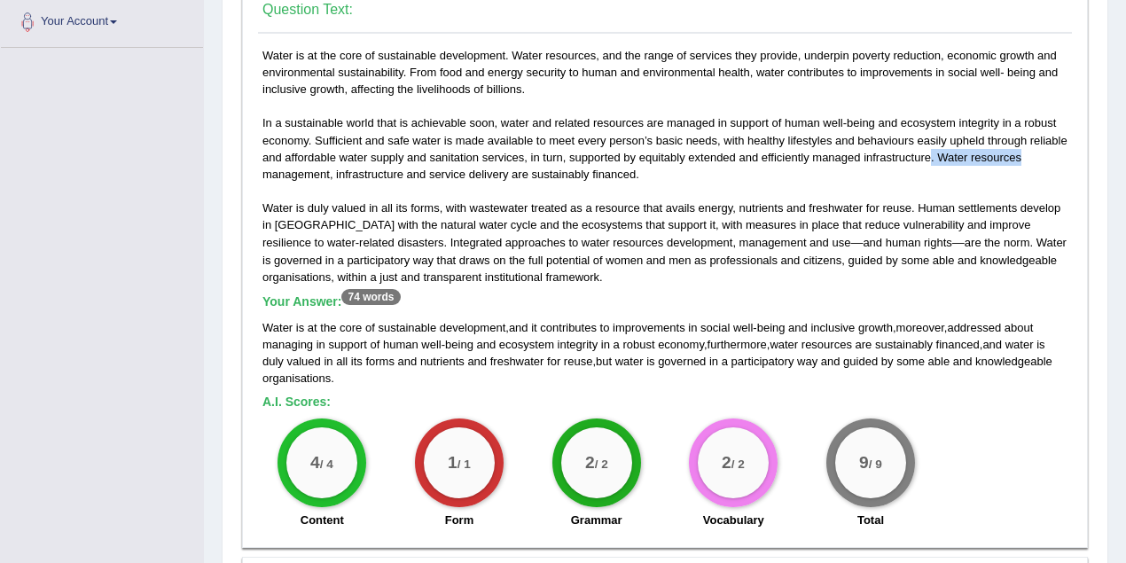
drag, startPoint x: 929, startPoint y: 151, endPoint x: 1046, endPoint y: 150, distance: 117.0
click at [1046, 150] on div "Water is at the core of sustainable development. Water resources, and the range…" at bounding box center [665, 292] width 814 height 491
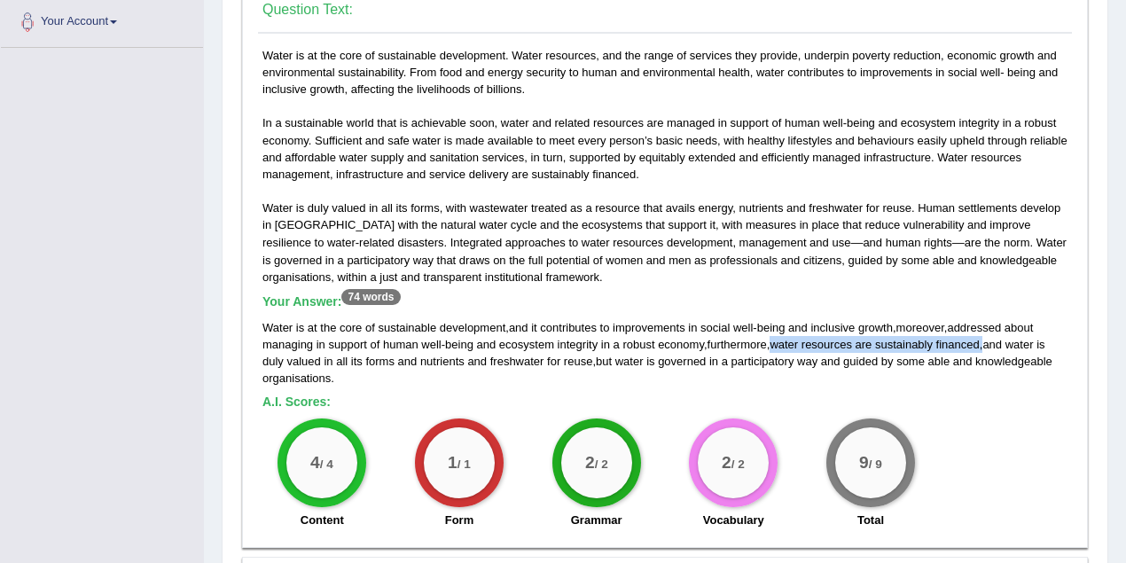
drag, startPoint x: 773, startPoint y: 344, endPoint x: 987, endPoint y: 340, distance: 214.6
click at [987, 340] on div "Water is at the core of sustainable development , and it contributes to improve…" at bounding box center [664, 352] width 805 height 67
click at [989, 300] on h5 "Your Answer: 74 words" at bounding box center [664, 302] width 805 height 16
drag, startPoint x: 397, startPoint y: 361, endPoint x: 418, endPoint y: 362, distance: 20.4
click at [418, 362] on div "Water is at the core of sustainable development , and it contributes to improve…" at bounding box center [664, 352] width 805 height 67
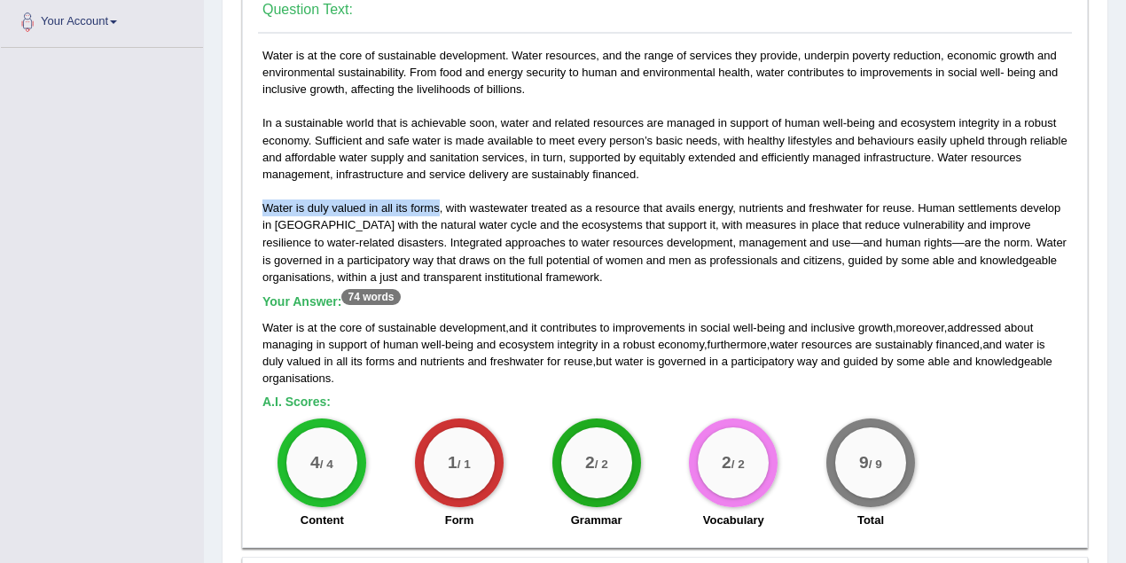
drag, startPoint x: 257, startPoint y: 201, endPoint x: 437, endPoint y: 208, distance: 180.1
click at [437, 208] on div "Water is at the core of sustainable development. Water resources, and the range…" at bounding box center [665, 292] width 814 height 491
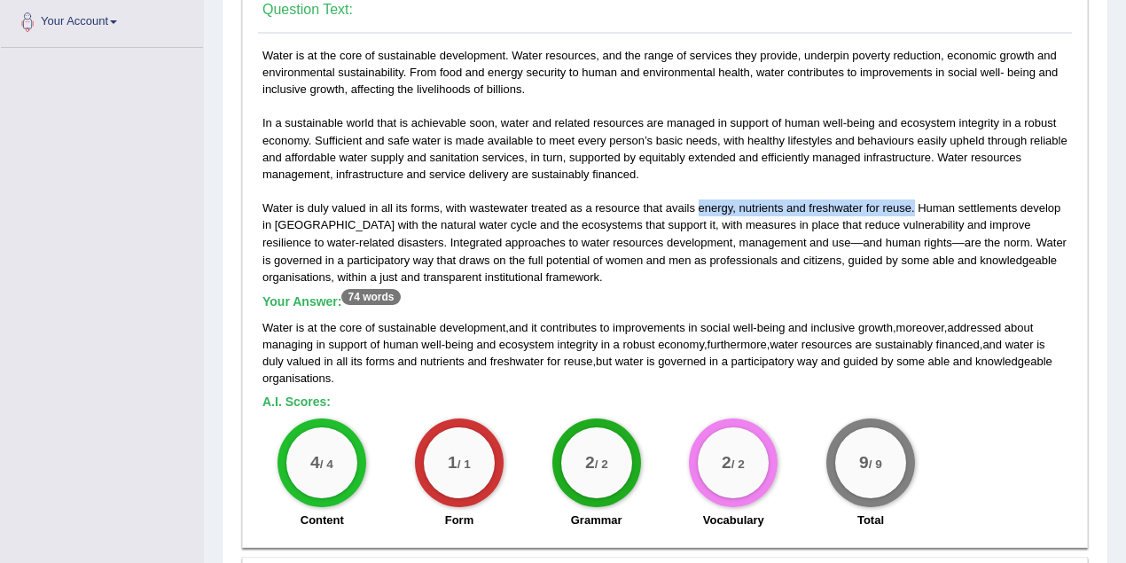
drag, startPoint x: 697, startPoint y: 207, endPoint x: 913, endPoint y: 207, distance: 216.3
click at [913, 207] on div "Water is at the core of sustainable development. Water resources, and the range…" at bounding box center [665, 292] width 814 height 491
click at [770, 401] on h5 "A.I. Scores:" at bounding box center [664, 401] width 805 height 13
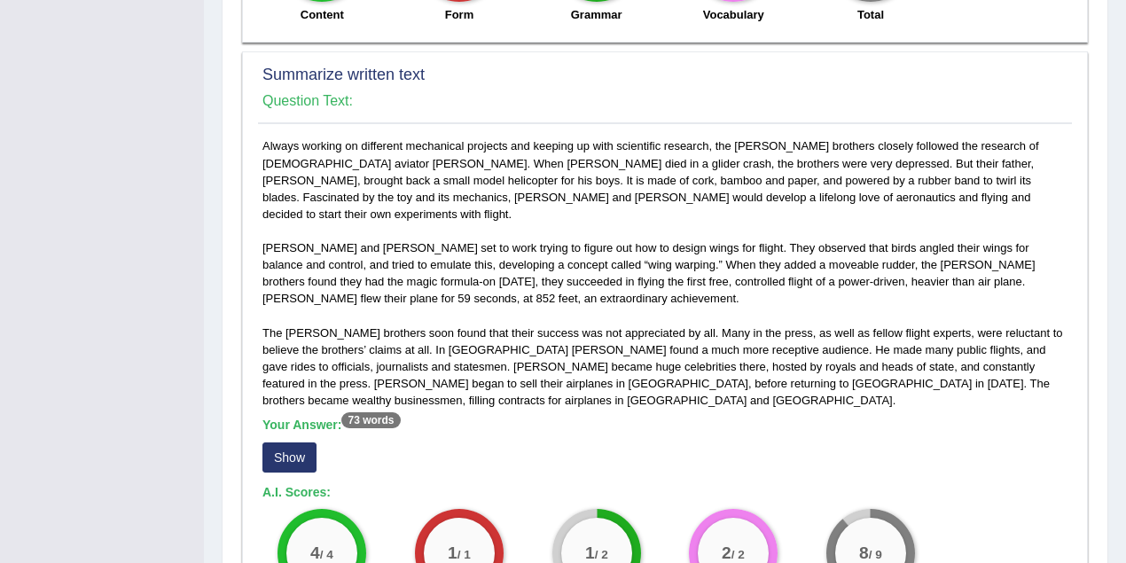
scroll to position [1024, 0]
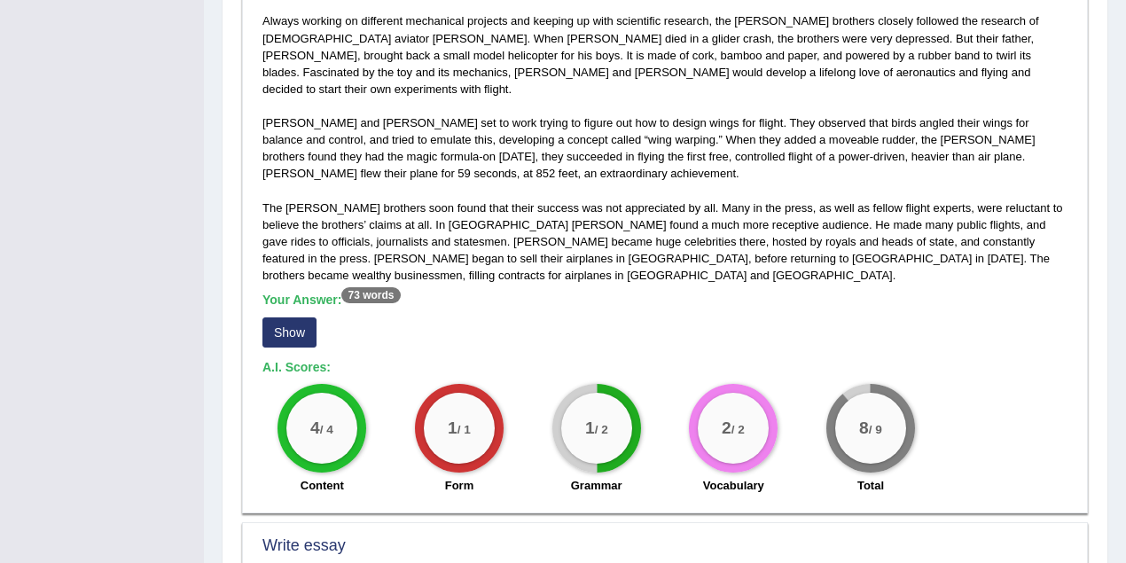
click at [284, 317] on button "Show" at bounding box center [289, 332] width 54 height 30
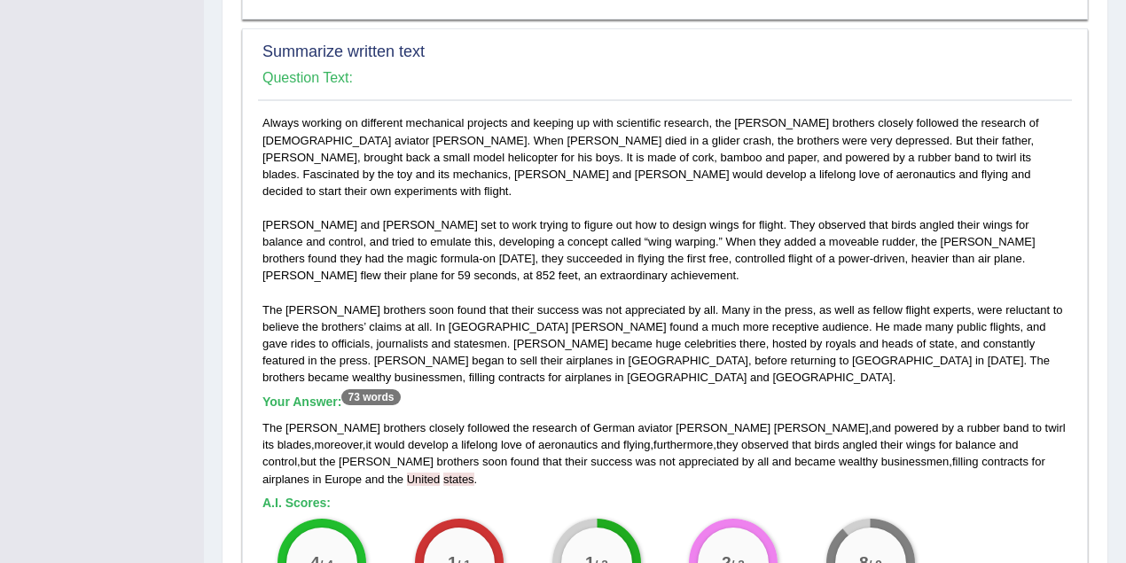
scroll to position [945, 0]
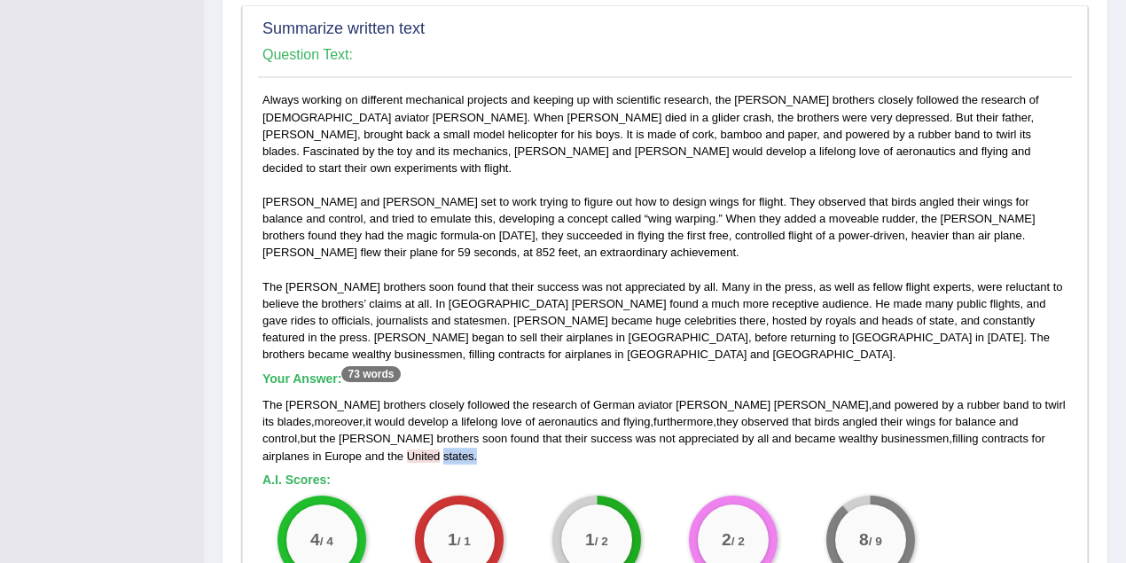
drag, startPoint x: 985, startPoint y: 418, endPoint x: 1019, endPoint y: 419, distance: 34.6
click at [1019, 419] on div "The Wright brothers closely followed the research of German aviator Otto Lilien…" at bounding box center [664, 429] width 805 height 67
click at [997, 473] on h5 "A.I. Scores:" at bounding box center [664, 479] width 805 height 13
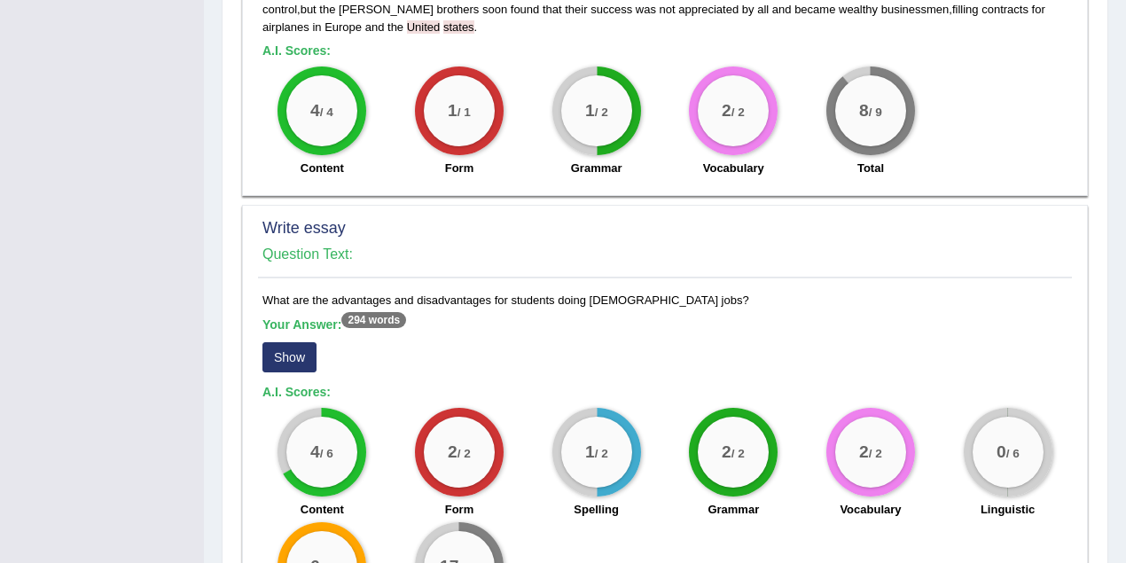
scroll to position [1496, 0]
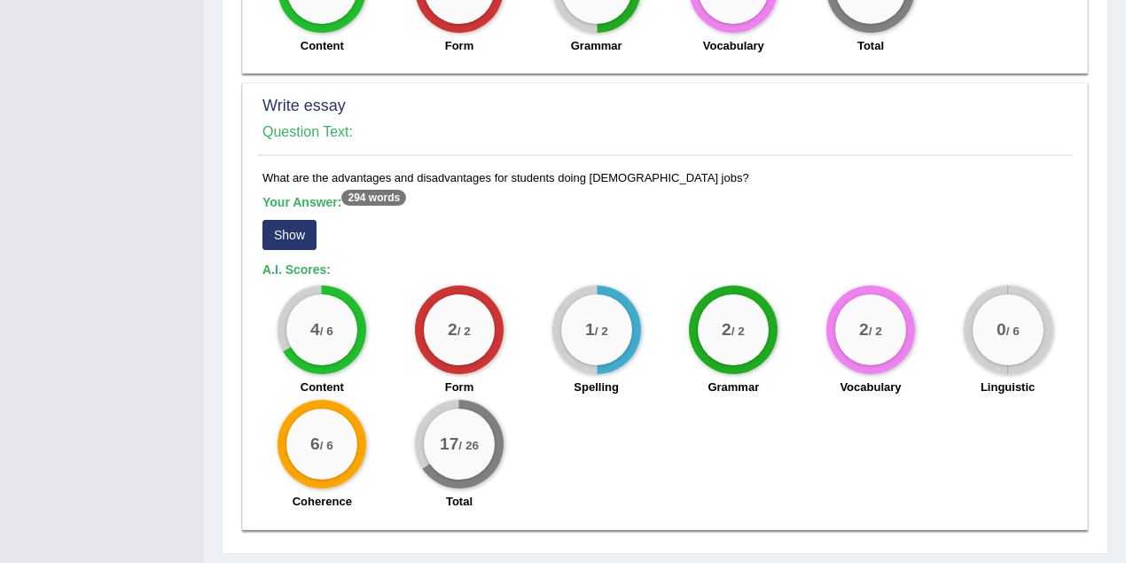
click at [289, 220] on button "Show" at bounding box center [289, 235] width 54 height 30
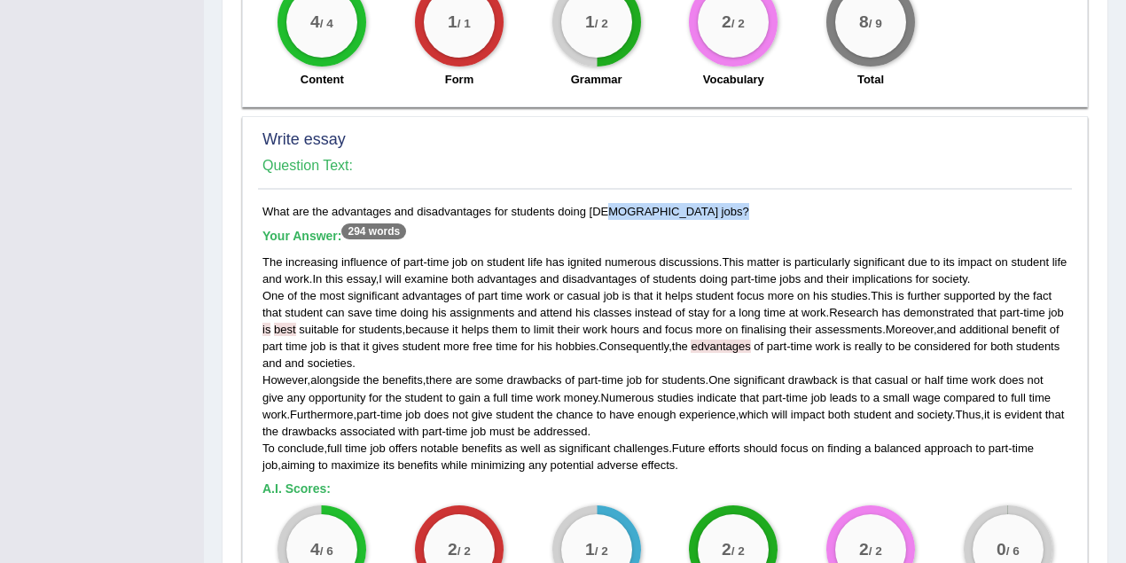
drag, startPoint x: 558, startPoint y: 172, endPoint x: 673, endPoint y: 165, distance: 114.6
click at [673, 203] on div "What are the advantages and disadvantages for students doing part-time jobs? Yo…" at bounding box center [665, 471] width 814 height 536
drag, startPoint x: 812, startPoint y: 261, endPoint x: 826, endPoint y: 252, distance: 16.7
click at [826, 289] on span "his" at bounding box center [820, 295] width 15 height 13
drag, startPoint x: 590, startPoint y: 277, endPoint x: 576, endPoint y: 277, distance: 14.2
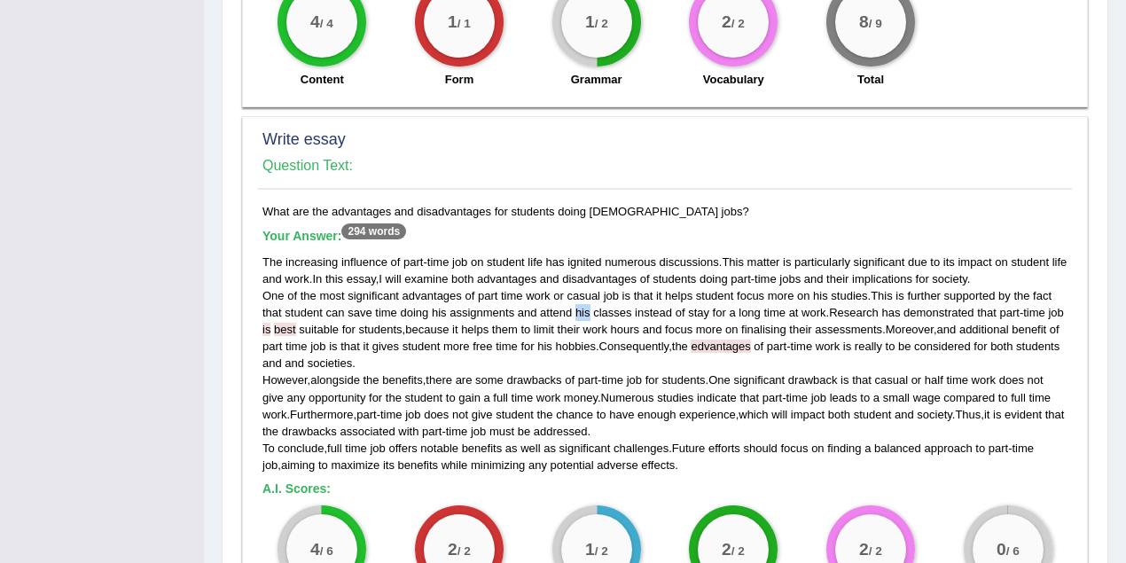
click at [576, 277] on div "The increasing influence of part - time job on student life has ignited numerou…" at bounding box center [664, 364] width 805 height 220
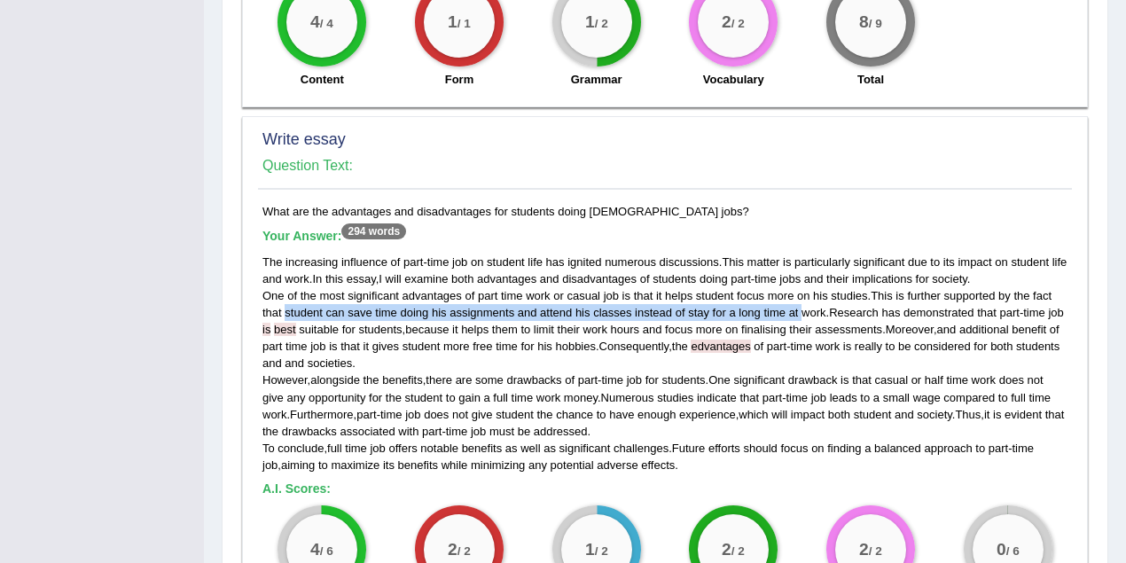
drag, startPoint x: 284, startPoint y: 275, endPoint x: 785, endPoint y: 253, distance: 502.2
click at [800, 262] on div "The increasing influence of part - time job on student life has ignited numerou…" at bounding box center [664, 364] width 805 height 220
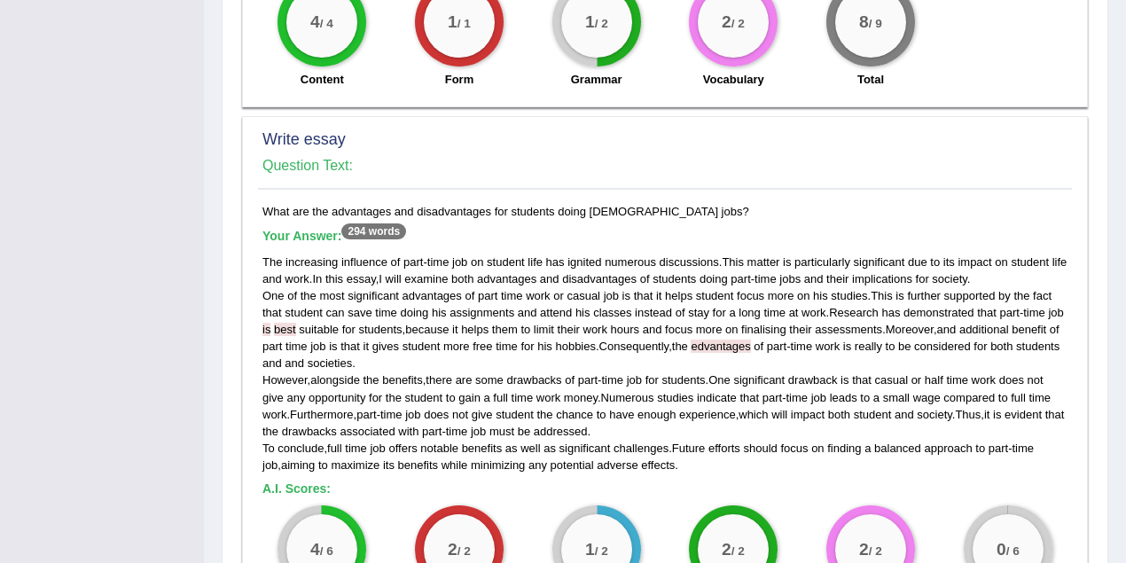
click at [762, 143] on div "Write essay Question Text:" at bounding box center [665, 157] width 814 height 63
drag, startPoint x: 985, startPoint y: 291, endPoint x: 964, endPoint y: 291, distance: 21.3
click at [964, 291] on div "The increasing influence of part - time job on student life has ignited numerou…" at bounding box center [664, 364] width 805 height 220
click at [1009, 332] on div "The increasing influence of part - time job on student life has ignited numerou…" at bounding box center [664, 364] width 805 height 220
drag, startPoint x: 601, startPoint y: 306, endPoint x: 583, endPoint y: 307, distance: 17.8
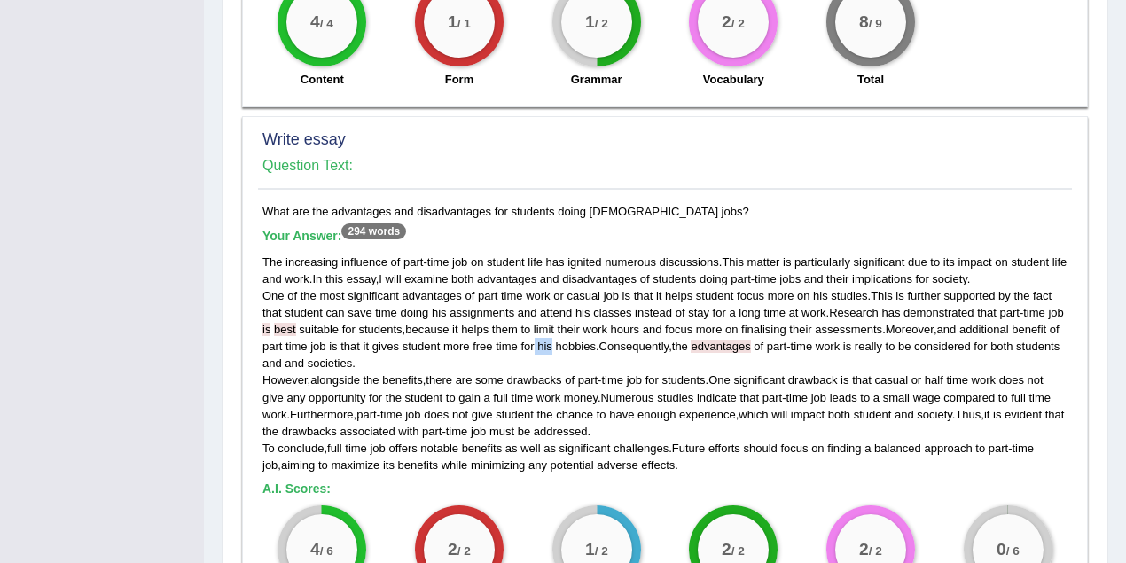
click at [583, 307] on div "The increasing influence of part - time job on student life has ignited numerou…" at bounding box center [664, 364] width 805 height 220
drag, startPoint x: 378, startPoint y: 324, endPoint x: 337, endPoint y: 324, distance: 40.8
click at [337, 324] on div "The increasing influence of part - time job on student life has ignited numerou…" at bounding box center [664, 364] width 805 height 220
click at [524, 326] on div "The increasing influence of part - time job on student life has ignited numerou…" at bounding box center [664, 364] width 805 height 220
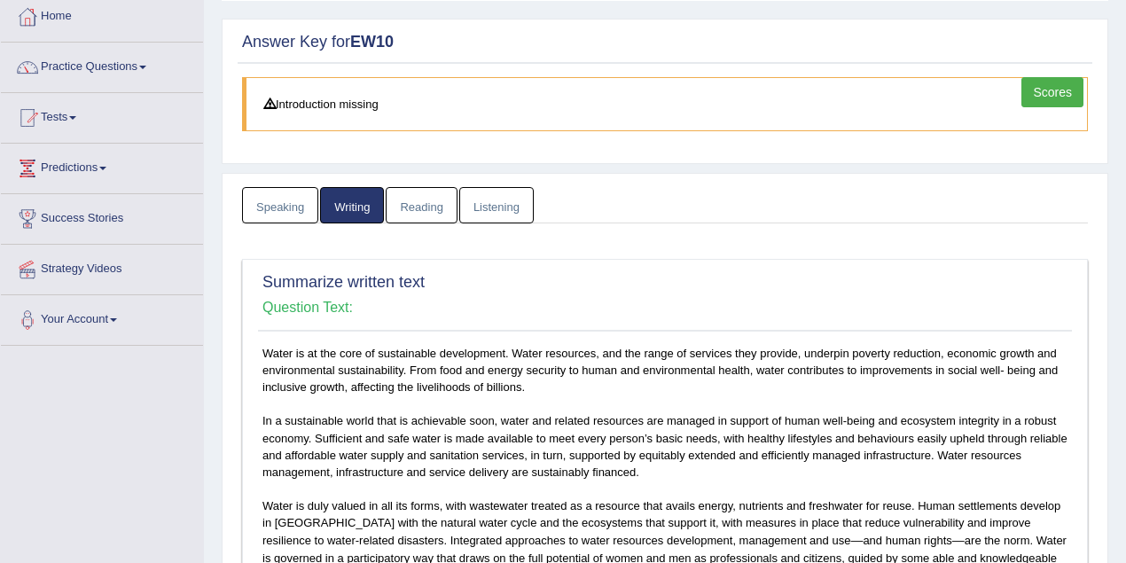
scroll to position [44, 0]
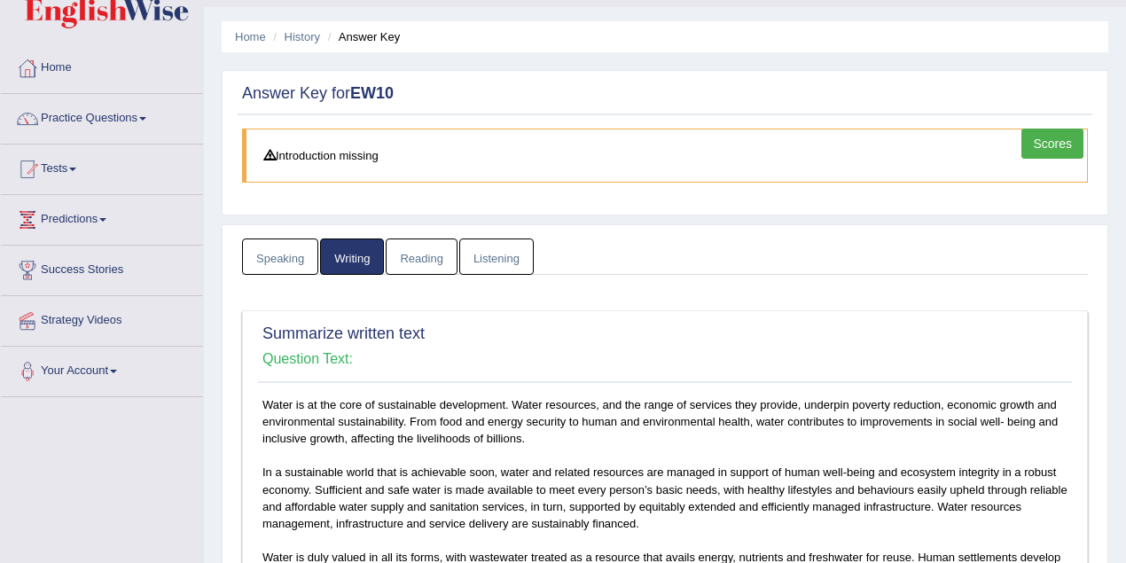
click at [438, 250] on link "Reading" at bounding box center [421, 256] width 71 height 36
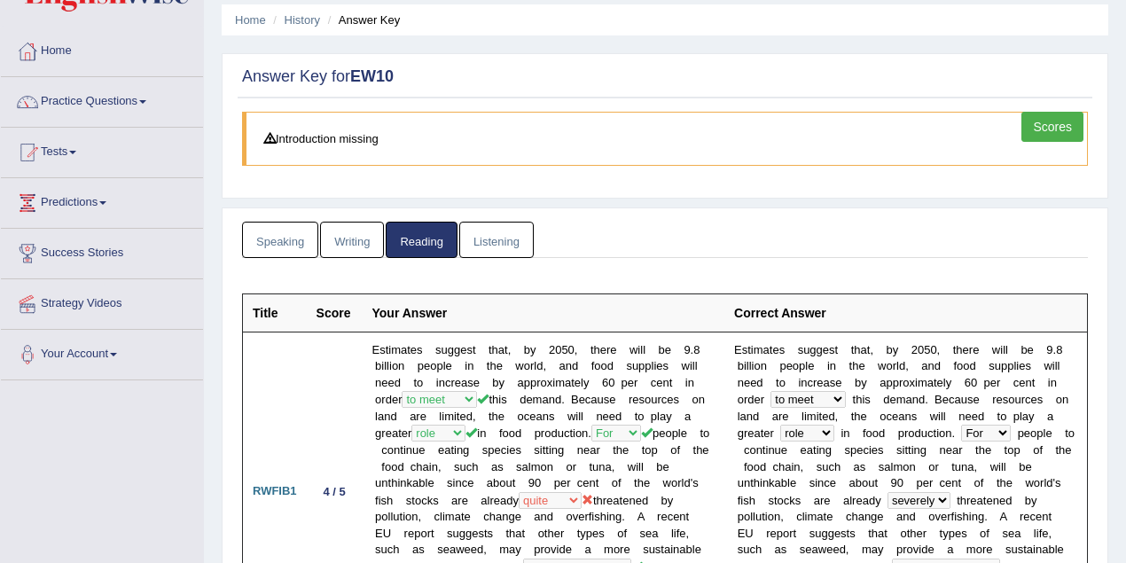
scroll to position [0, 0]
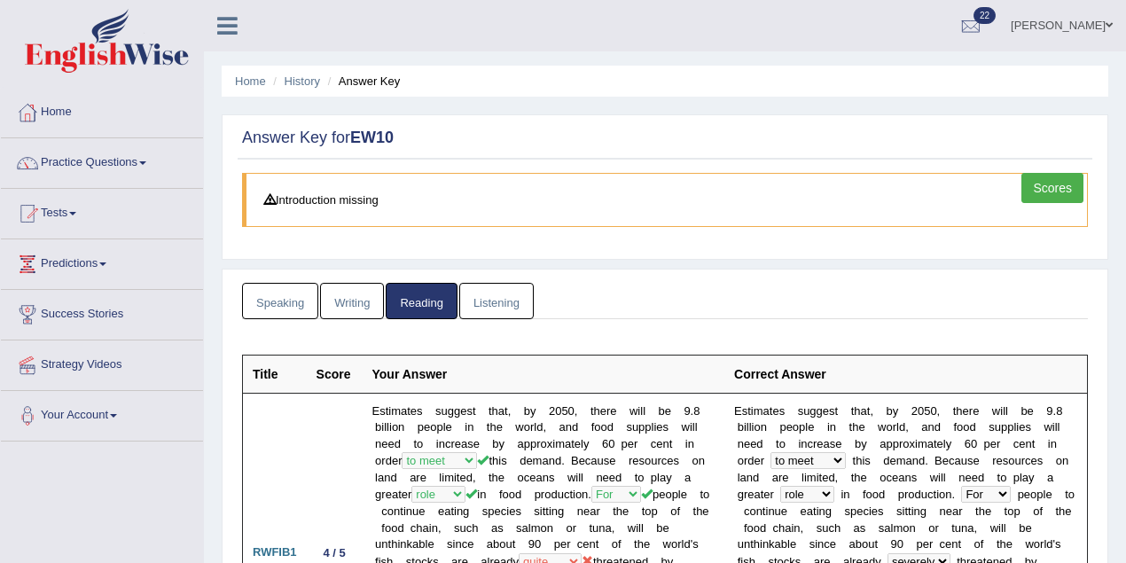
click at [503, 296] on link "Listening" at bounding box center [496, 301] width 74 height 36
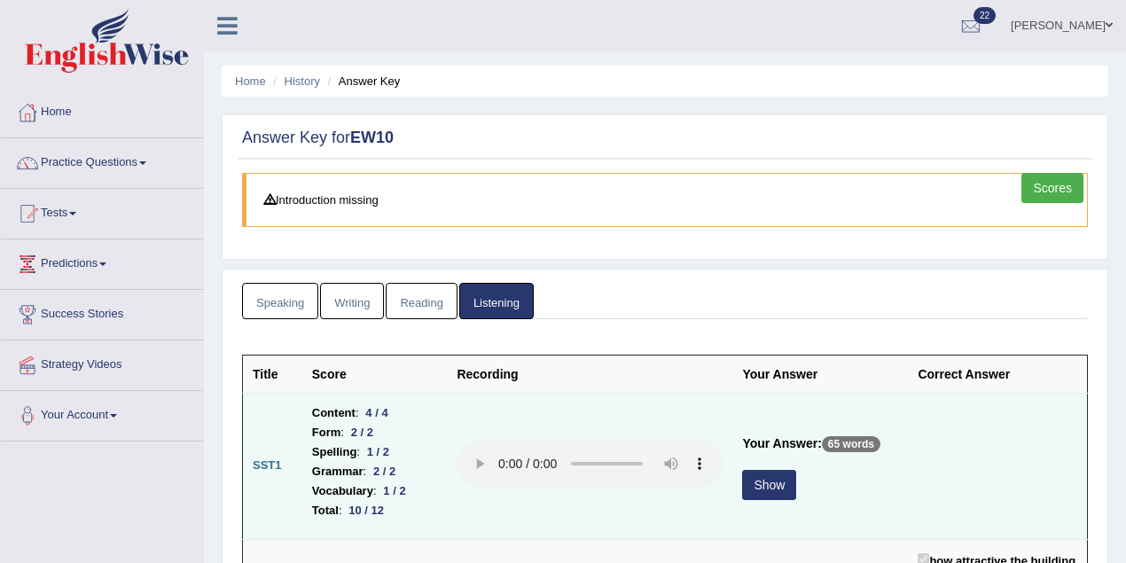
click at [754, 479] on button "Show" at bounding box center [769, 485] width 54 height 30
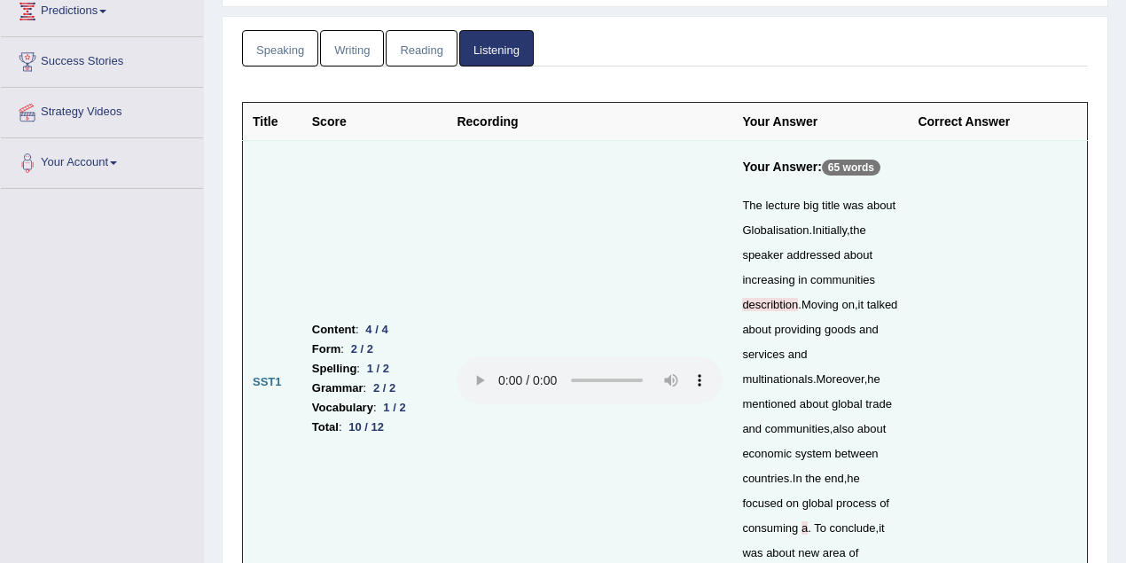
scroll to position [315, 0]
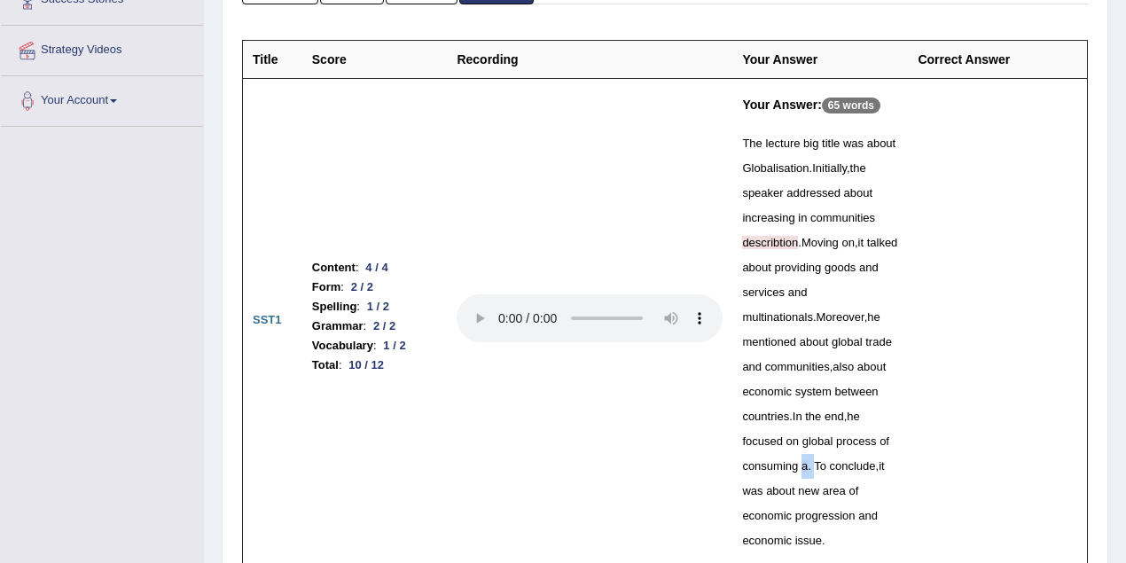
drag, startPoint x: 801, startPoint y: 438, endPoint x: 789, endPoint y: 441, distance: 12.7
click at [789, 441] on div "The lecture big title was about Globalisation . Initially , the speaker address…" at bounding box center [820, 342] width 156 height 422
click at [990, 420] on td at bounding box center [997, 320] width 179 height 485
drag, startPoint x: 800, startPoint y: 441, endPoint x: 787, endPoint y: 443, distance: 12.7
click at [787, 443] on div "The lecture big title was about Globalisation . Initially , the speaker address…" at bounding box center [820, 342] width 156 height 422
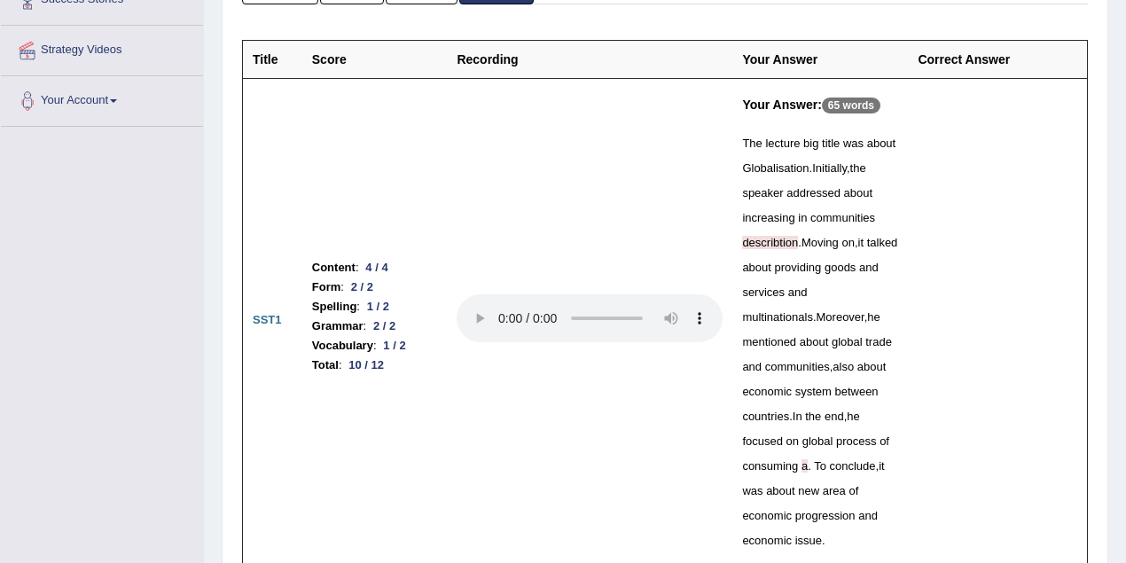
click at [970, 449] on td at bounding box center [997, 320] width 179 height 485
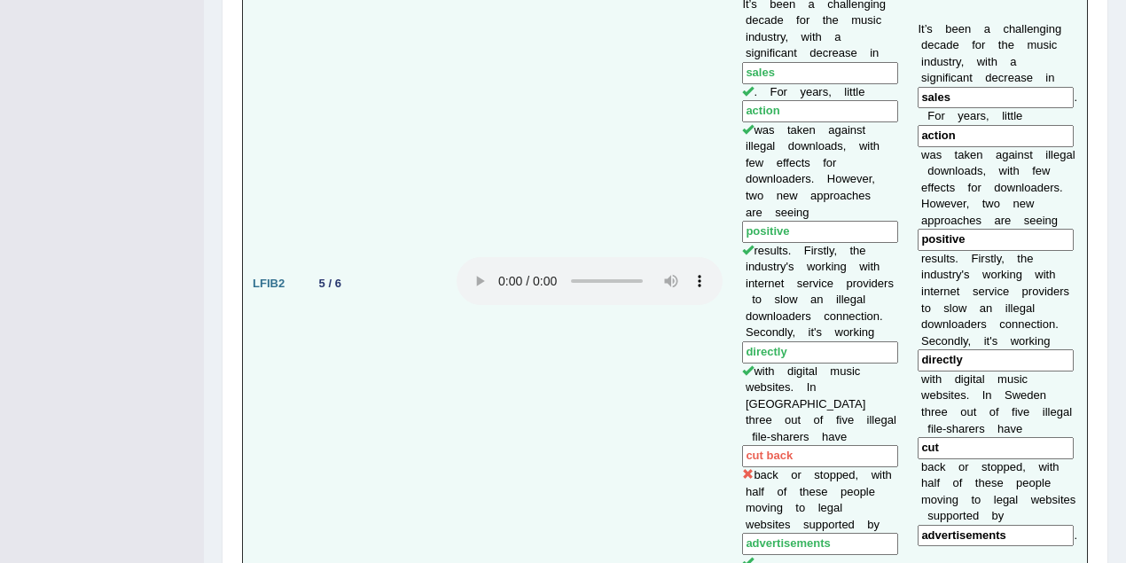
scroll to position [2127, 0]
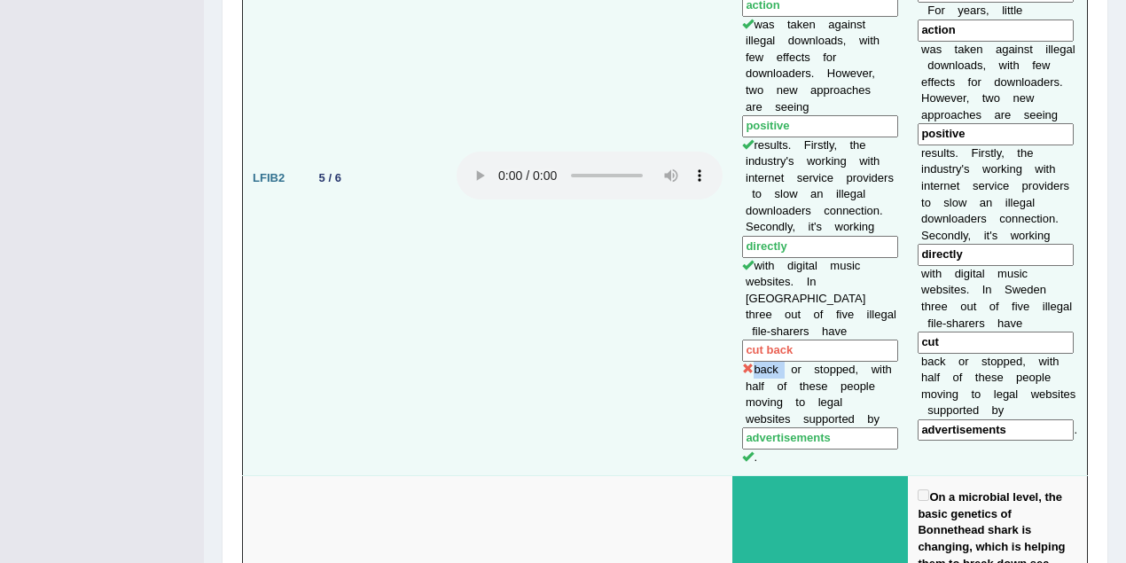
drag, startPoint x: 772, startPoint y: 254, endPoint x: 742, endPoint y: 254, distance: 30.1
click at [742, 254] on td "It’s been a challenging decade for the music industry, with a significant decre…" at bounding box center [820, 178] width 176 height 596
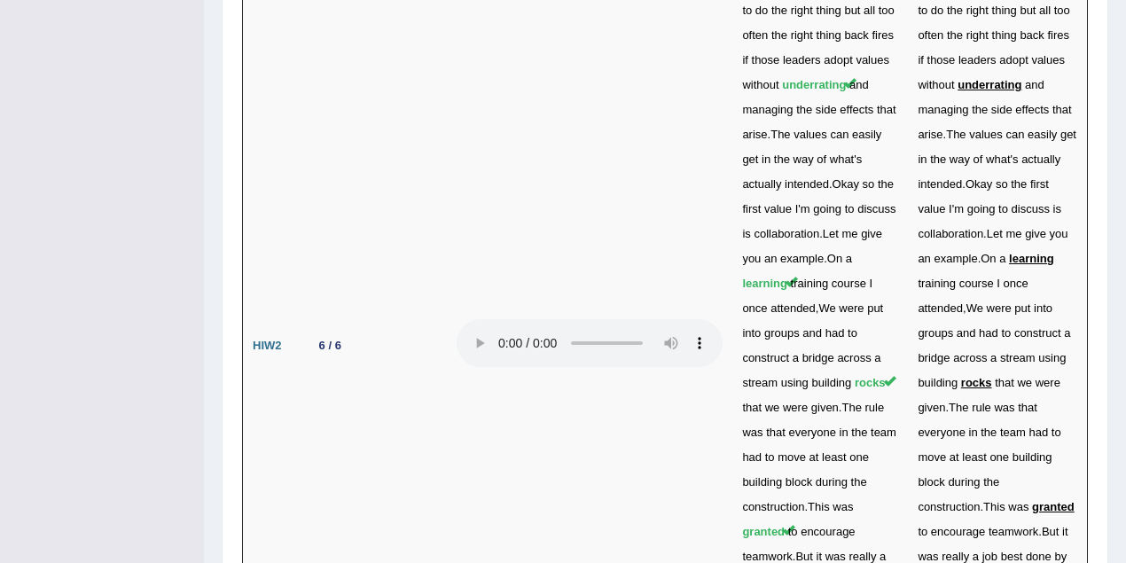
scroll to position [5639, 0]
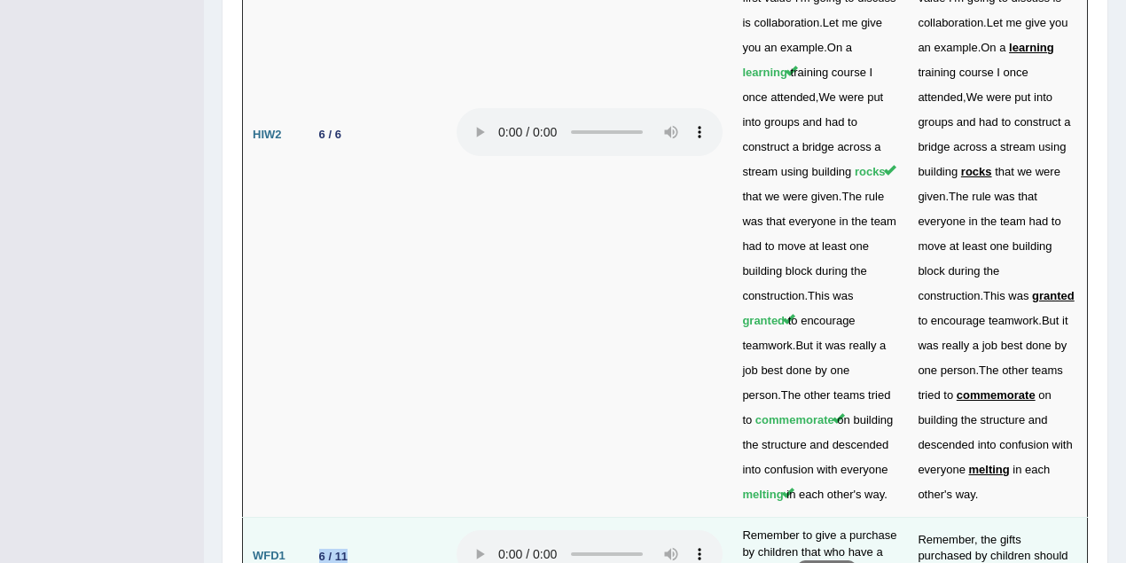
drag, startPoint x: 355, startPoint y: 242, endPoint x: 296, endPoint y: 251, distance: 59.2
click at [296, 518] on tr "WFD1 6 / 11 Remember to give a purchase by children that who have a character. …" at bounding box center [665, 557] width 845 height 78
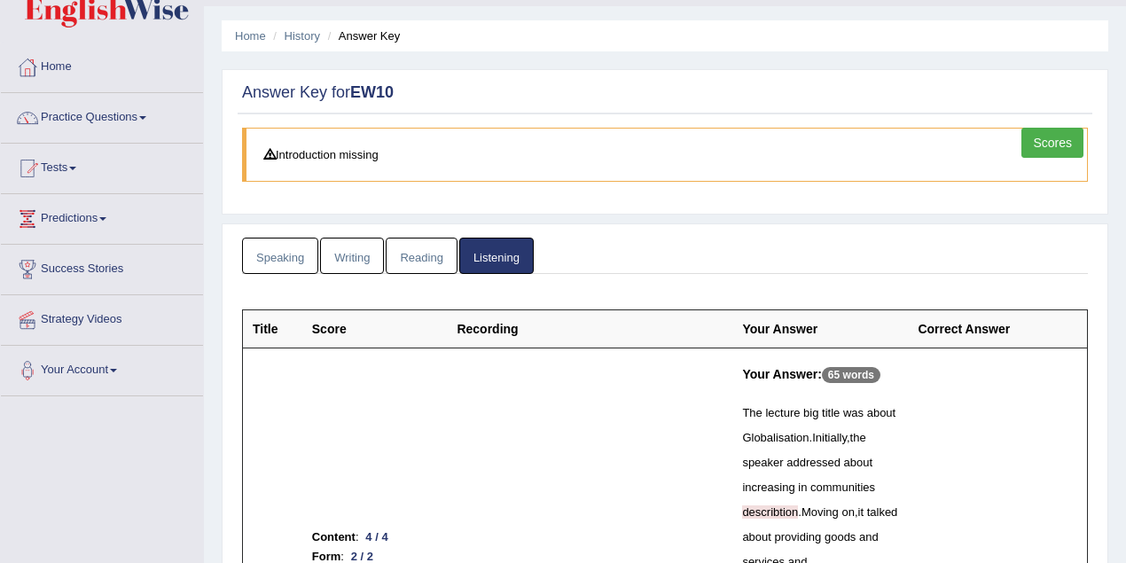
scroll to position [0, 0]
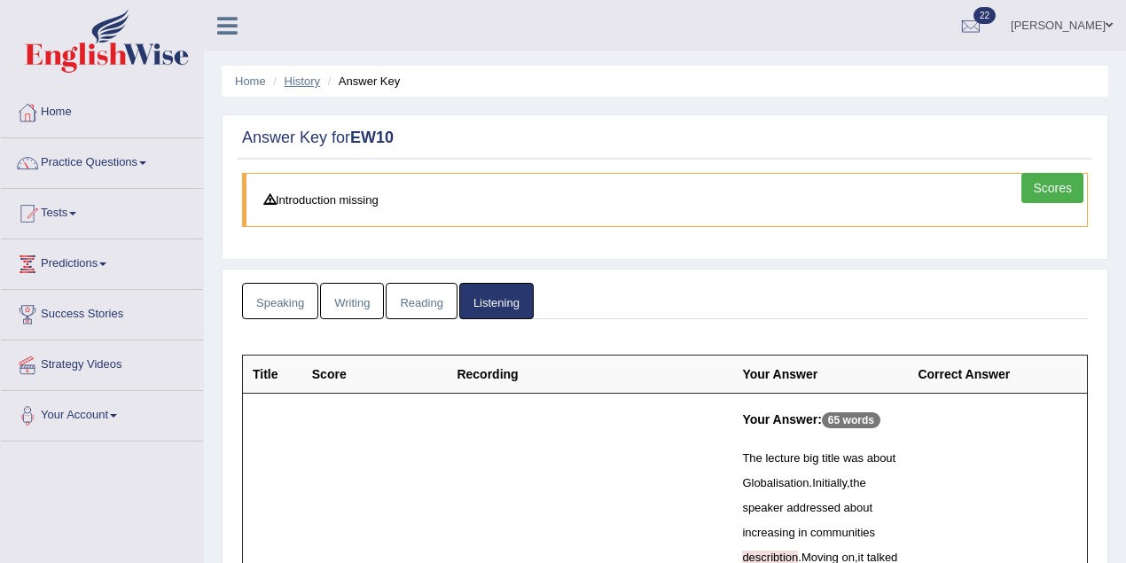
click at [297, 80] on link "History" at bounding box center [302, 80] width 35 height 13
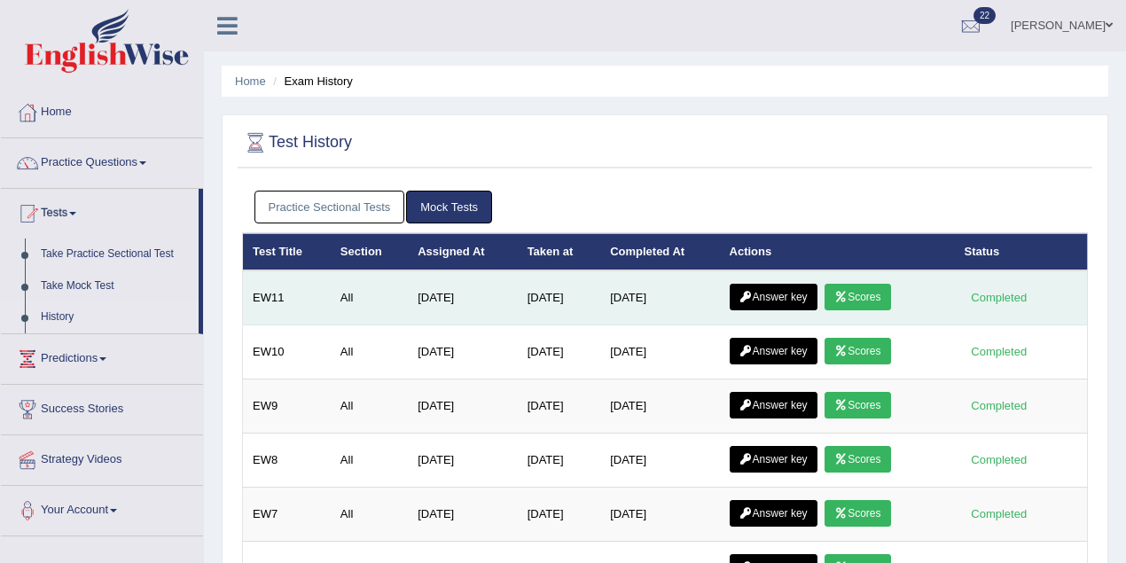
click link "Answer key"
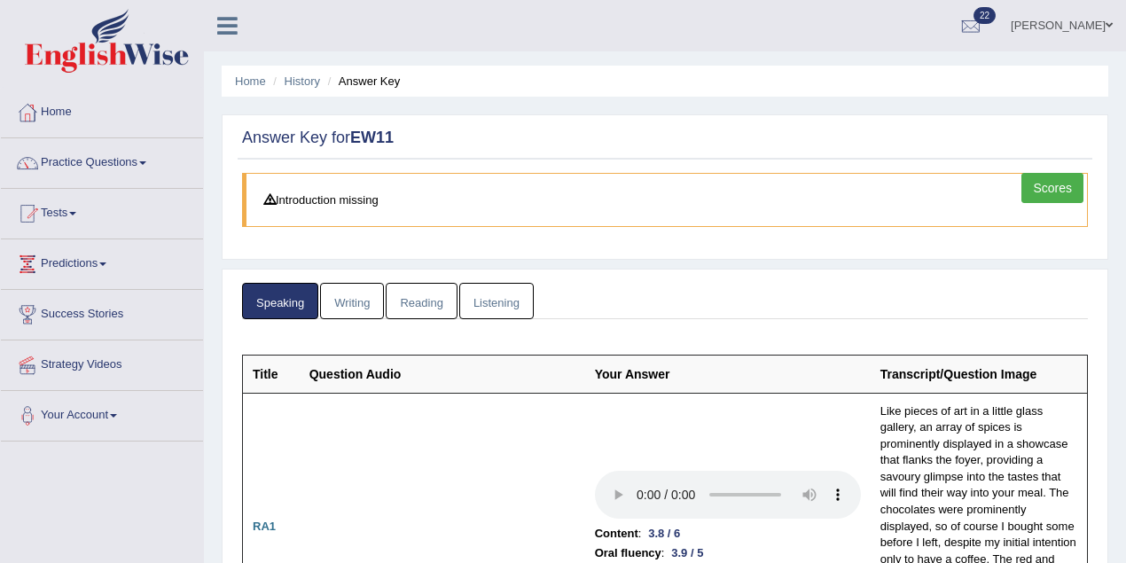
click at [502, 300] on link "Listening" at bounding box center [496, 301] width 74 height 36
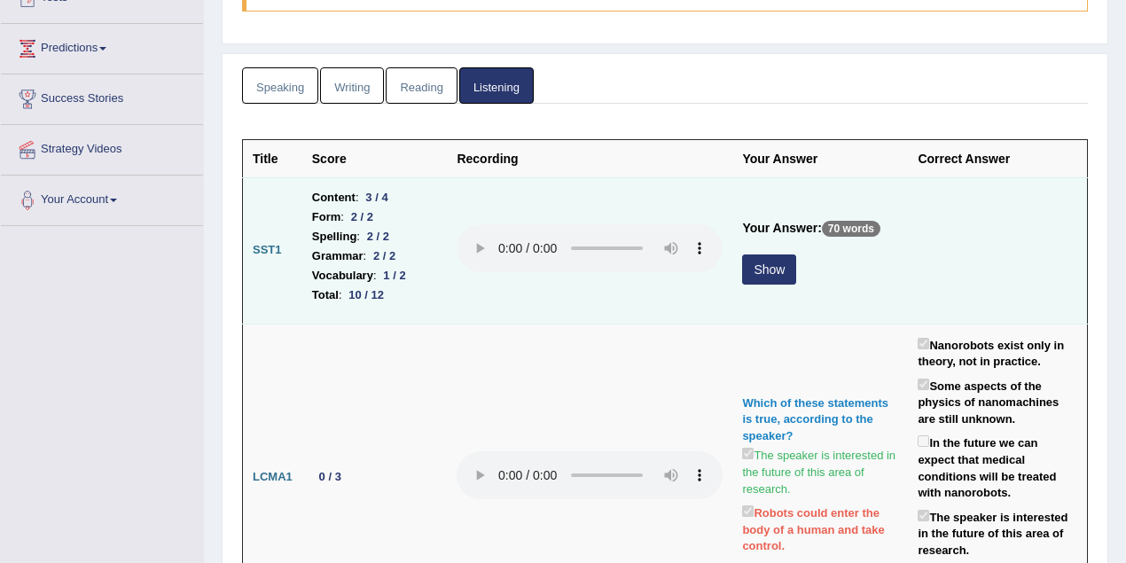
scroll to position [78, 0]
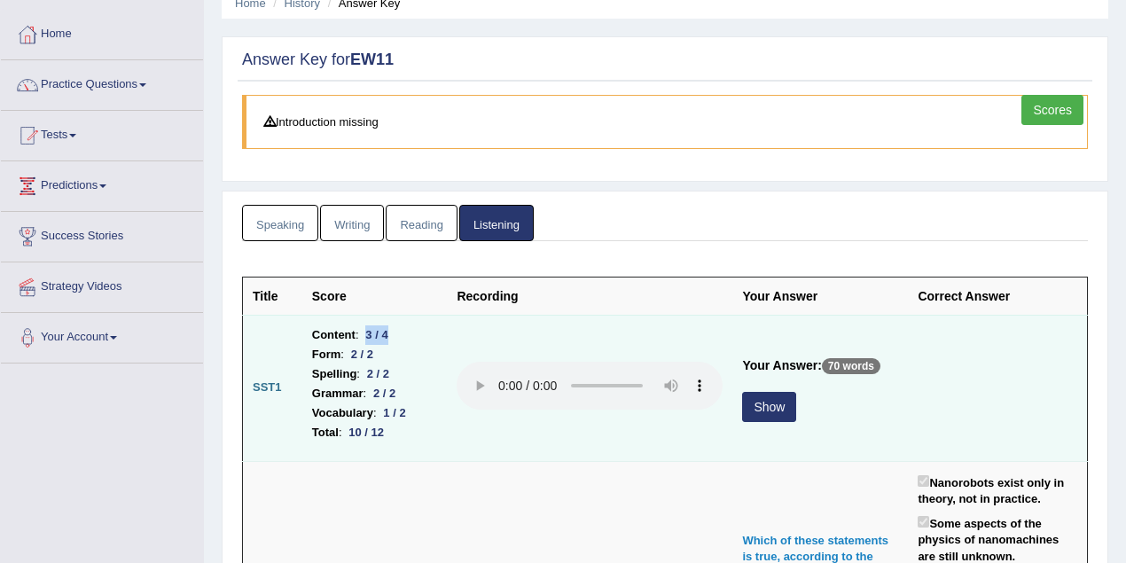
drag, startPoint x: 363, startPoint y: 331, endPoint x: 409, endPoint y: 331, distance: 45.2
click at [409, 331] on li "Content : 3 / 4" at bounding box center [375, 335] width 126 height 20
click at [745, 393] on button "Show" at bounding box center [769, 407] width 54 height 30
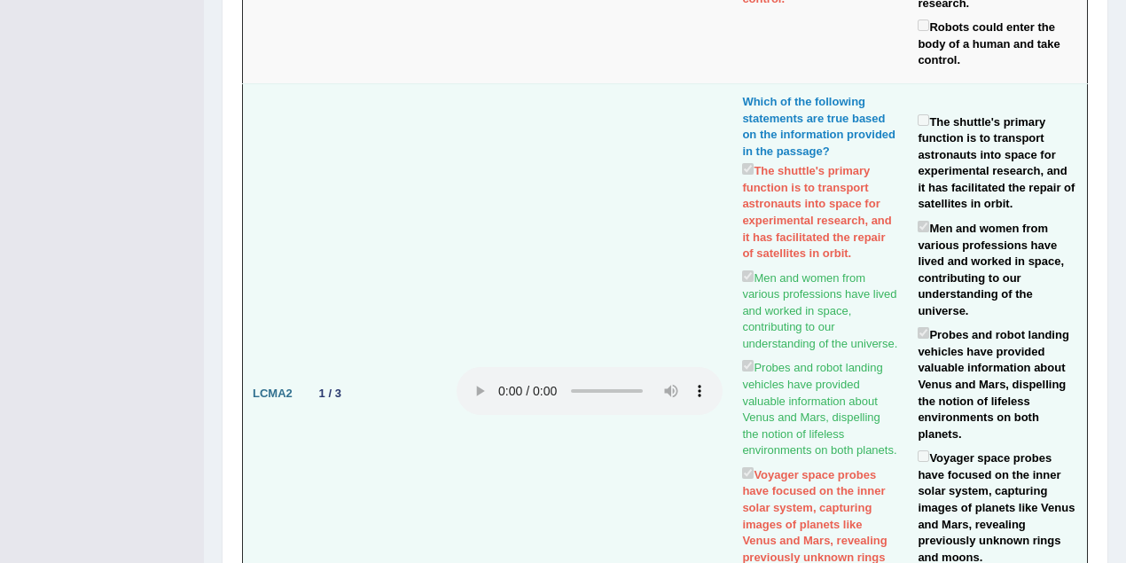
scroll to position [1103, 0]
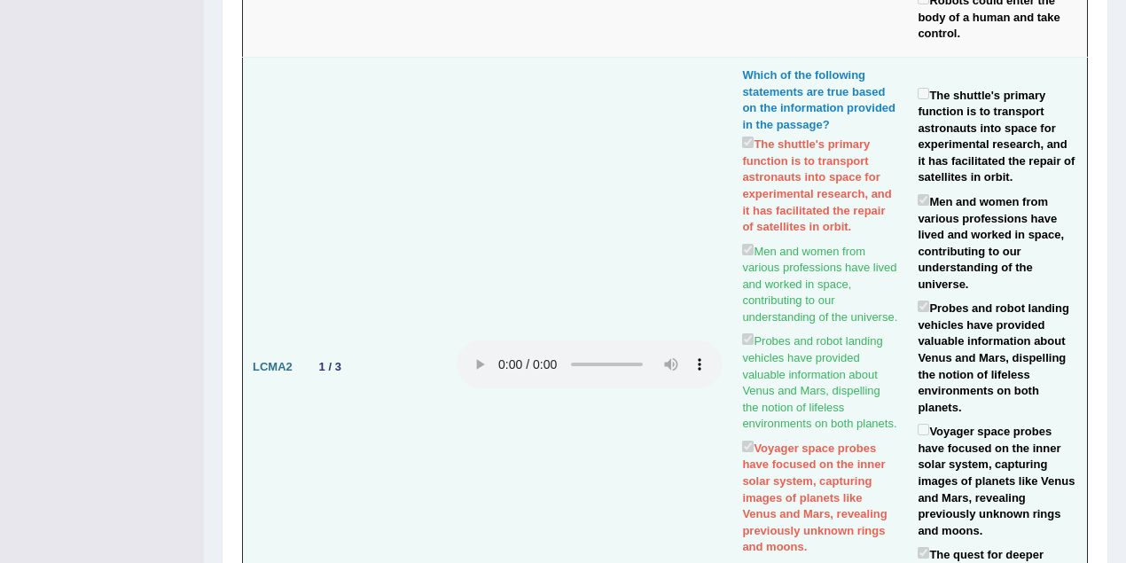
drag, startPoint x: 661, startPoint y: 212, endPoint x: 652, endPoint y: 209, distance: 9.3
click at [660, 212] on td at bounding box center [589, 368] width 285 height 620
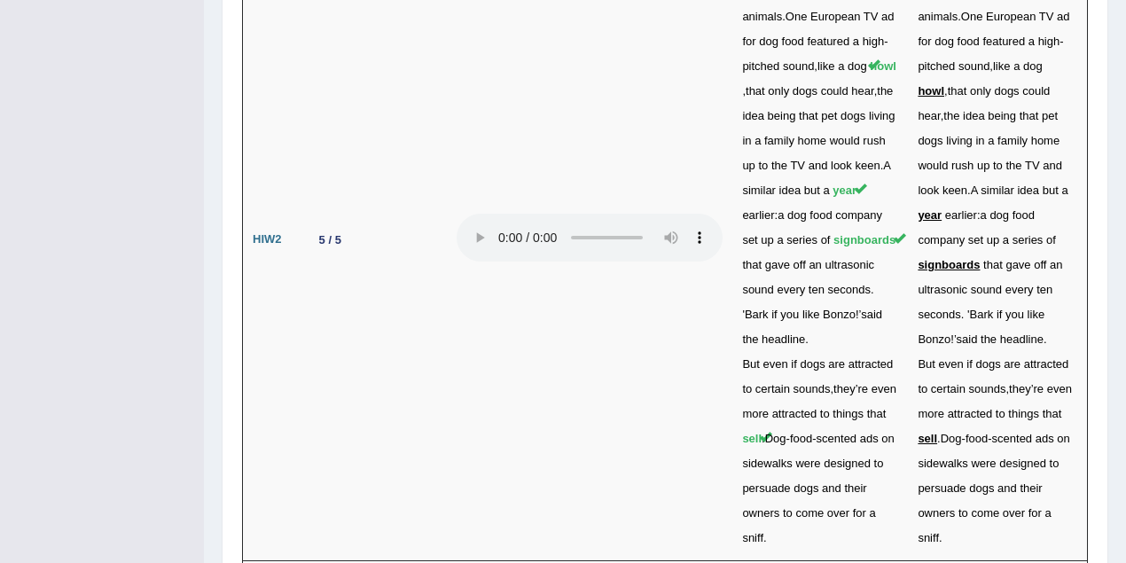
scroll to position [5674, 0]
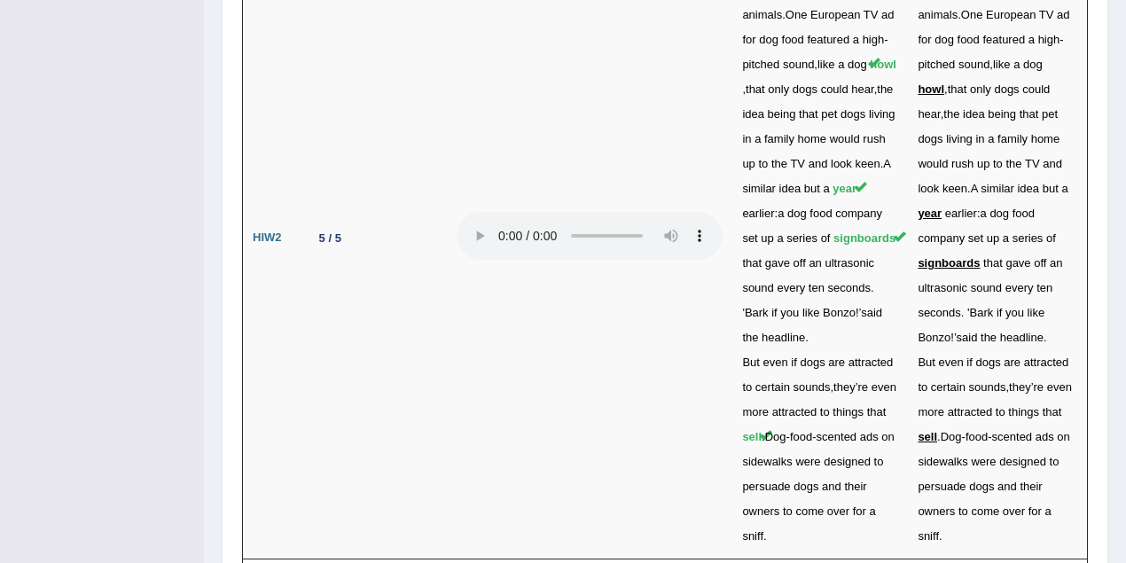
drag, startPoint x: 314, startPoint y: 428, endPoint x: 369, endPoint y: 428, distance: 55.0
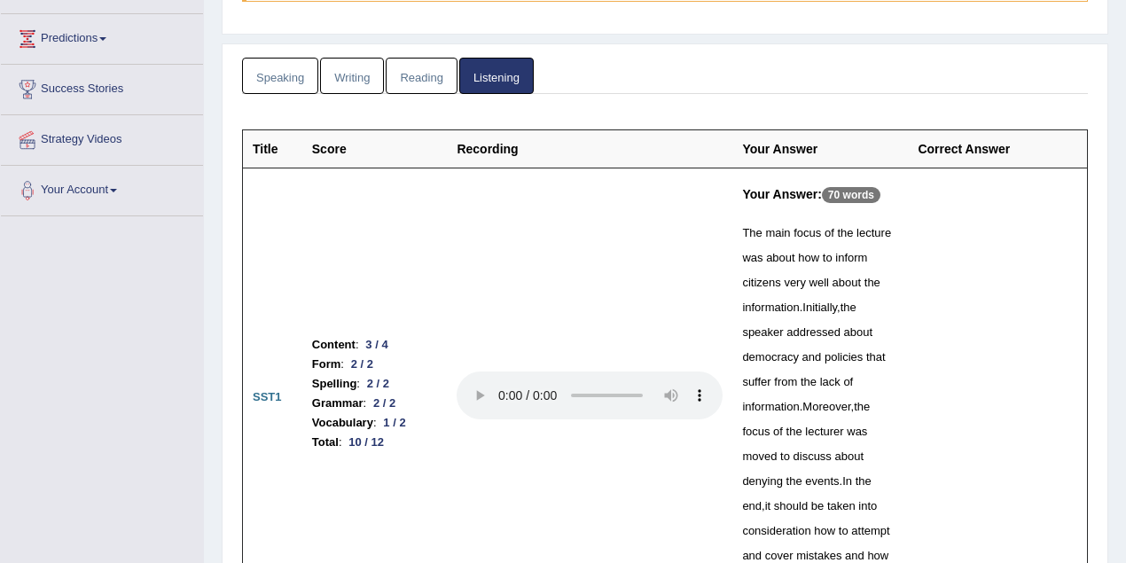
scroll to position [0, 0]
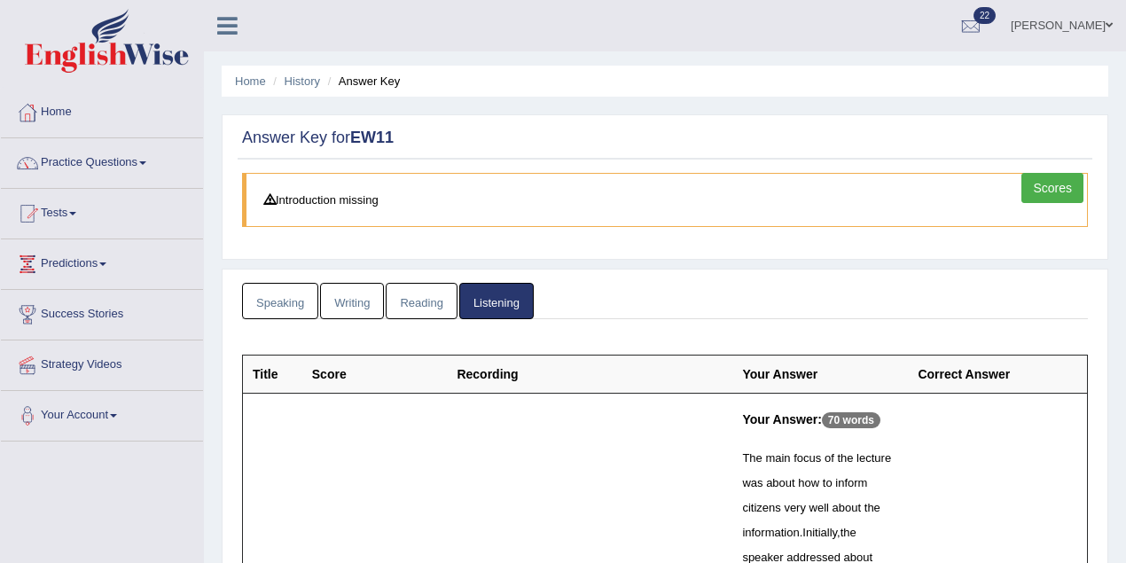
click at [449, 298] on link "Reading" at bounding box center [421, 301] width 71 height 36
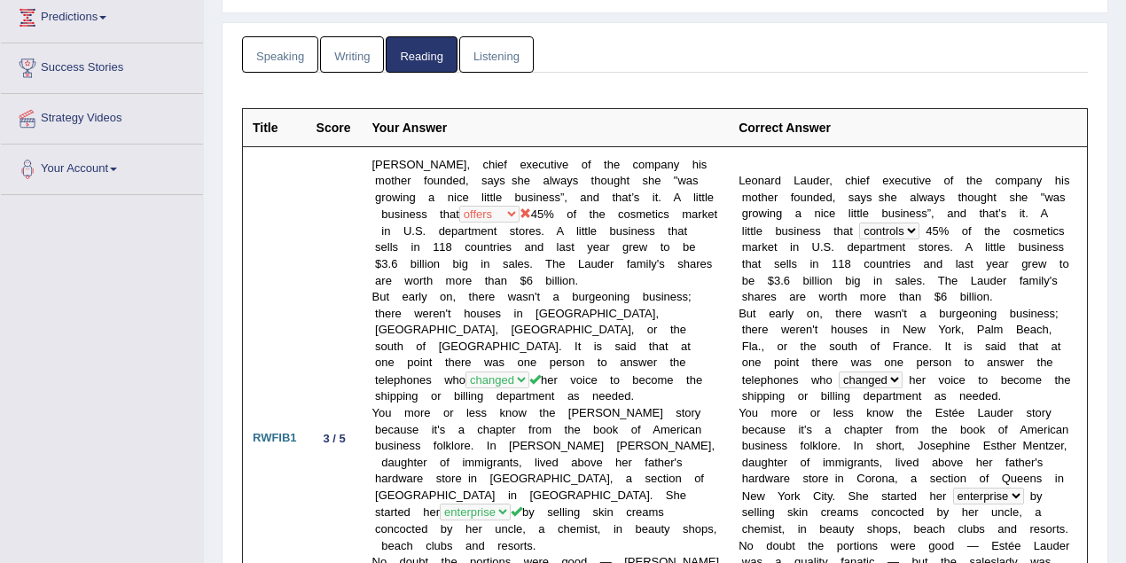
scroll to position [241, 0]
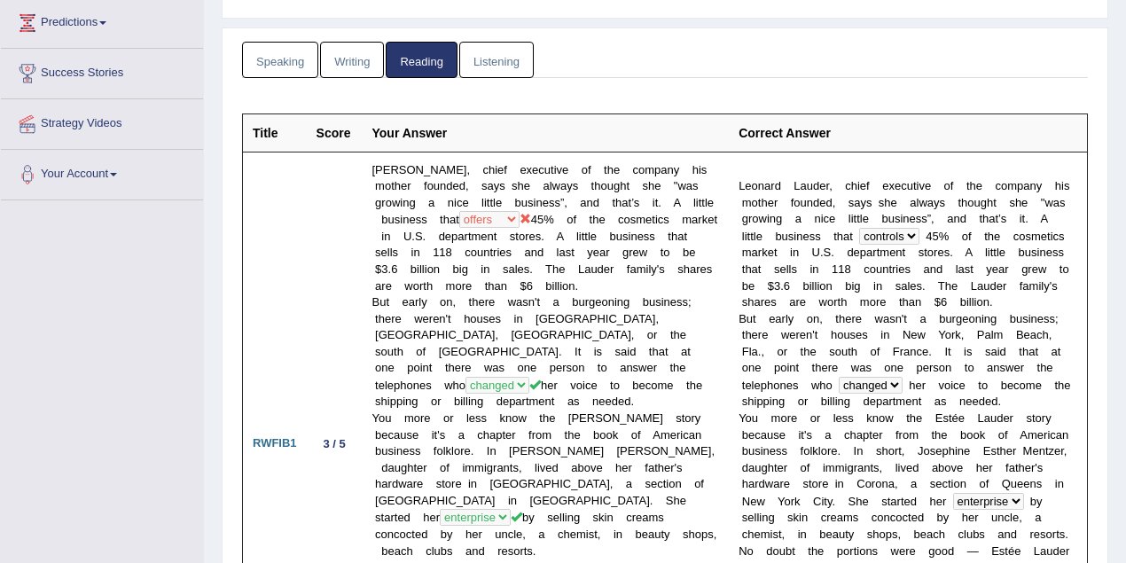
click at [355, 58] on link "Writing" at bounding box center [352, 60] width 64 height 36
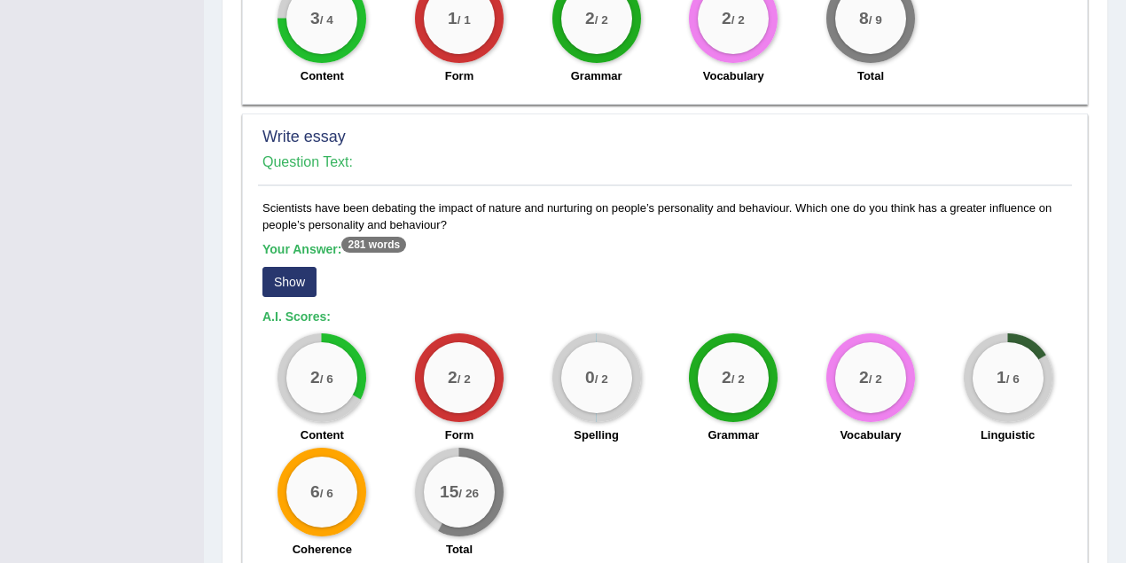
scroll to position [1227, 0]
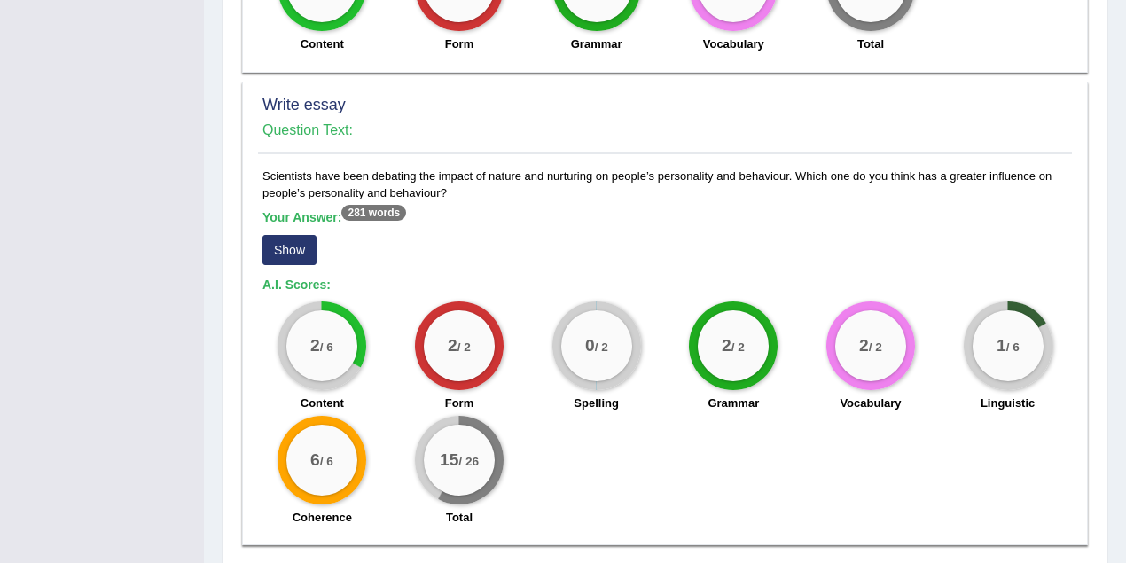
click at [278, 245] on button "Show" at bounding box center [289, 250] width 54 height 30
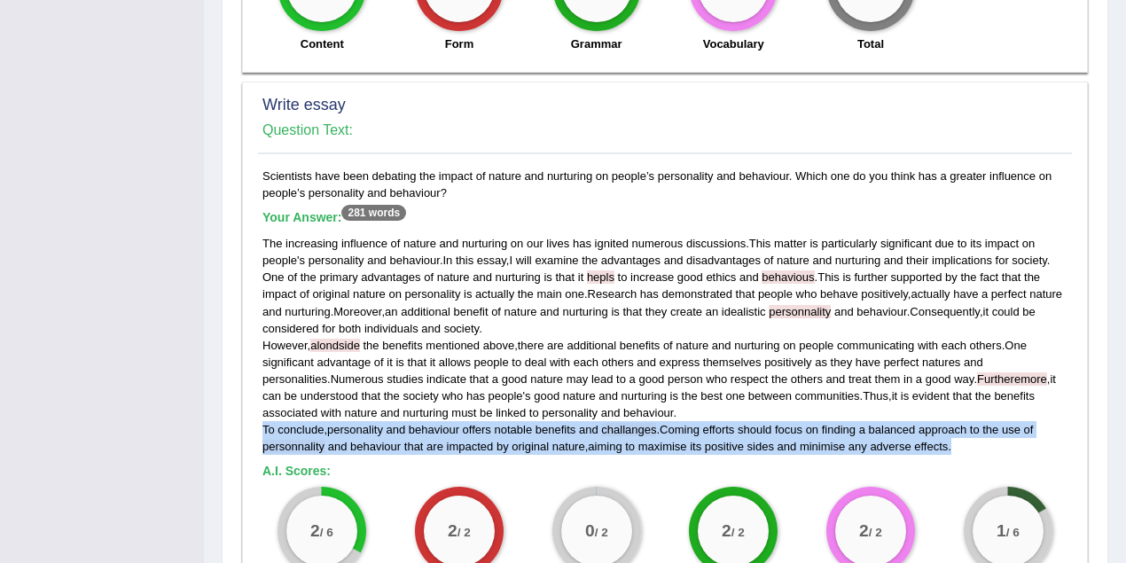
drag, startPoint x: 260, startPoint y: 425, endPoint x: 986, endPoint y: 447, distance: 726.3
click at [986, 447] on div "Scientists have been debating the impact of nature and nurturing on people’s pe…" at bounding box center [665, 444] width 814 height 553
click at [982, 438] on div "The increasing influence of nature and nurturing on our lives has ignited numer…" at bounding box center [664, 345] width 805 height 220
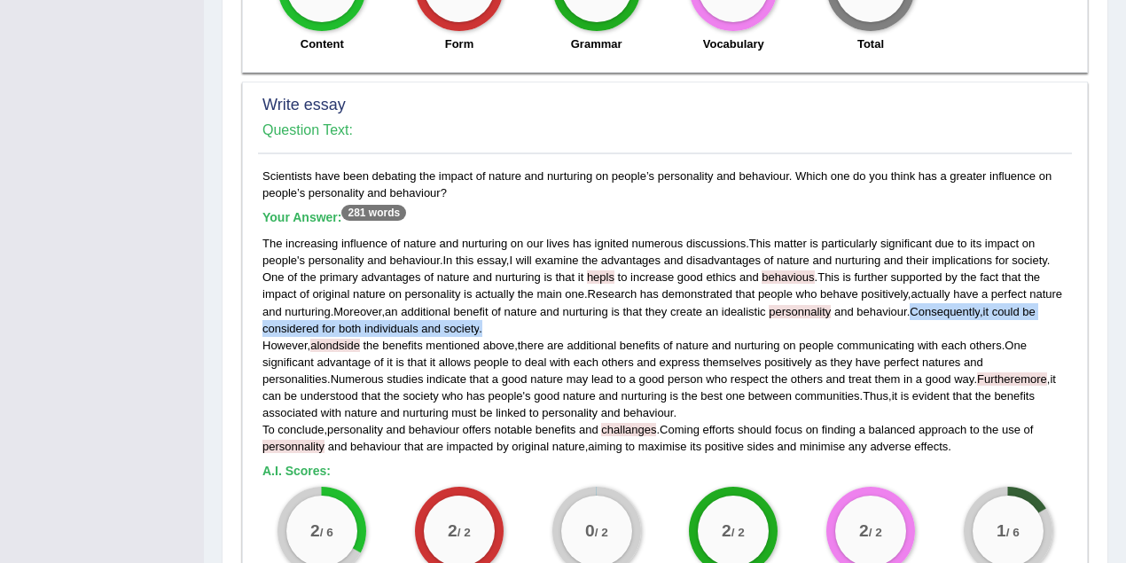
drag, startPoint x: 918, startPoint y: 301, endPoint x: 1059, endPoint y: 319, distance: 142.2
click at [1059, 319] on div "The increasing influence of nature and nurturing on our lives has ignited numer…" at bounding box center [664, 345] width 805 height 220
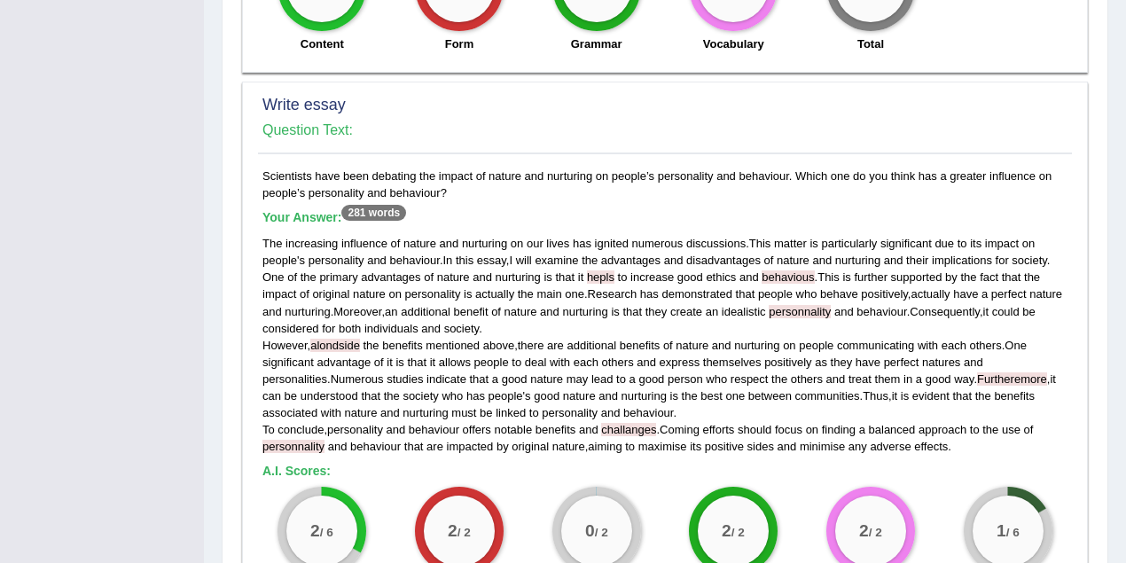
click at [890, 408] on div "The increasing influence of nature and nurturing on our lives has ignited numer…" at bounding box center [664, 345] width 805 height 220
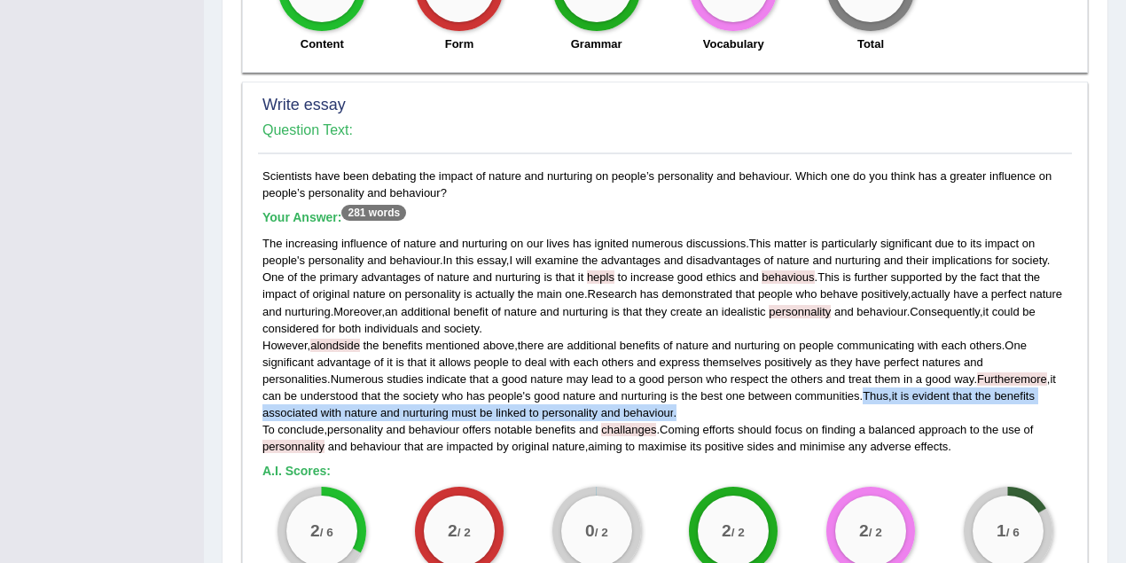
drag, startPoint x: 826, startPoint y: 395, endPoint x: 886, endPoint y: 396, distance: 60.3
click at [1057, 402] on div "The increasing influence of nature and nurturing on our lives has ignited numer…" at bounding box center [664, 345] width 805 height 220
click at [901, 396] on span "is" at bounding box center [905, 395] width 8 height 13
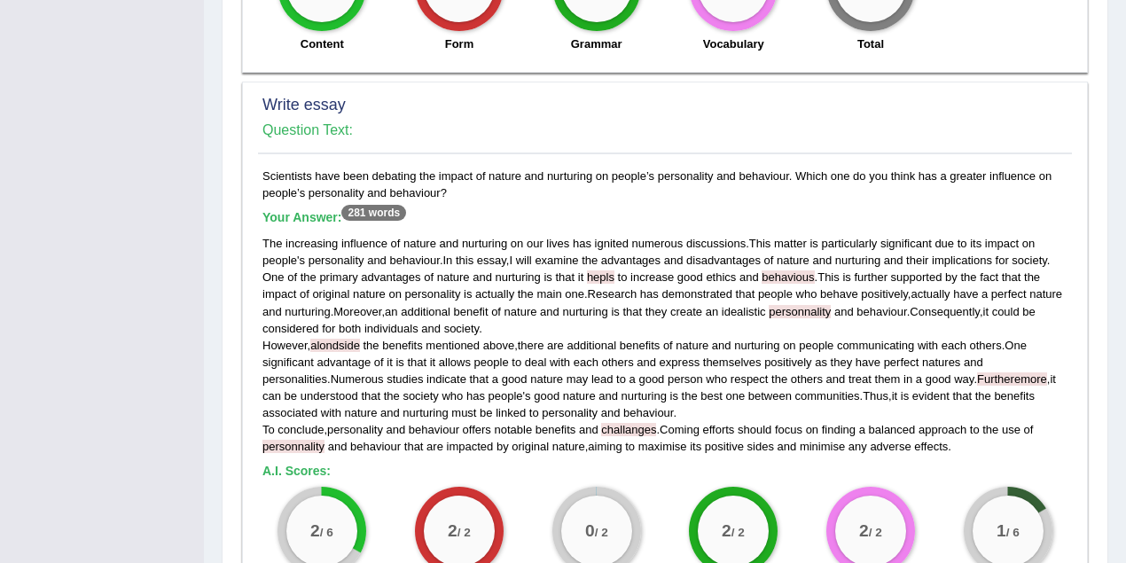
drag, startPoint x: 665, startPoint y: 423, endPoint x: 264, endPoint y: 424, distance: 400.7
click at [264, 424] on div "The increasing influence of nature and nurturing on our lives has ignited numer…" at bounding box center [664, 345] width 805 height 220
click at [500, 202] on div "Scientists have been debating the impact of nature and nurturing on people’s pe…" at bounding box center [665, 444] width 814 height 553
click at [496, 203] on div "Scientists have been debating the impact of nature and nurturing on people’s pe…" at bounding box center [665, 444] width 814 height 553
drag, startPoint x: 420, startPoint y: 168, endPoint x: 793, endPoint y: 176, distance: 373.3
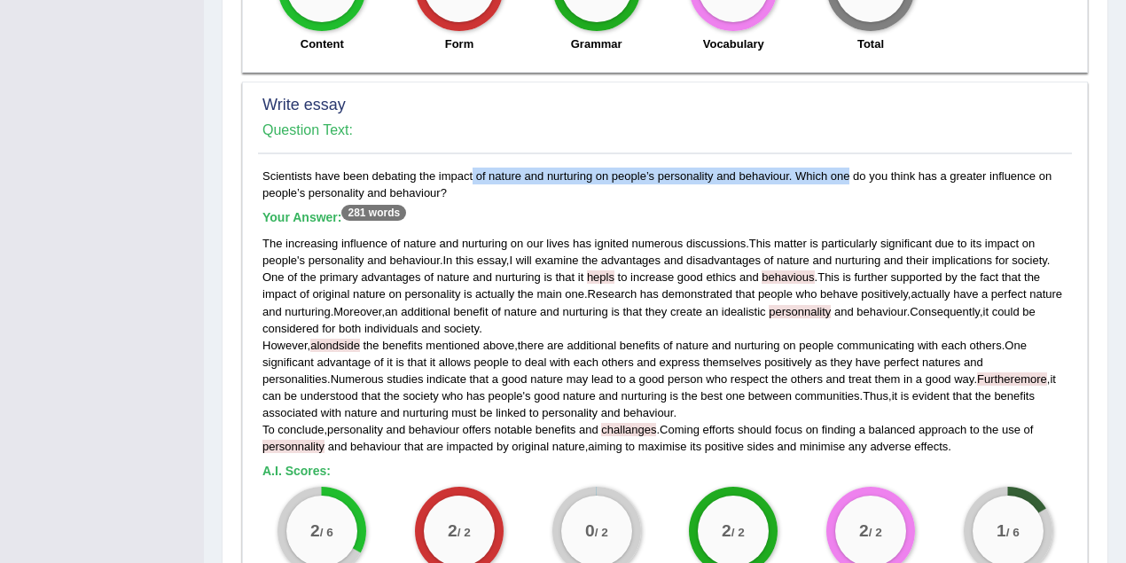
click at [793, 176] on div "Scientists have been debating the impact of nature and nurturing on people’s pe…" at bounding box center [665, 444] width 814 height 553
click at [510, 193] on div "Scientists have been debating the impact of nature and nurturing on people’s pe…" at bounding box center [665, 444] width 814 height 553
drag, startPoint x: 488, startPoint y: 170, endPoint x: 548, endPoint y: 177, distance: 60.7
click at [589, 176] on div "Scientists have been debating the impact of nature and nurturing on people’s pe…" at bounding box center [665, 444] width 814 height 553
click at [507, 183] on div "Scientists have been debating the impact of nature and nurturing on people’s pe…" at bounding box center [665, 444] width 814 height 553
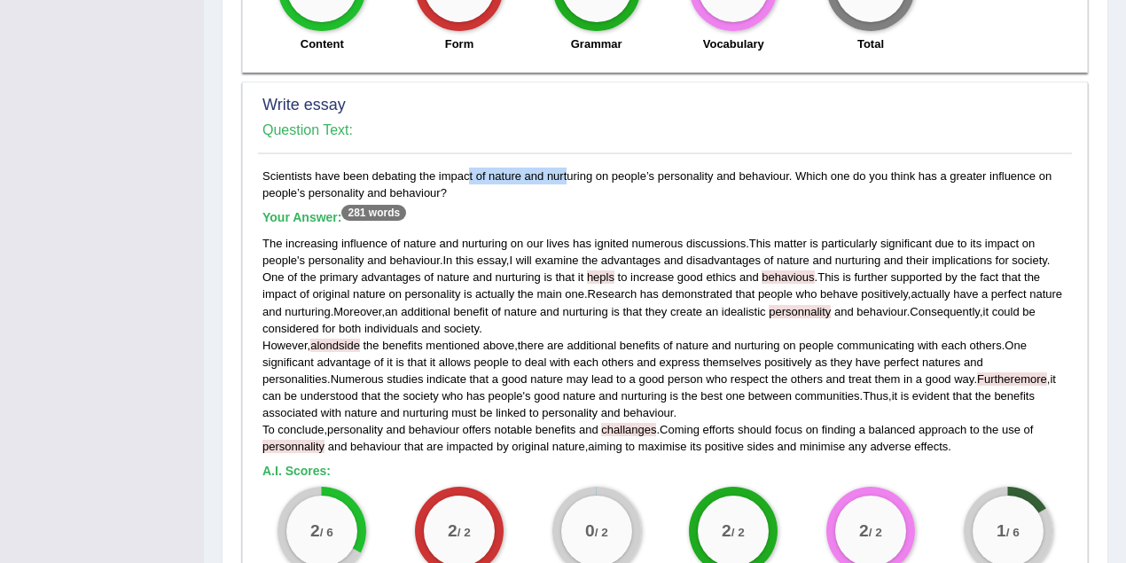
drag, startPoint x: 519, startPoint y: 171, endPoint x: 418, endPoint y: 172, distance: 101.1
click at [418, 172] on div "Scientists have been debating the impact of nature and nurturing on people’s pe…" at bounding box center [665, 444] width 814 height 553
click at [542, 210] on h5 "Your Answer: 281 words" at bounding box center [664, 218] width 805 height 16
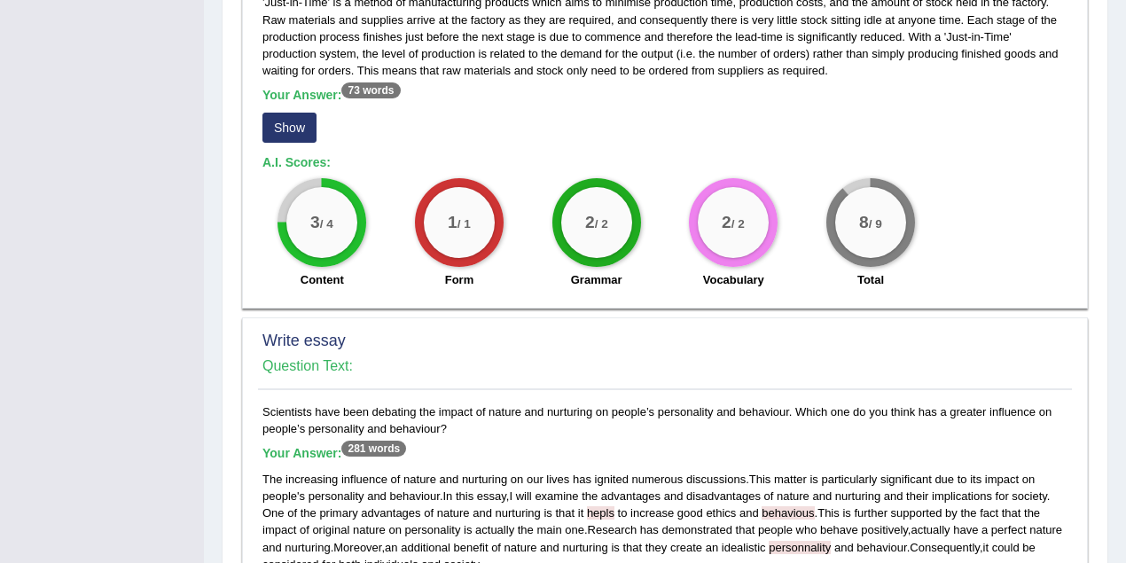
scroll to position [991, 0]
drag, startPoint x: 517, startPoint y: 406, endPoint x: 418, endPoint y: 407, distance: 98.4
drag, startPoint x: 592, startPoint y: 413, endPoint x: 553, endPoint y: 414, distance: 39.0
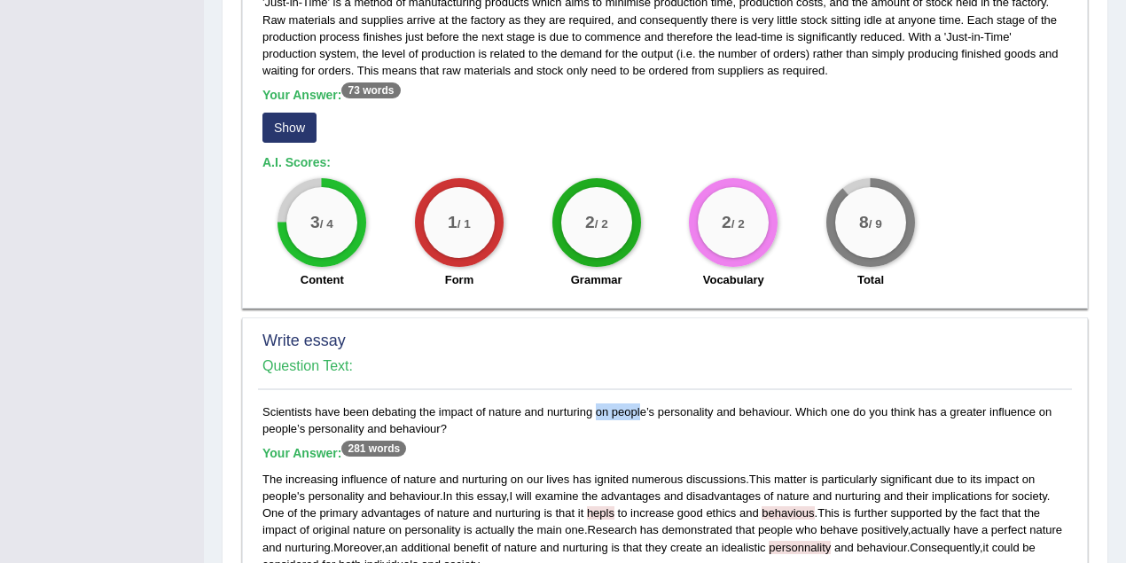
click at [290, 113] on button "Show" at bounding box center [289, 128] width 54 height 30
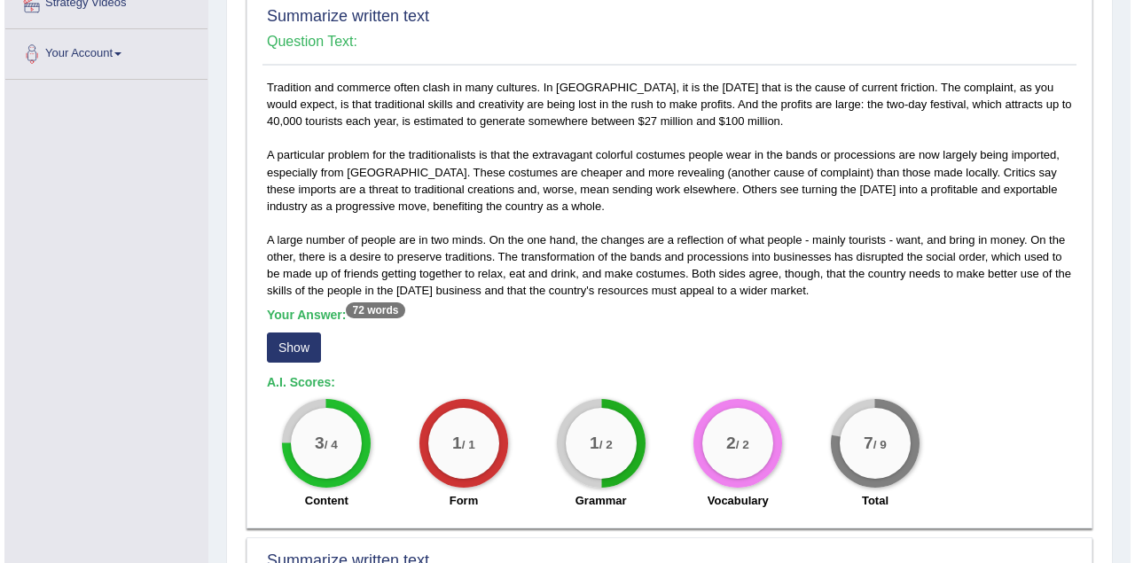
scroll to position [282, 0]
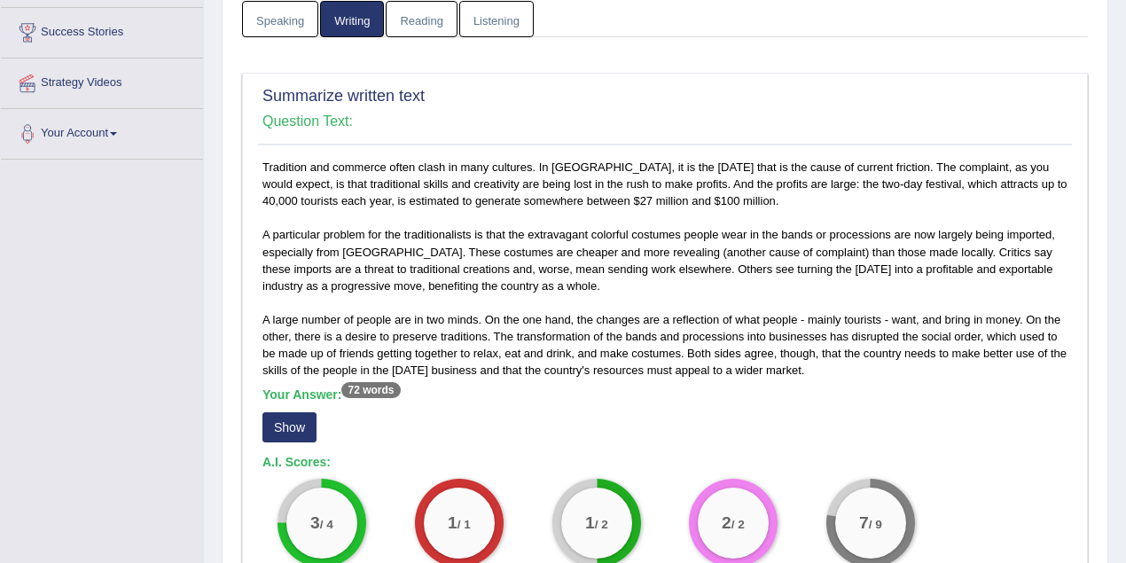
click at [302, 425] on button "Show" at bounding box center [289, 427] width 54 height 30
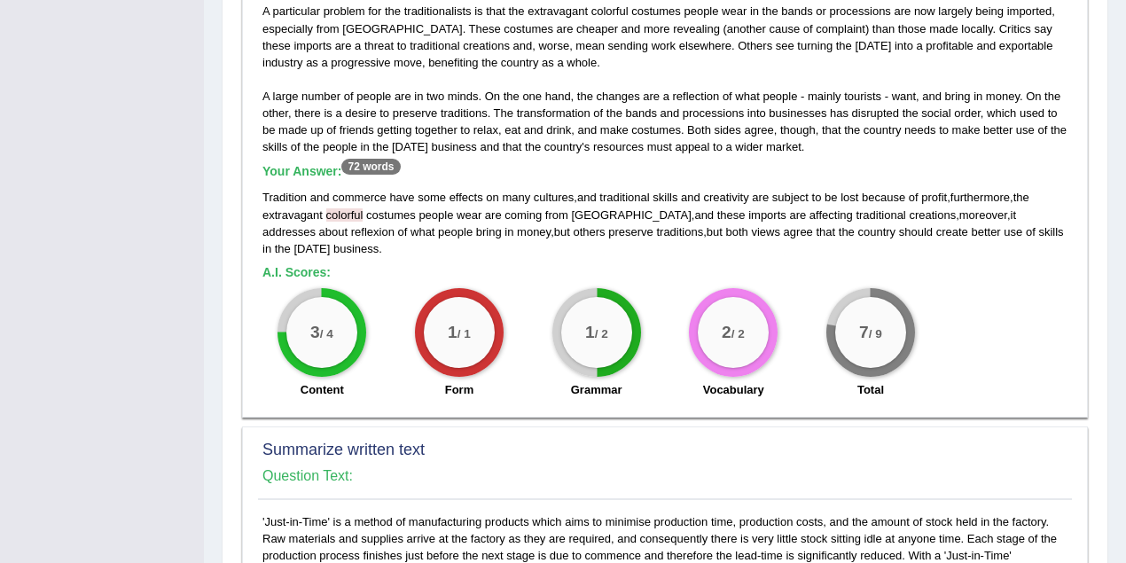
scroll to position [360, 0]
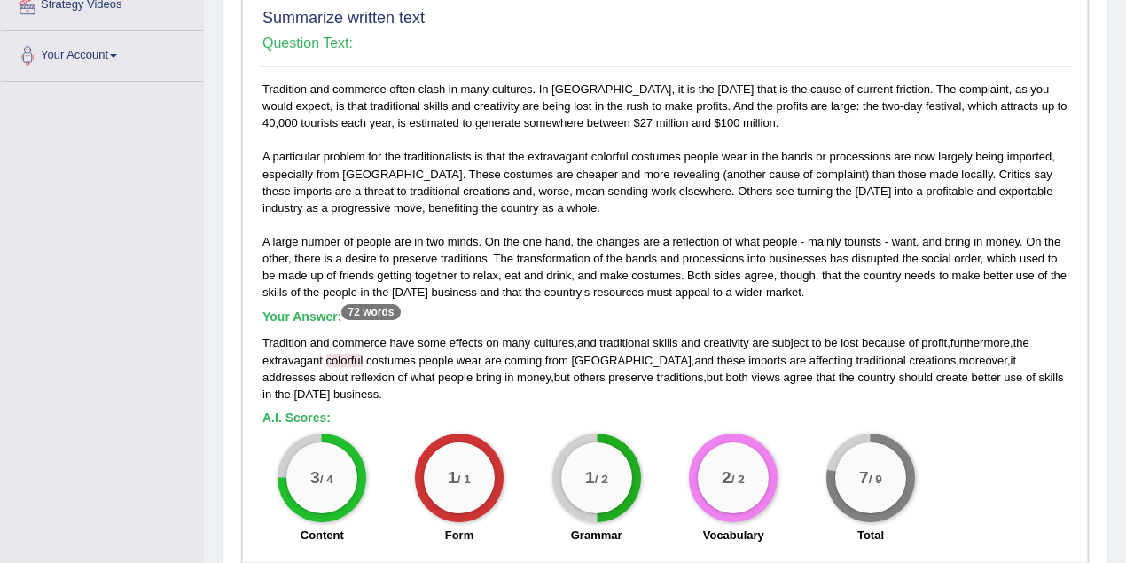
click at [346, 360] on span "colorful" at bounding box center [344, 360] width 37 height 13
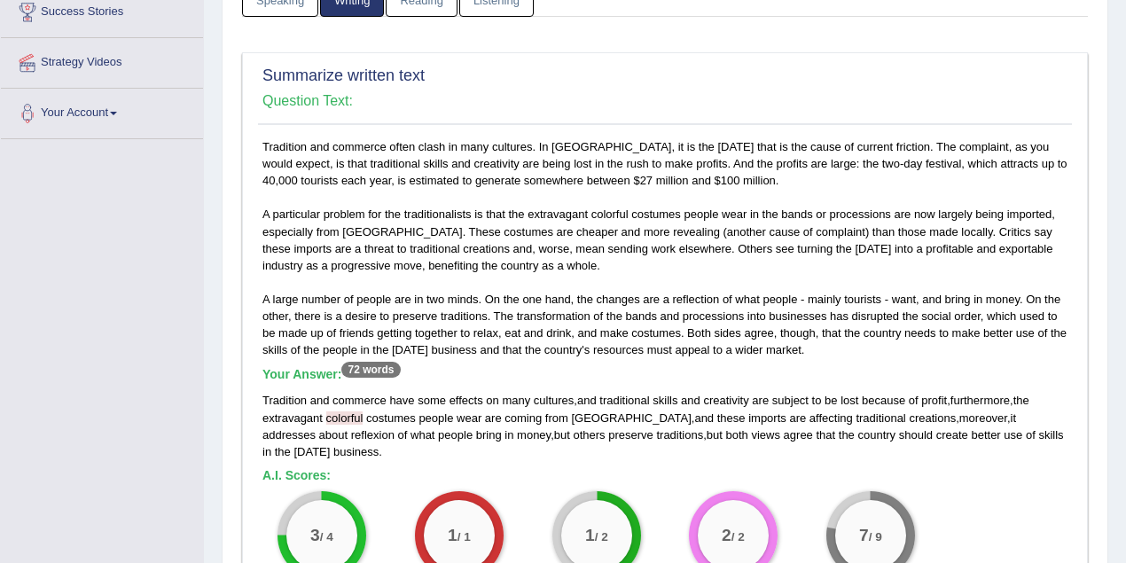
scroll to position [202, 0]
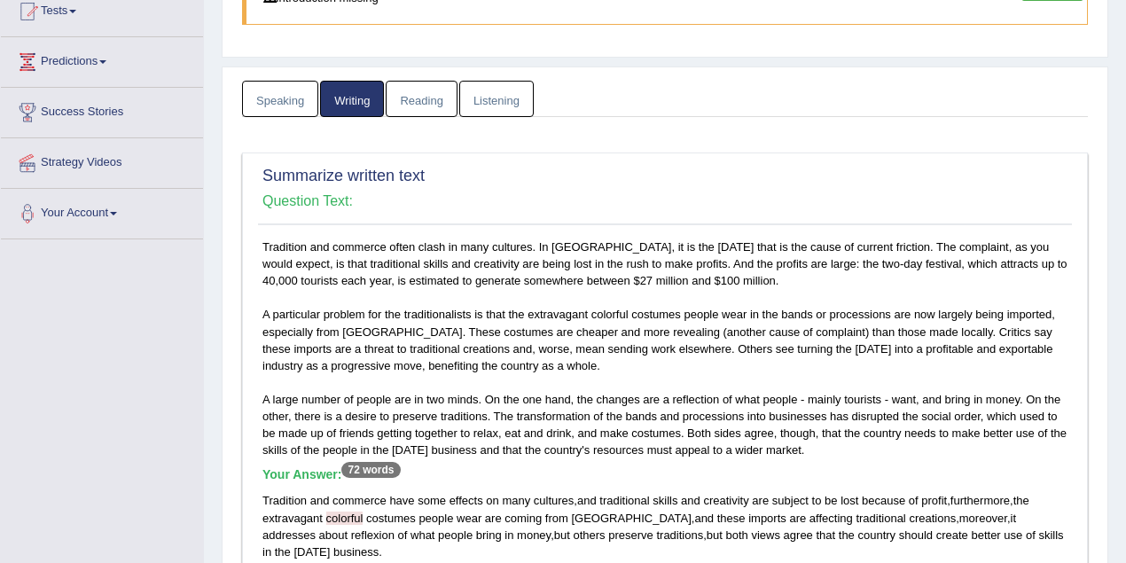
click at [296, 99] on link "Speaking" at bounding box center [280, 99] width 76 height 36
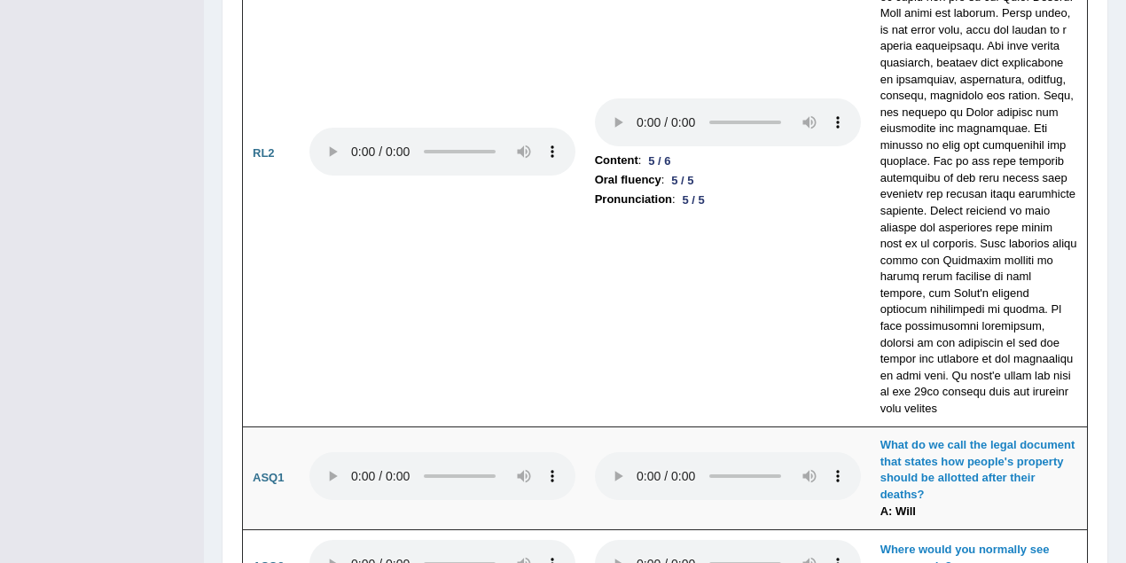
scroll to position [4773, 0]
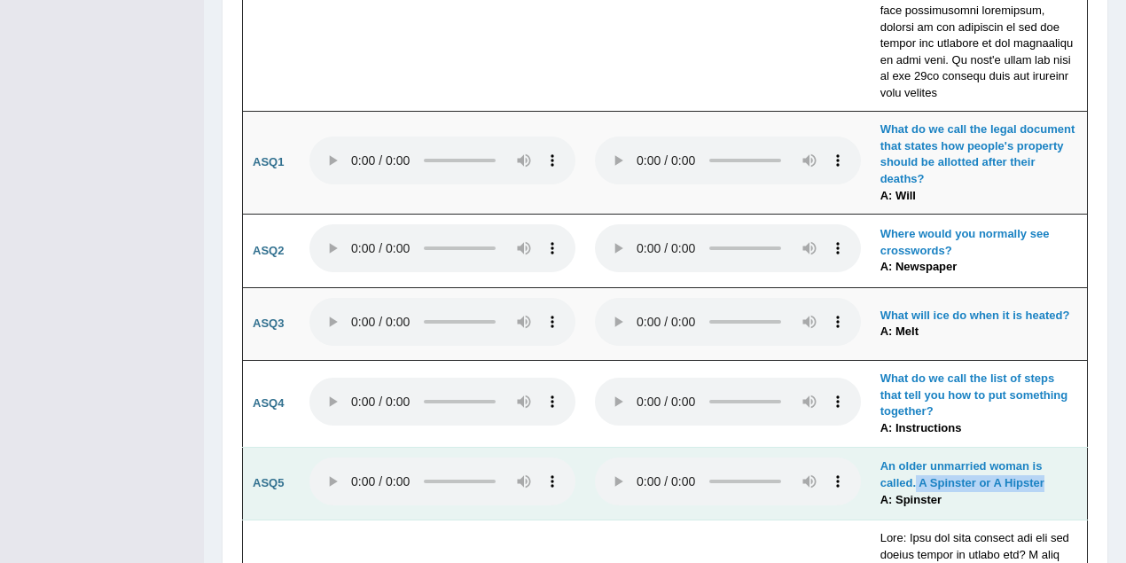
drag, startPoint x: 917, startPoint y: 421, endPoint x: 1050, endPoint y: 417, distance: 133.0
click at [1050, 447] on td "An older unmarried woman is called. A Spinster or A Hipster A: Spinster" at bounding box center [978, 484] width 217 height 74
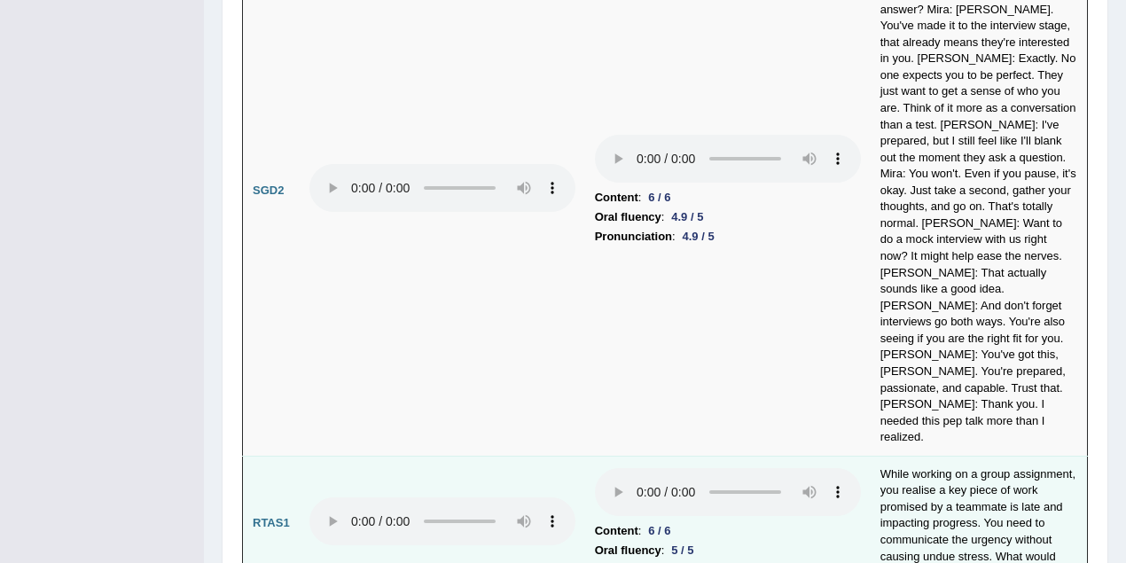
scroll to position [6581, 0]
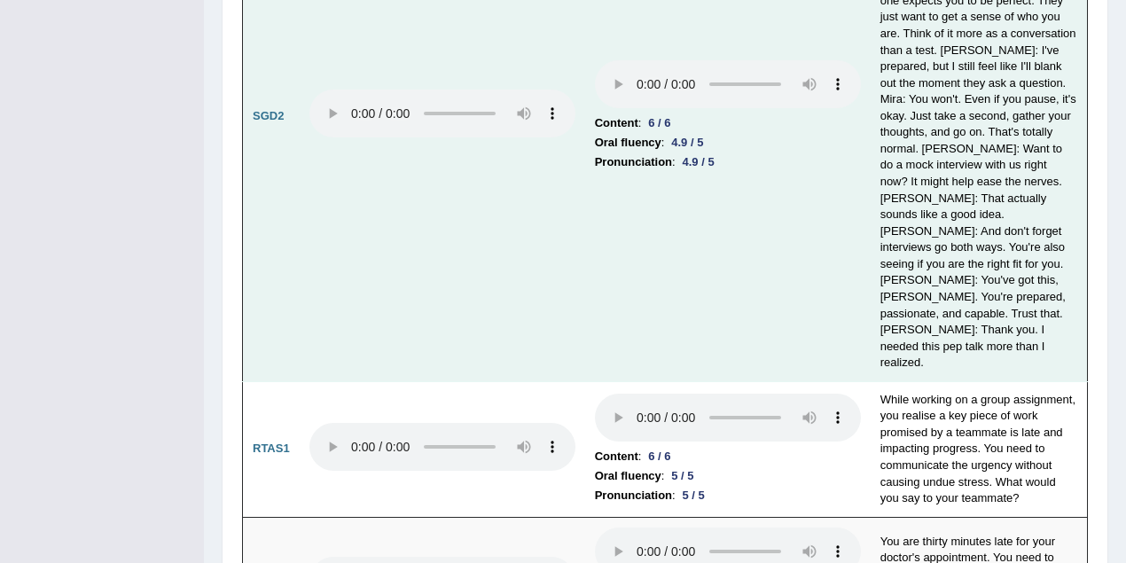
click at [441, 181] on td at bounding box center [442, 116] width 285 height 530
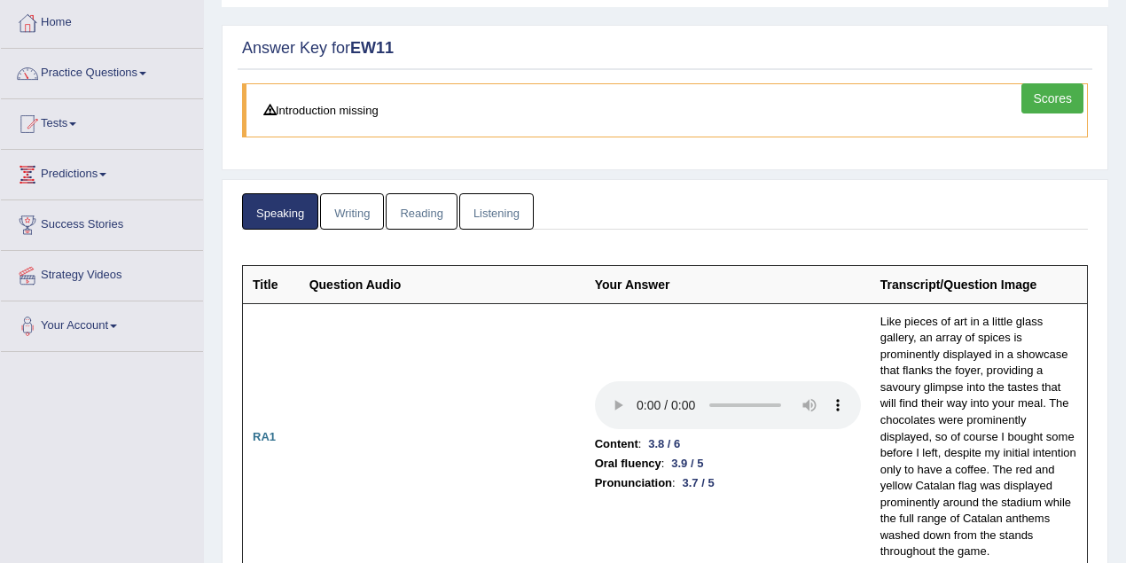
scroll to position [0, 0]
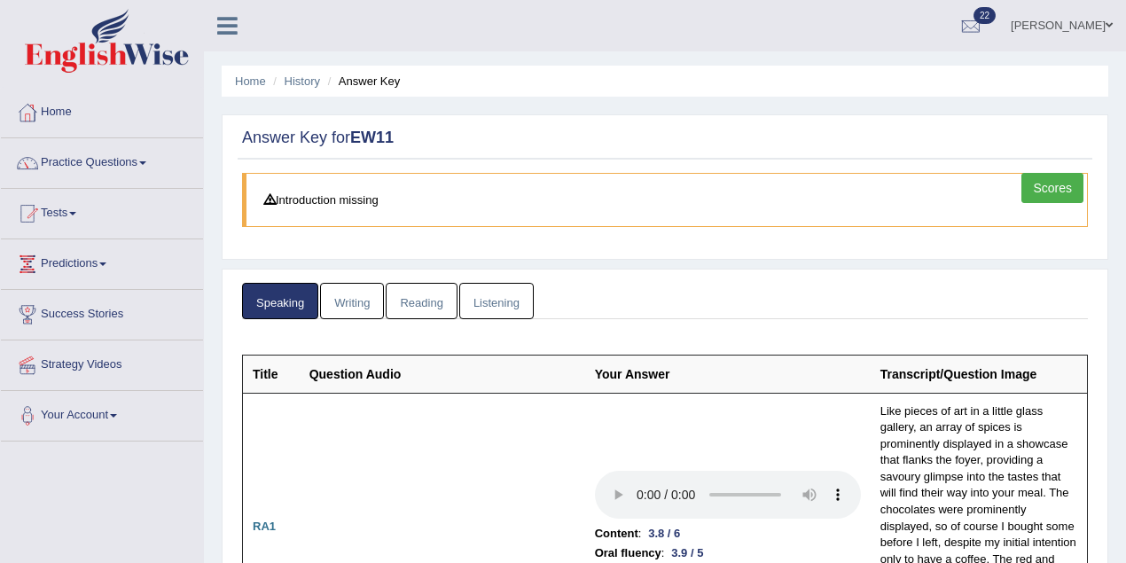
click at [1076, 37] on link "Khoder Chamma" at bounding box center [1061, 23] width 129 height 46
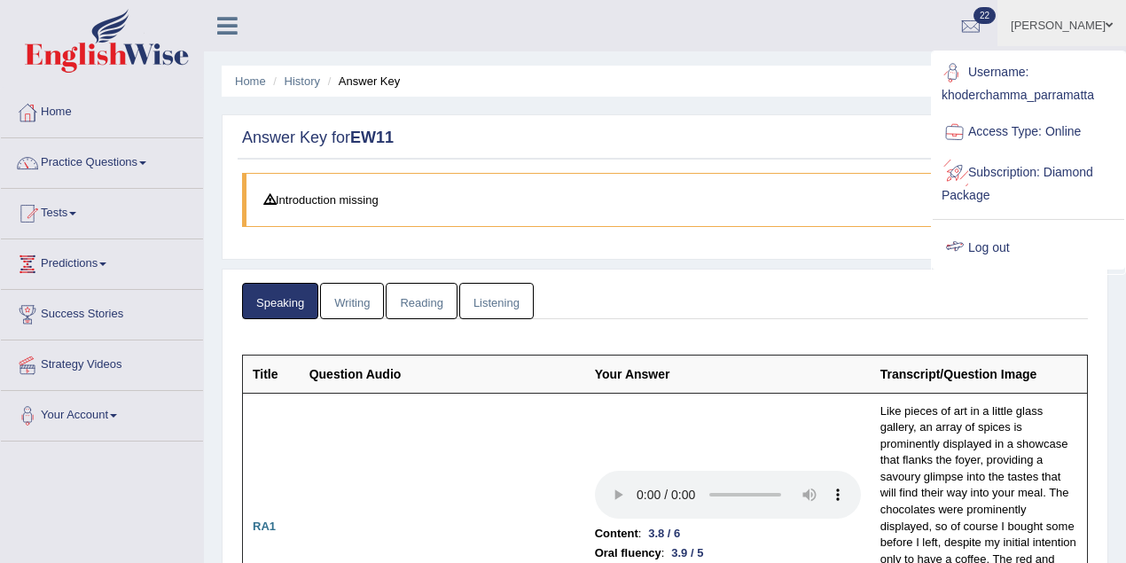
click at [995, 246] on link "Log out" at bounding box center [1028, 248] width 191 height 41
